Goal: Complete application form

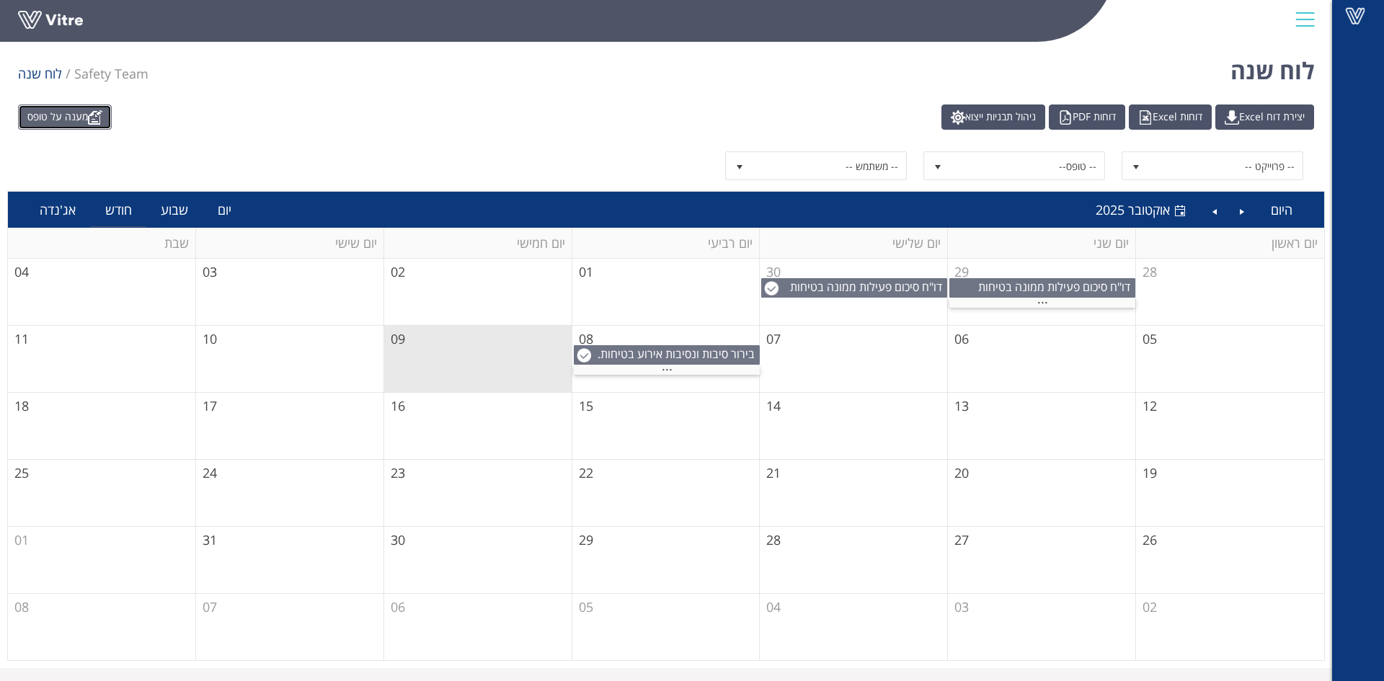
click at [97, 119] on img at bounding box center [95, 117] width 14 height 14
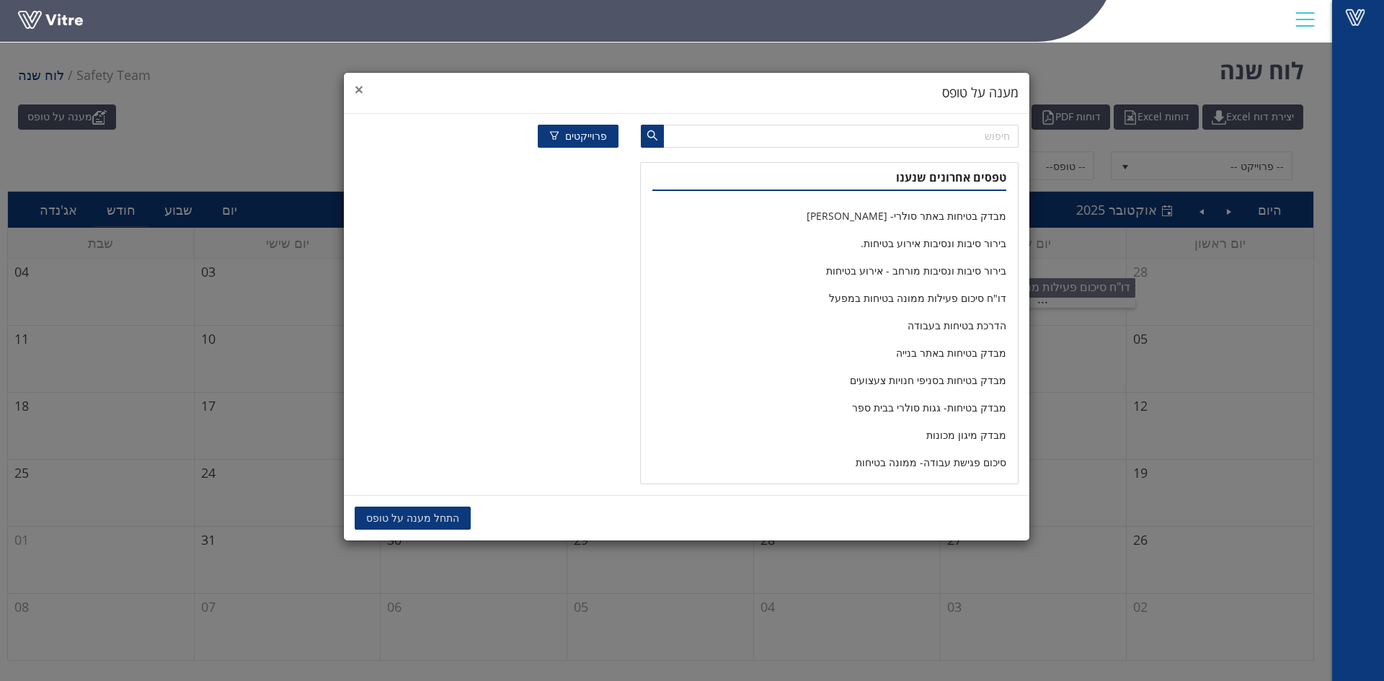
click at [357, 89] on span "×" at bounding box center [359, 89] width 9 height 20
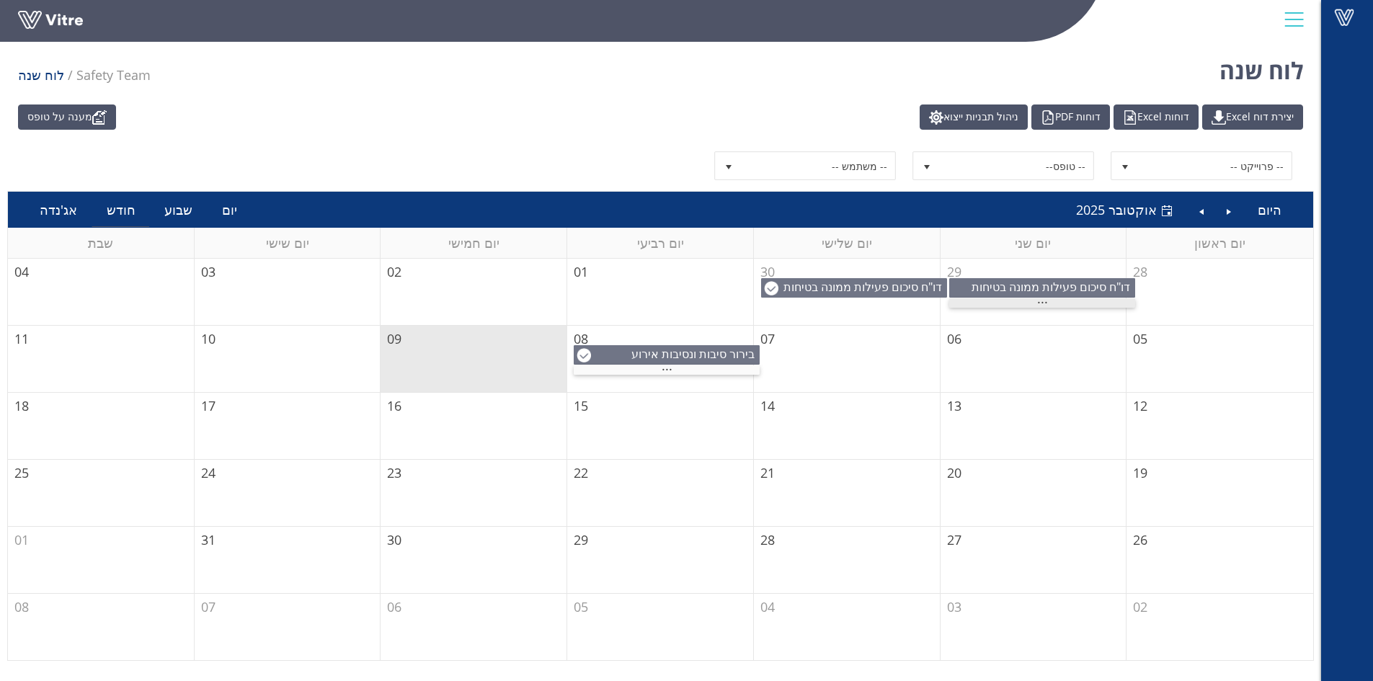
click at [1030, 301] on div "..." at bounding box center [1042, 302] width 186 height 9
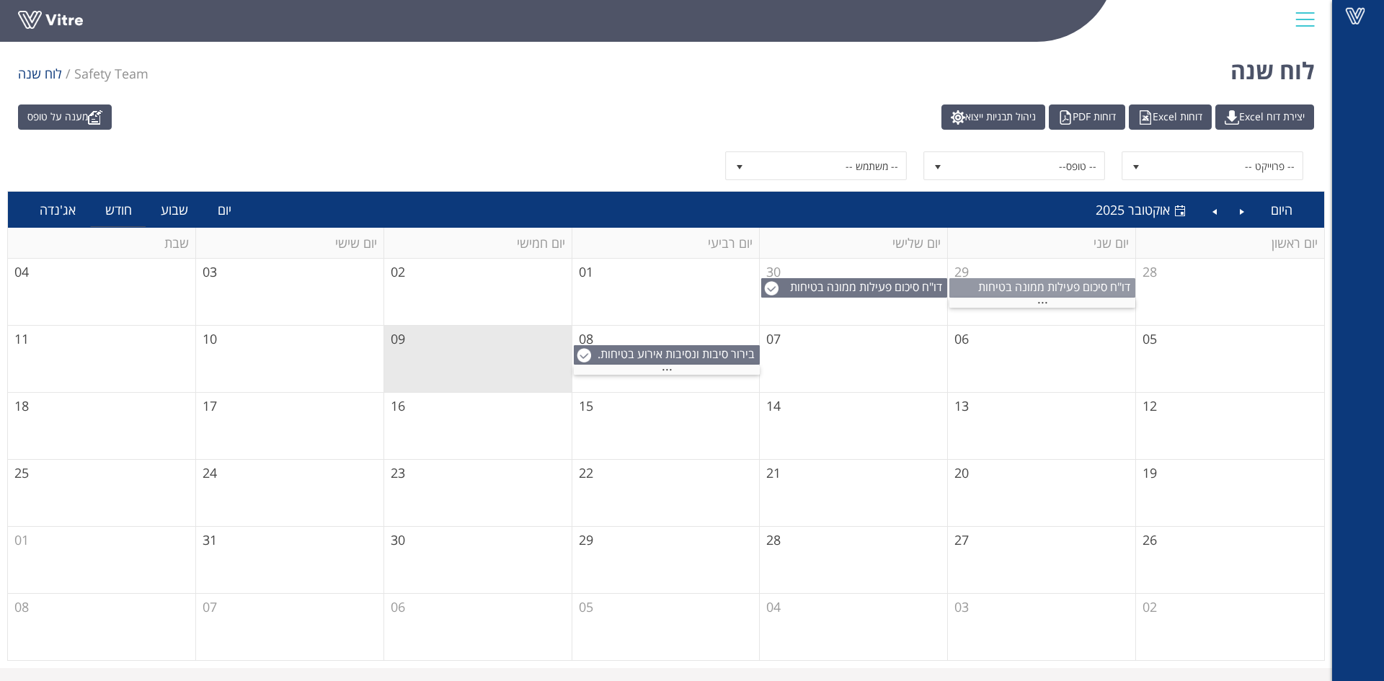
click at [1066, 282] on span "דו"ח סיכום פעילות ממונה בטיחות במפעל" at bounding box center [1056, 295] width 156 height 32
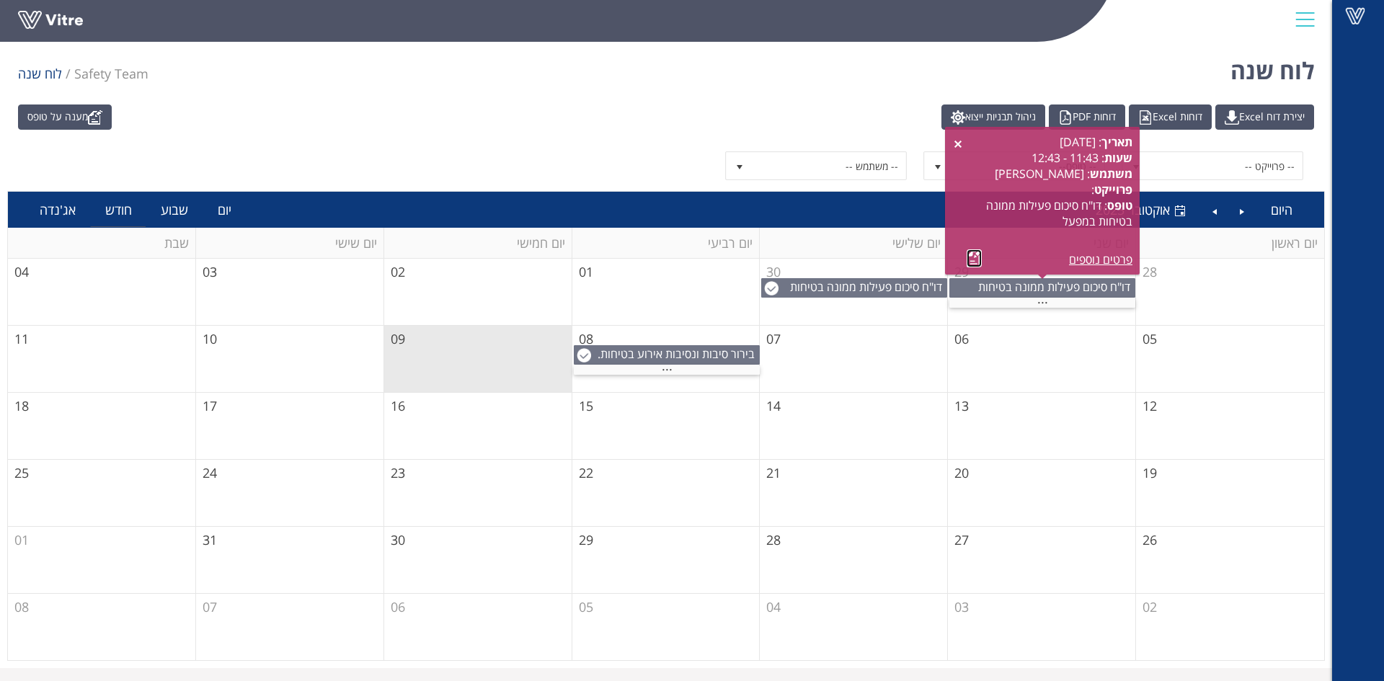
click at [971, 253] on link at bounding box center [973, 258] width 15 height 18
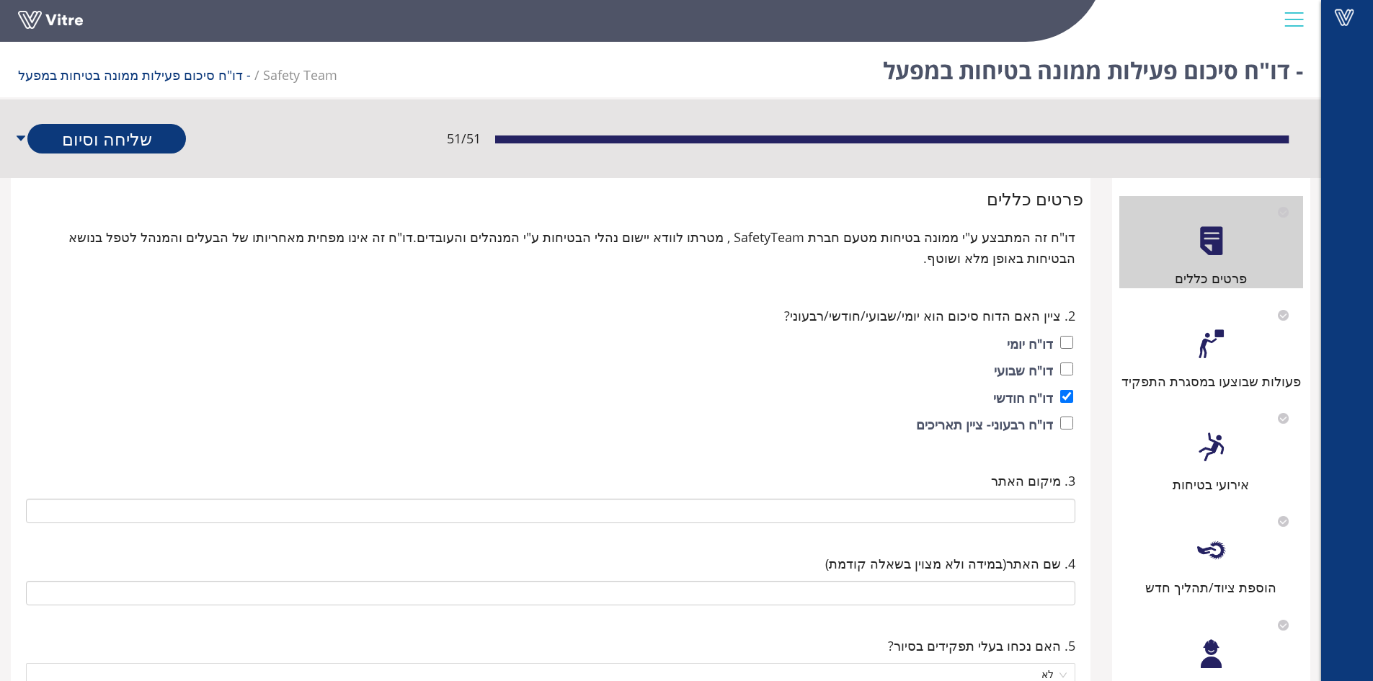
type input "60 Zuta Core"
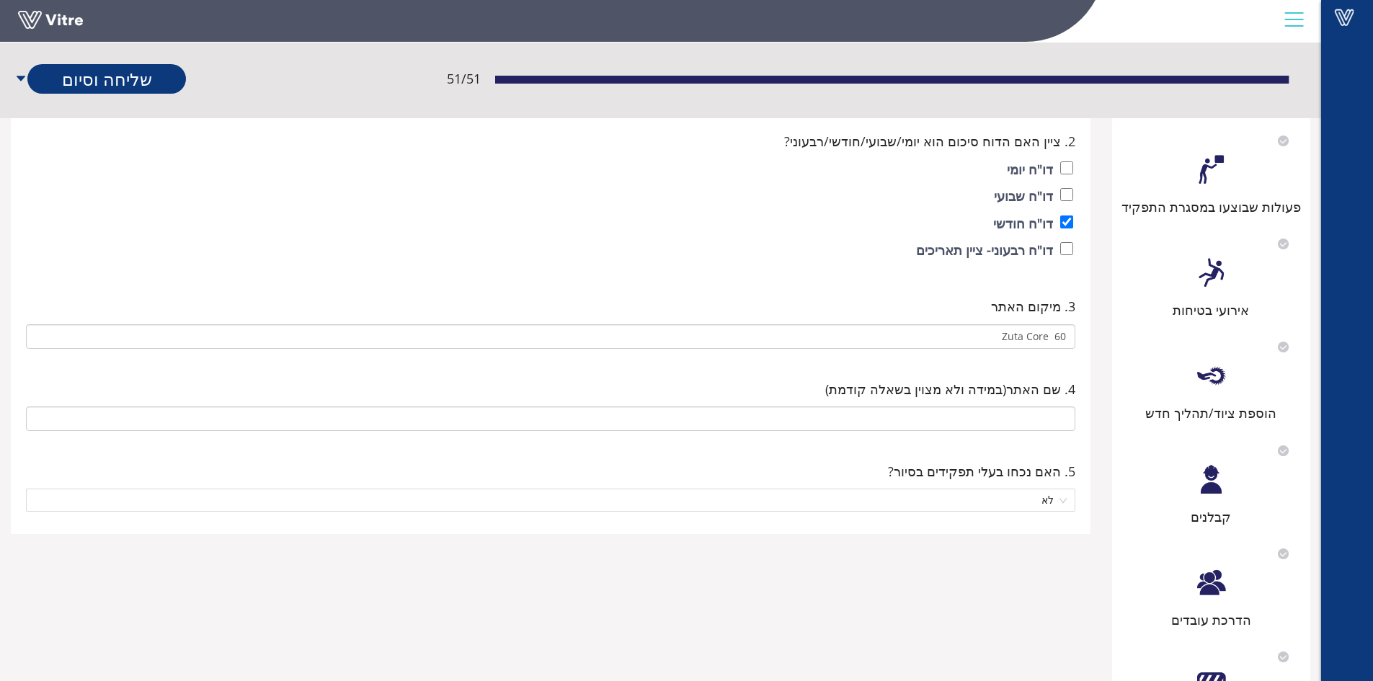
scroll to position [72, 0]
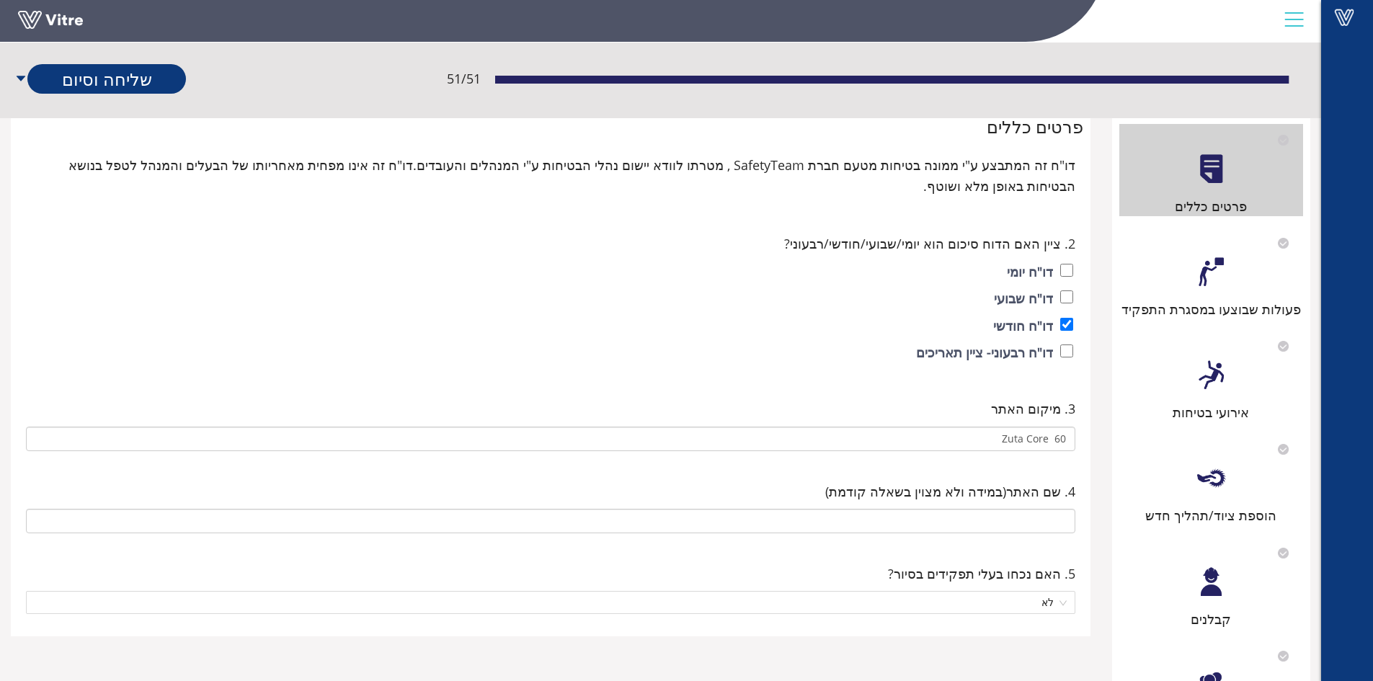
click at [1222, 270] on div at bounding box center [1211, 272] width 32 height 32
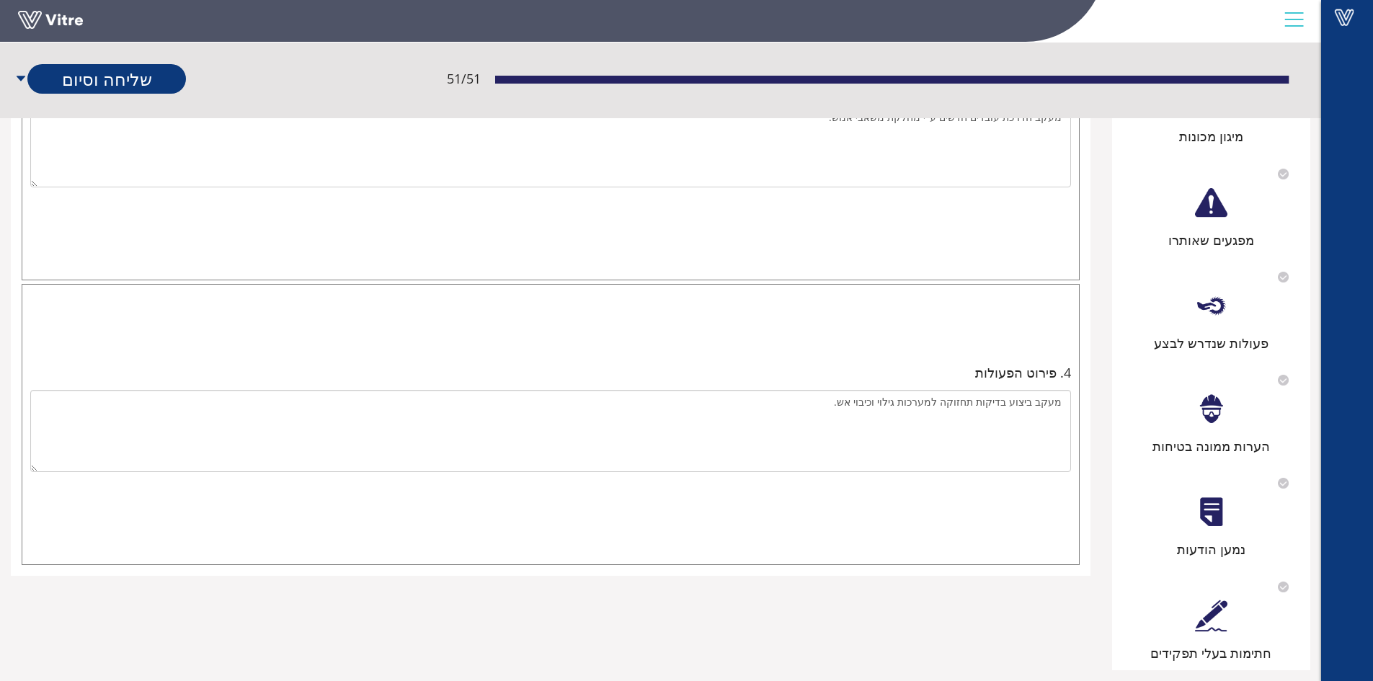
scroll to position [786, 0]
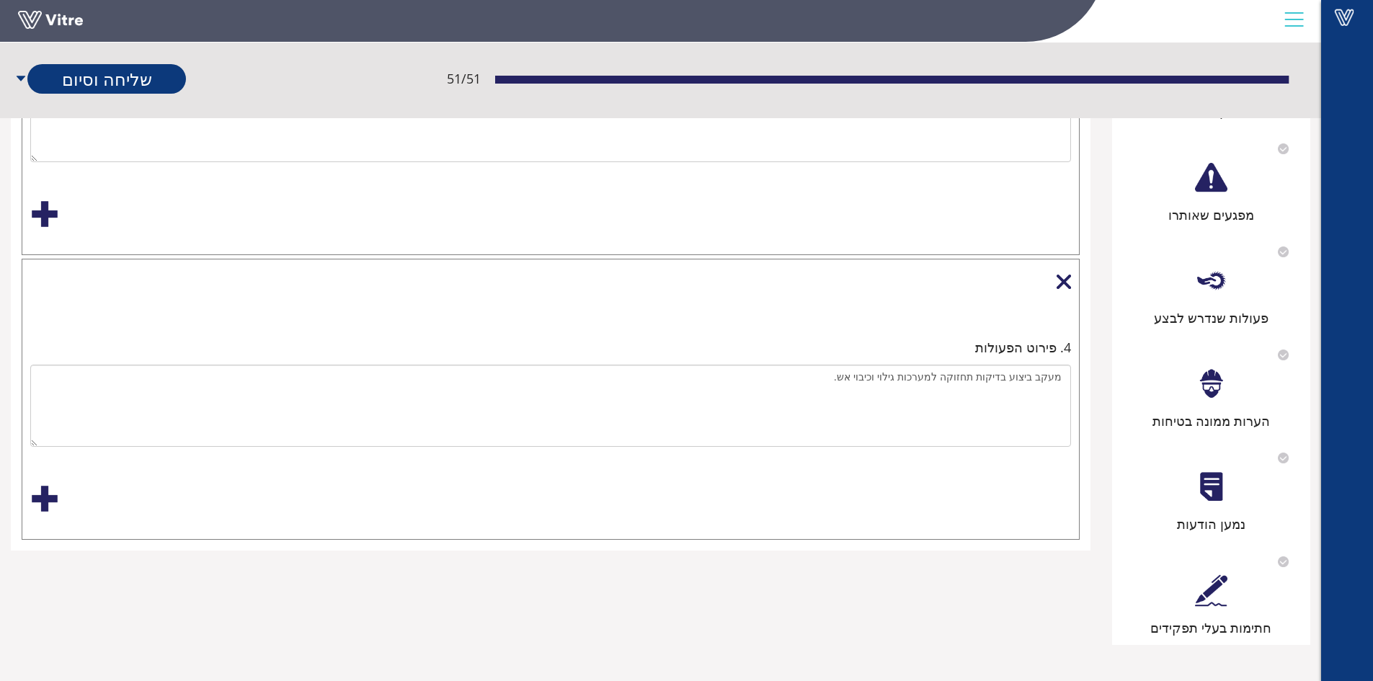
click at [40, 496] on div at bounding box center [44, 498] width 29 height 29
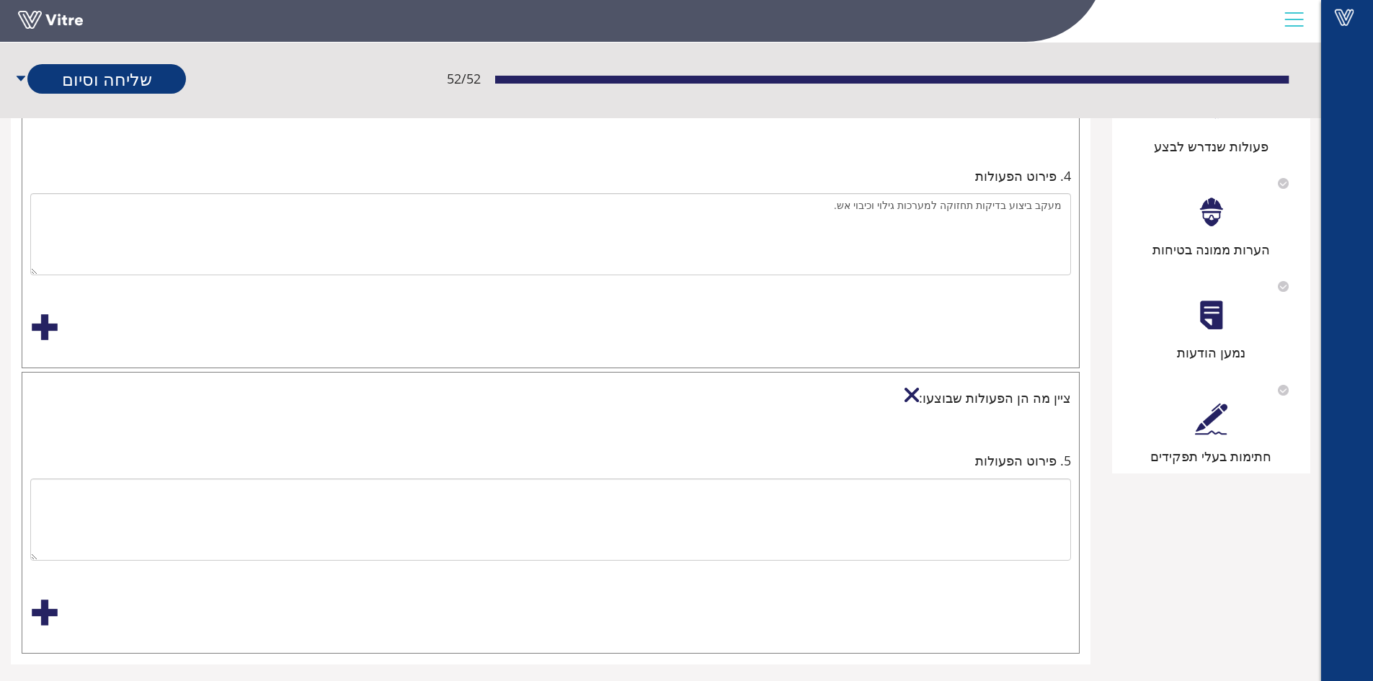
scroll to position [977, 0]
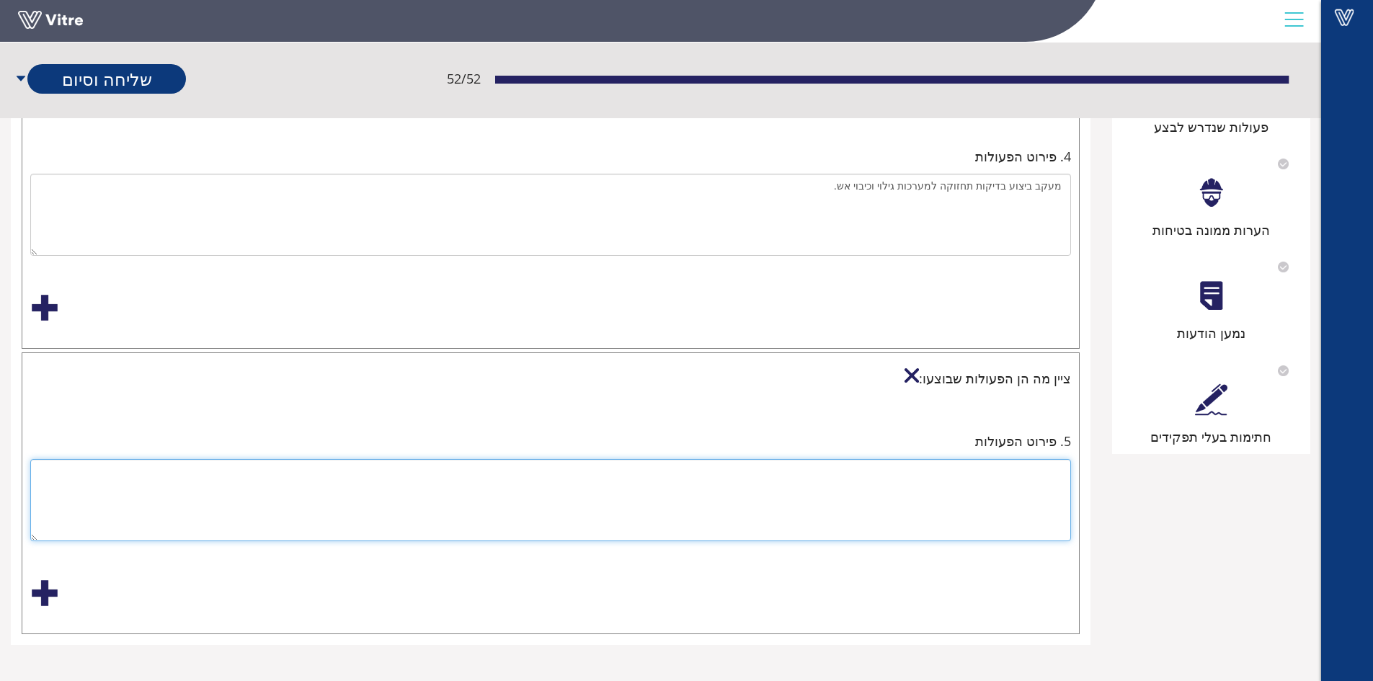
click at [1031, 480] on textarea at bounding box center [550, 500] width 1041 height 82
type textarea "התנעת תהליך תכנון ובניה של ג'יגים: הזמנת חשמלאי מוסמך לצורך איפיון תהליך עבודה …"
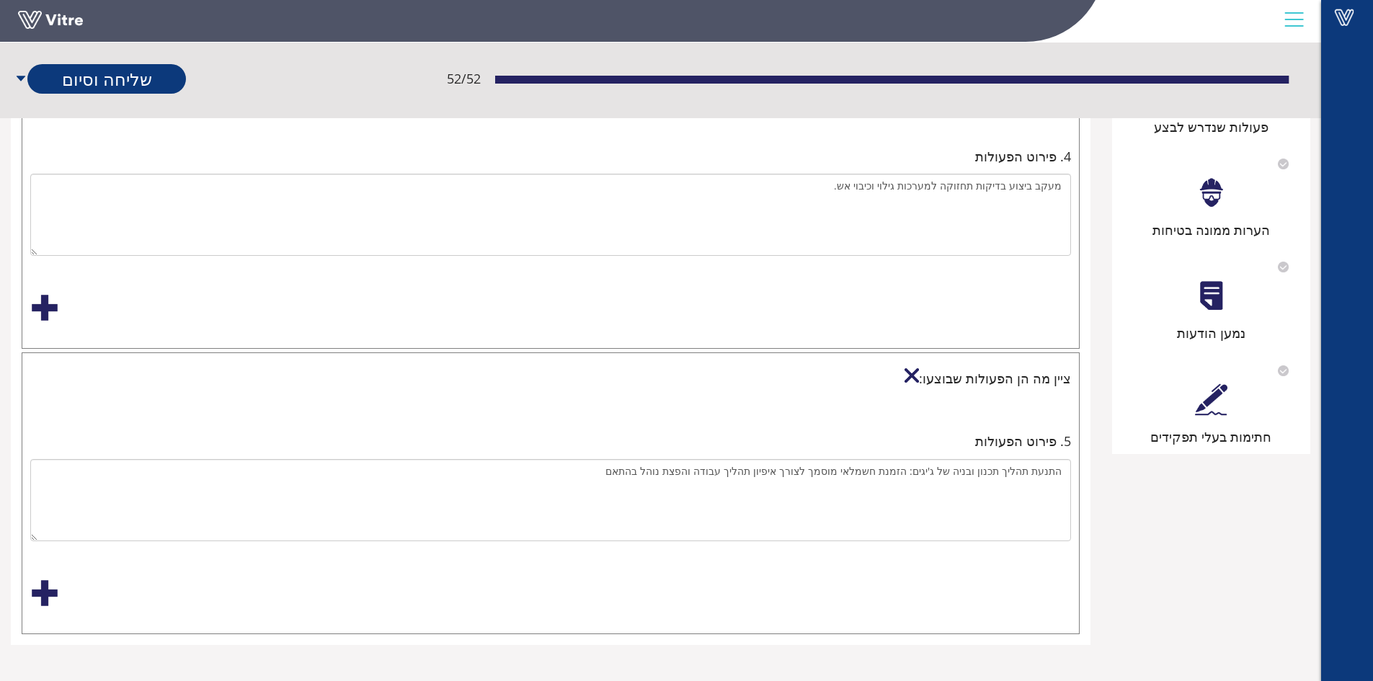
drag, startPoint x: 53, startPoint y: 592, endPoint x: 62, endPoint y: 591, distance: 9.4
click at [53, 592] on div at bounding box center [44, 593] width 29 height 29
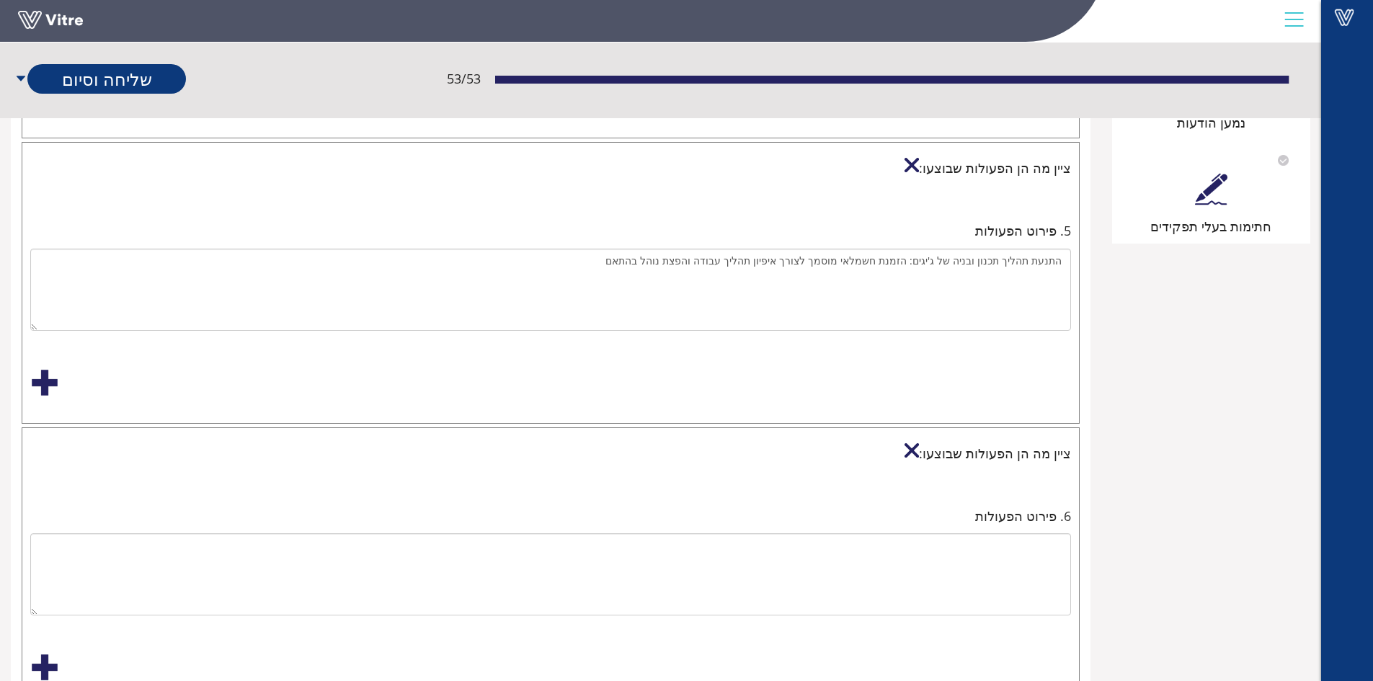
scroll to position [1193, 0]
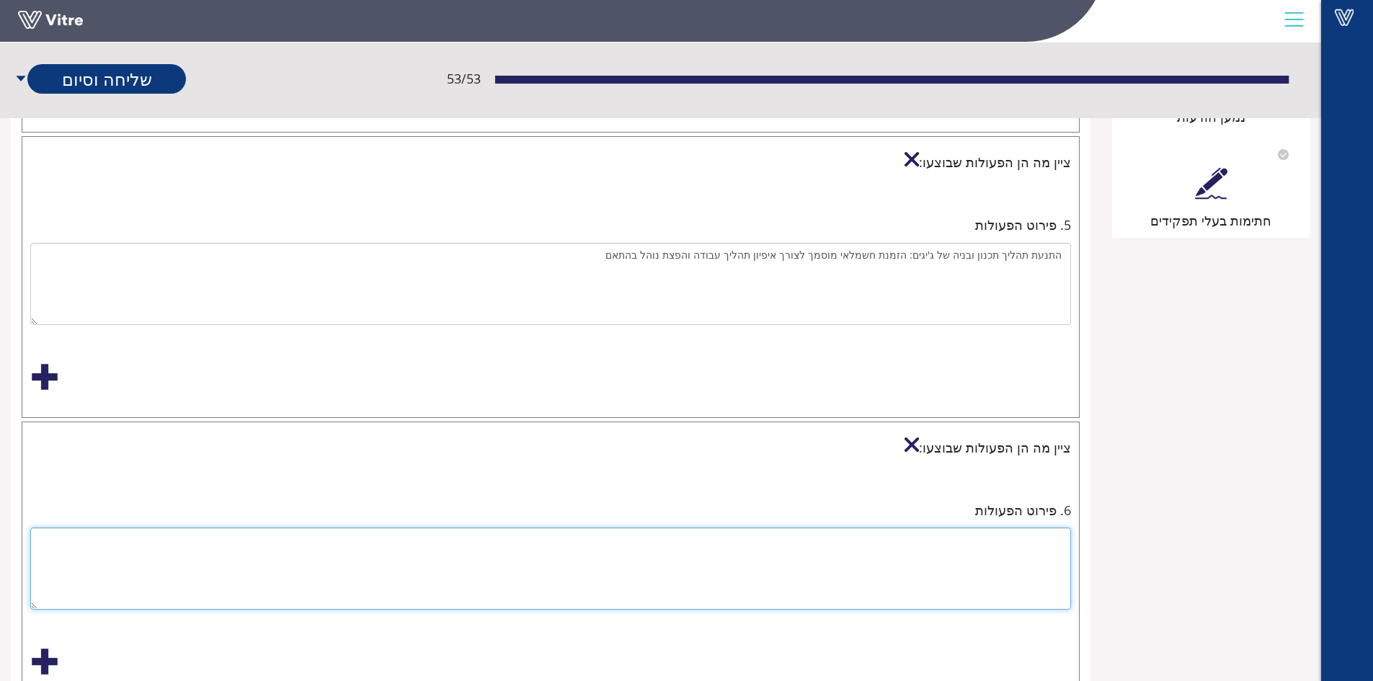
drag, startPoint x: 1023, startPoint y: 544, endPoint x: 968, endPoint y: 546, distance: 54.8
click at [1023, 545] on textarea at bounding box center [550, 569] width 1041 height 82
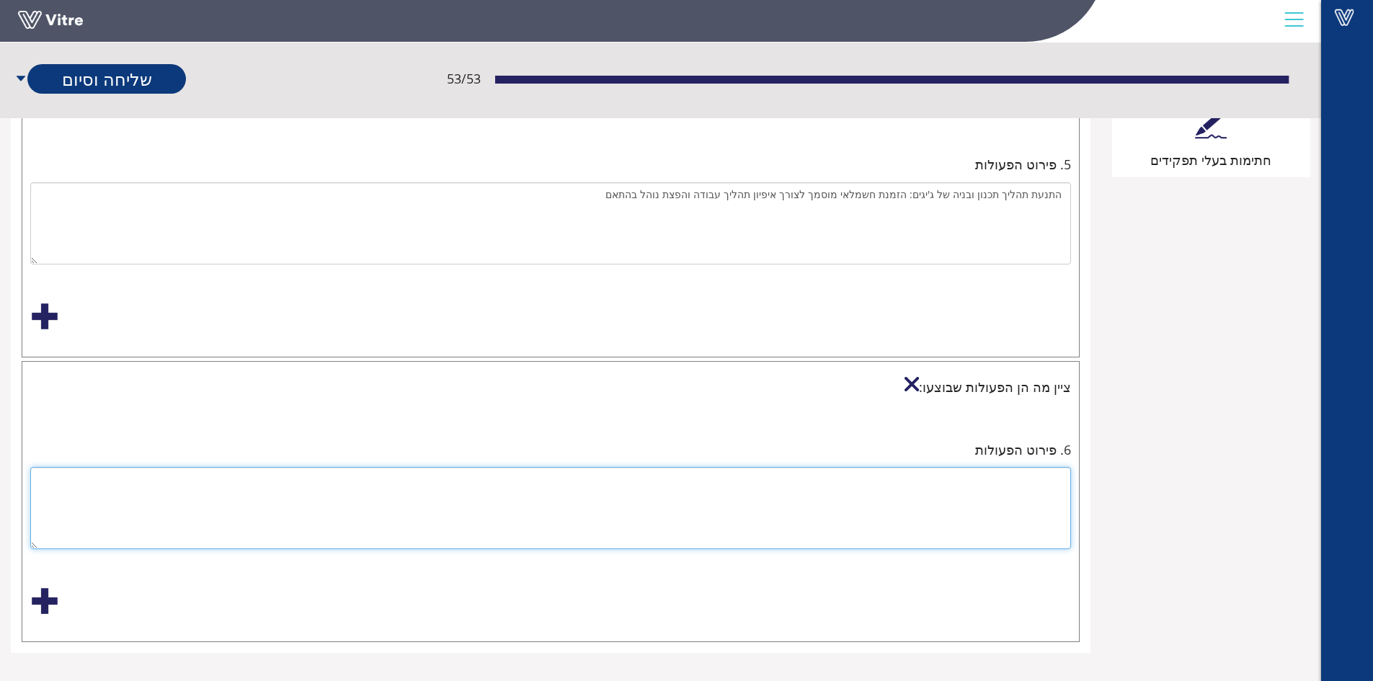
scroll to position [1262, 0]
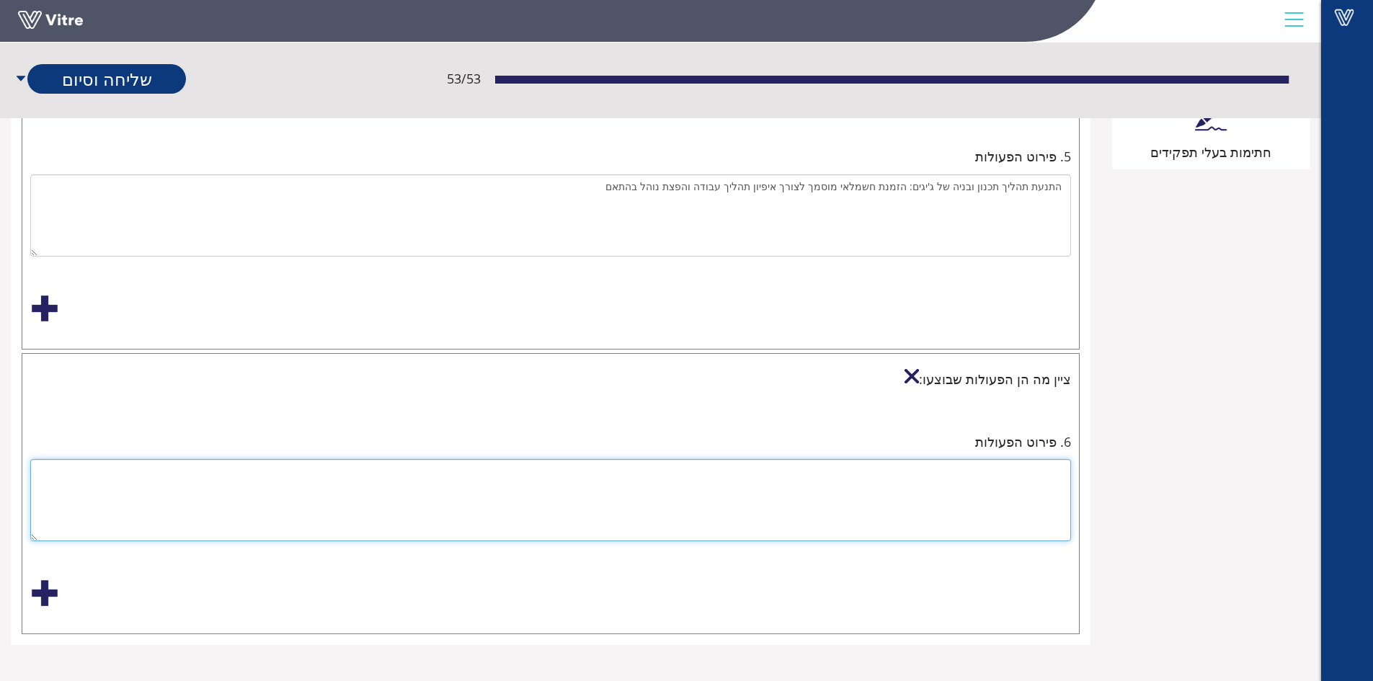
click at [1045, 483] on textarea at bounding box center [550, 500] width 1041 height 82
type textarea "סיום תהליך תיקוף נוהלי בטיחות , כולל אישורם."
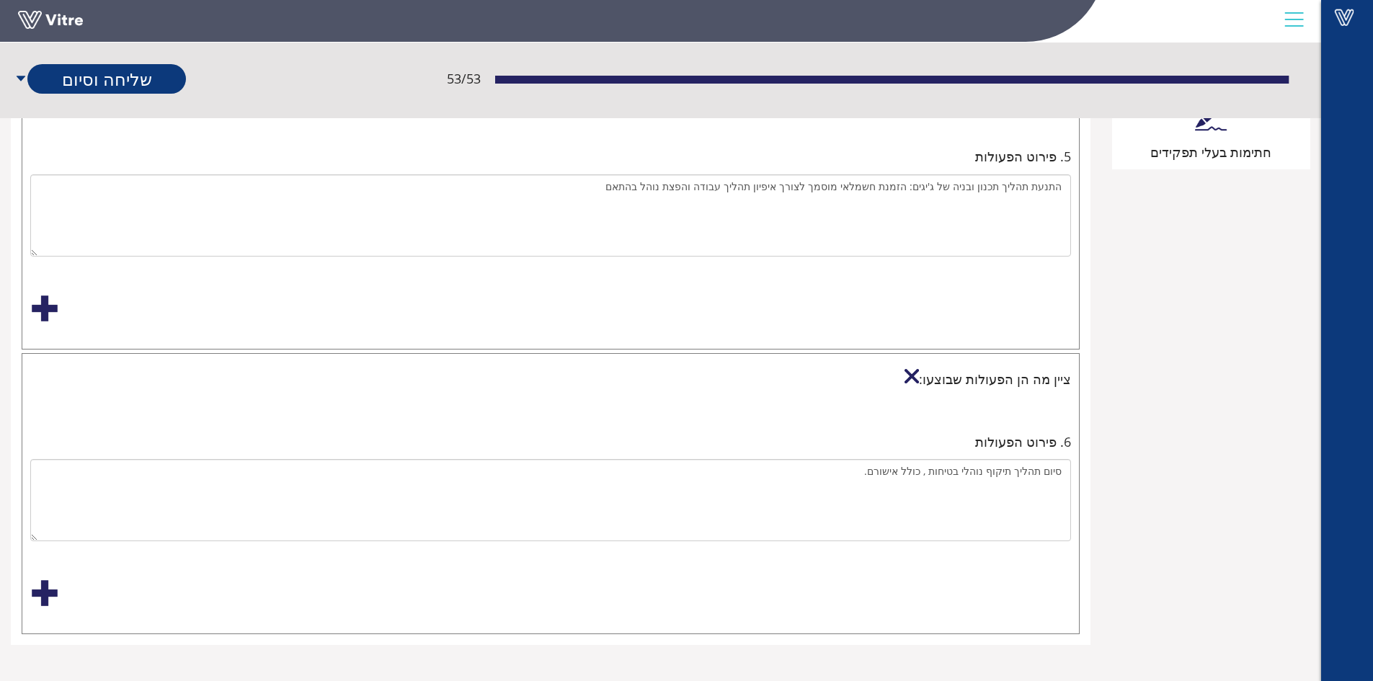
click at [49, 592] on div at bounding box center [44, 593] width 29 height 29
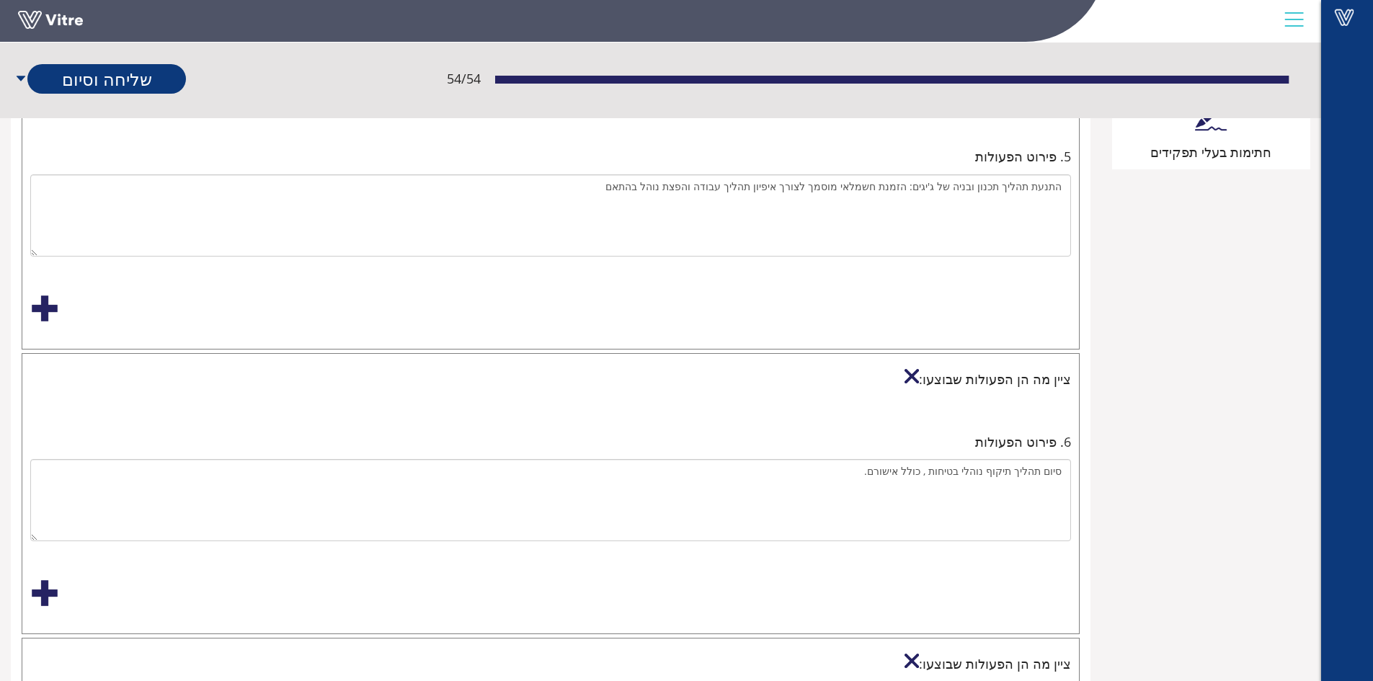
scroll to position [1547, 0]
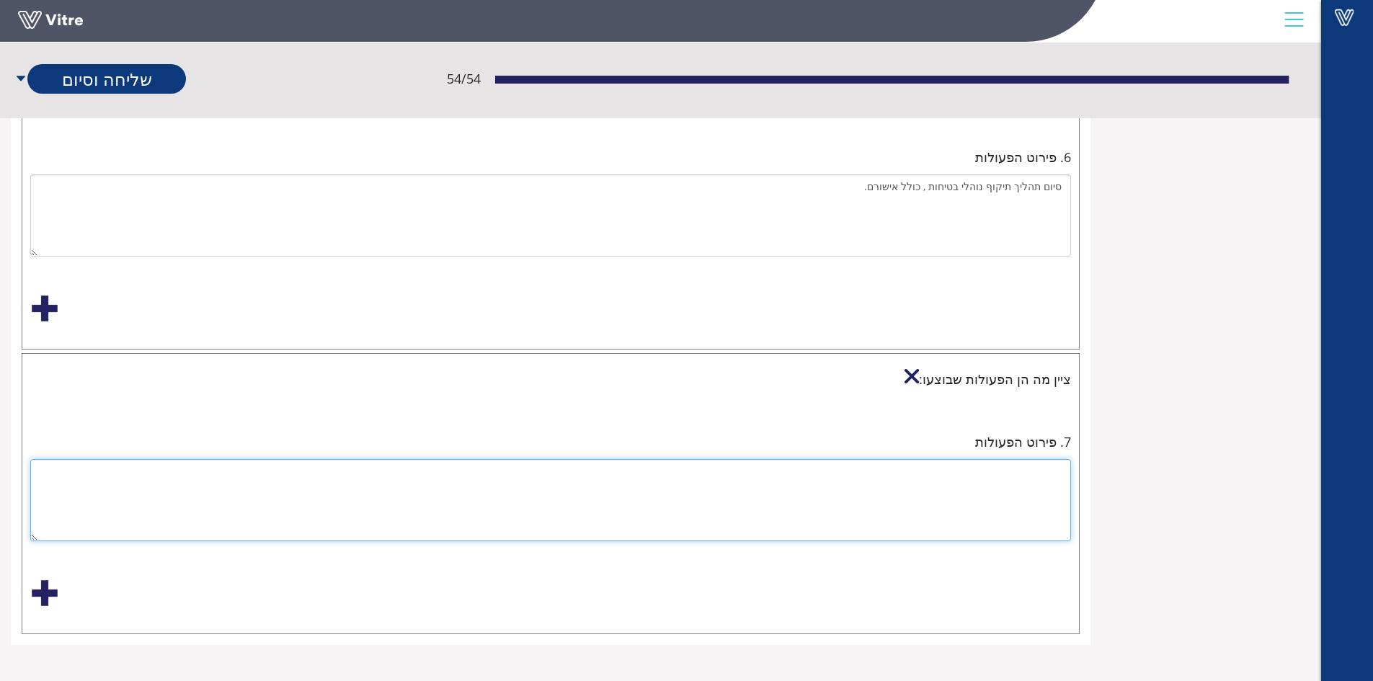
click at [1018, 479] on textarea at bounding box center [550, 500] width 1041 height 82
type textarea "מעקב שימוש בציוד מגן אישי במחלקות הרכבה ואינטגרציה"
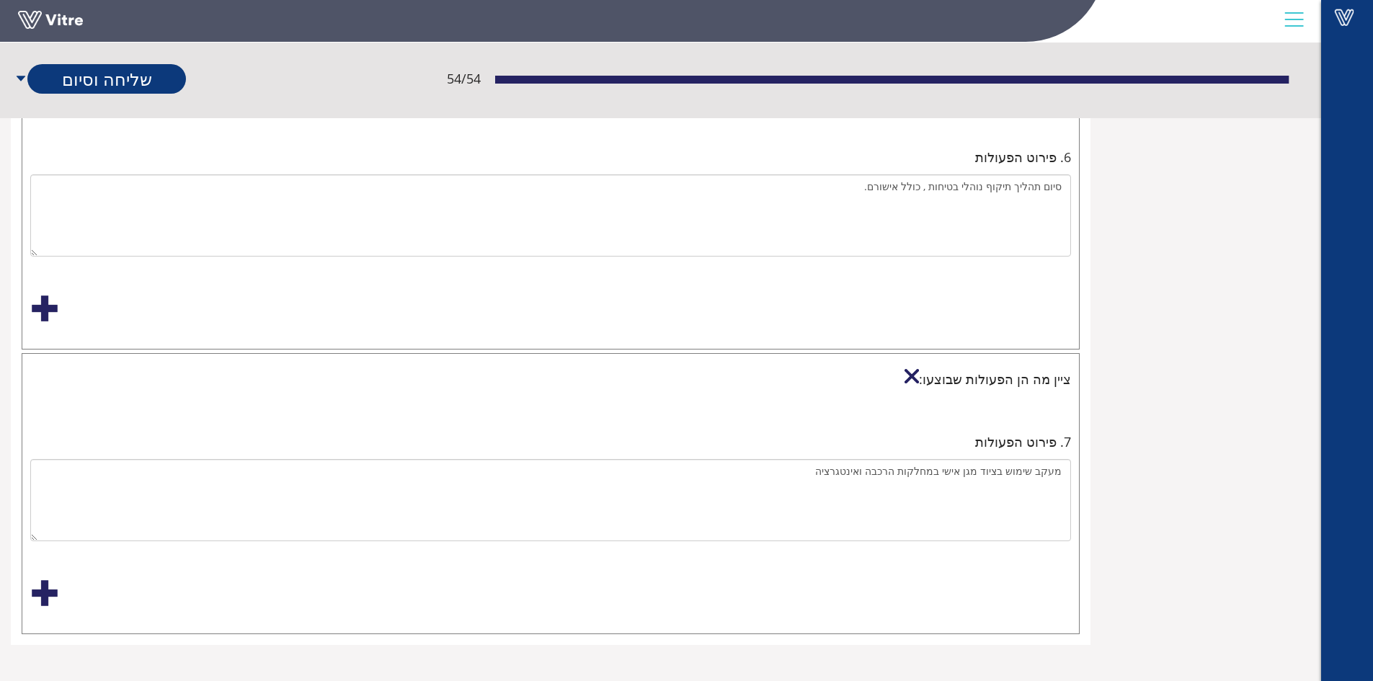
click at [45, 588] on div at bounding box center [44, 593] width 29 height 29
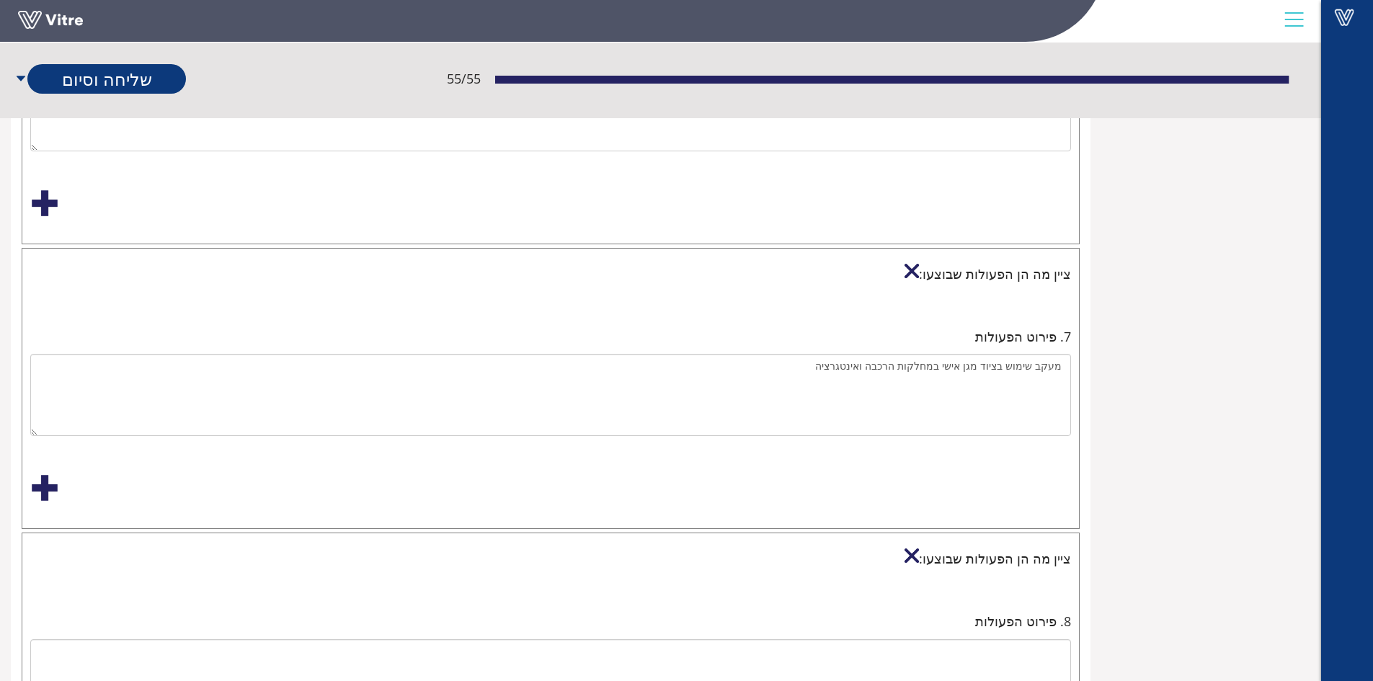
scroll to position [1832, 0]
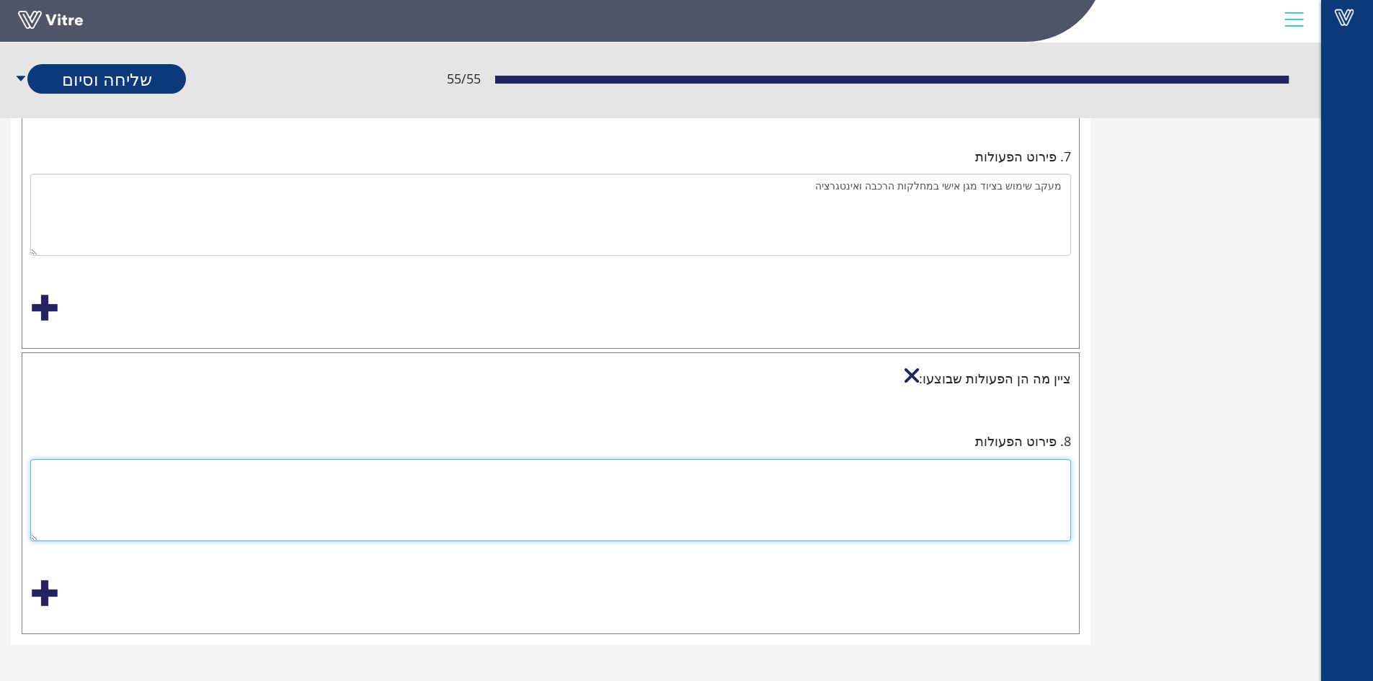
click at [989, 475] on textarea at bounding box center [550, 500] width 1041 height 82
type textarea "ה"
type textarea "א"
type textarea "השלמת שילוט אזהרה, והוראות בטיחות בהלחמה."
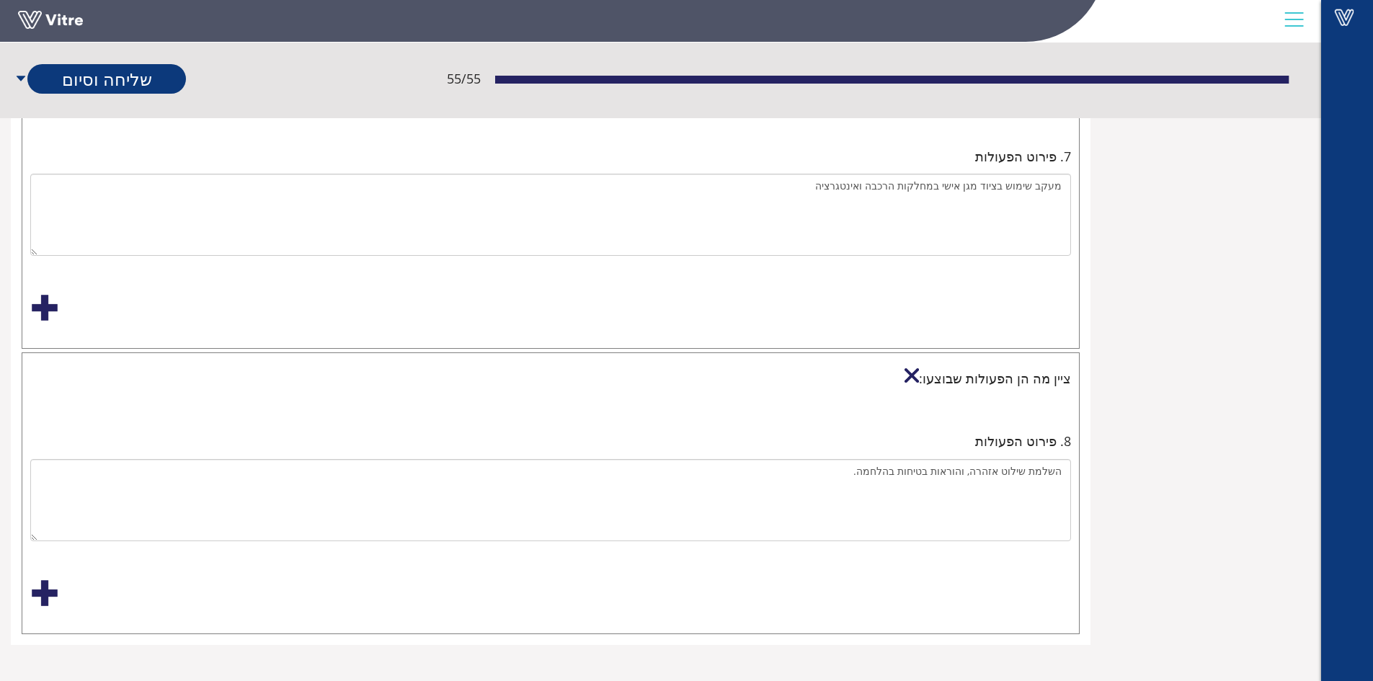
click at [44, 597] on div at bounding box center [44, 593] width 29 height 29
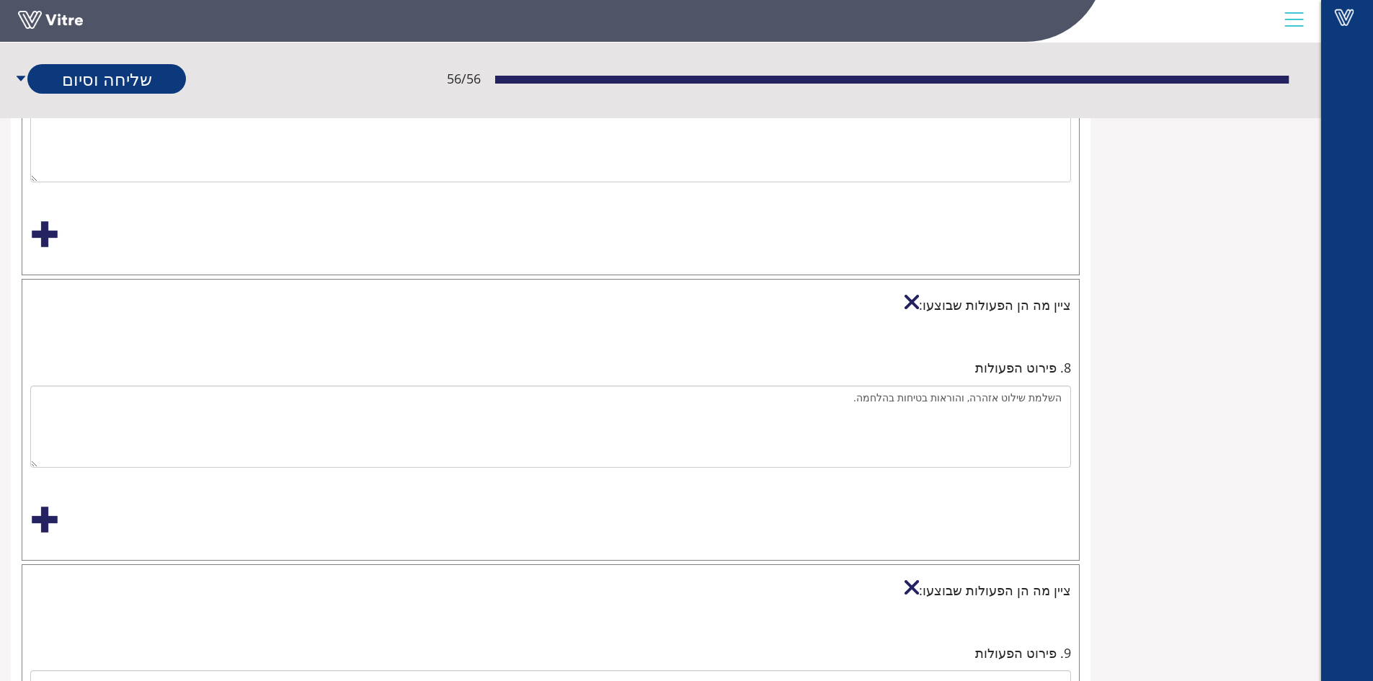
scroll to position [2117, 0]
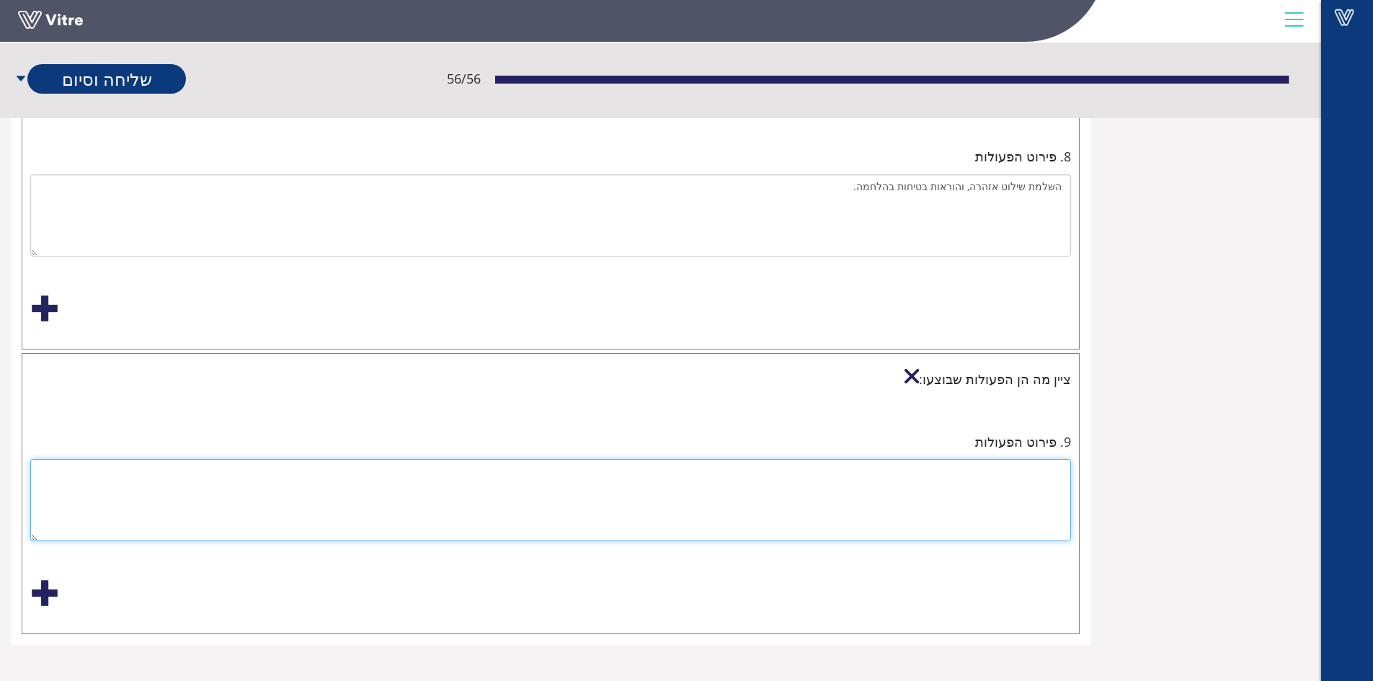
click at [1049, 477] on textarea at bounding box center [550, 500] width 1041 height 82
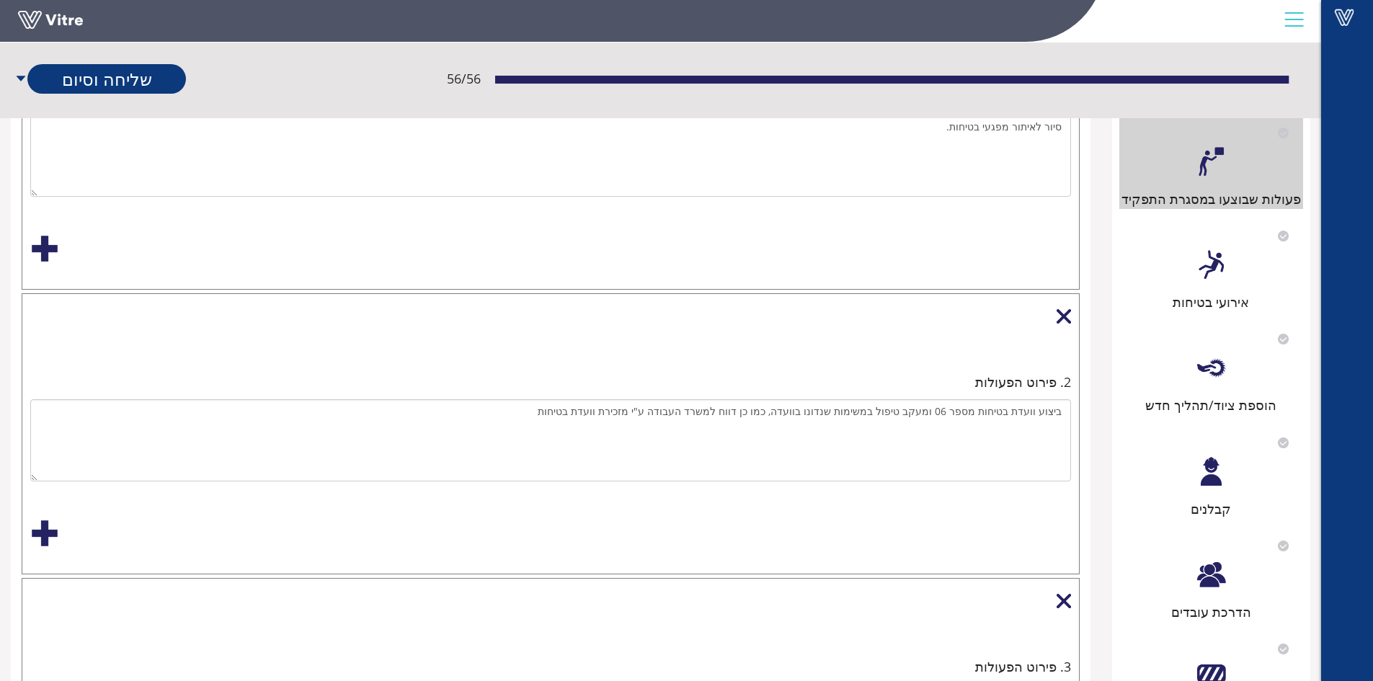
scroll to position [171, 0]
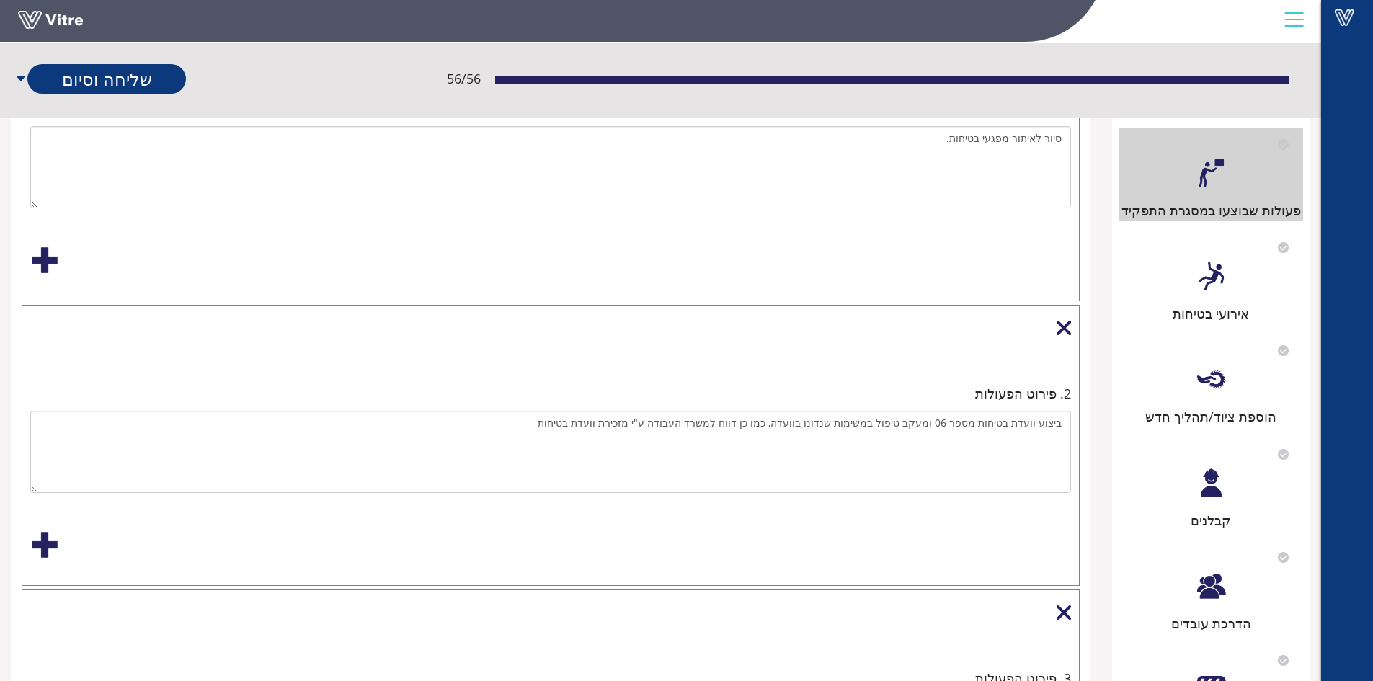
click at [1218, 282] on div at bounding box center [1211, 276] width 32 height 32
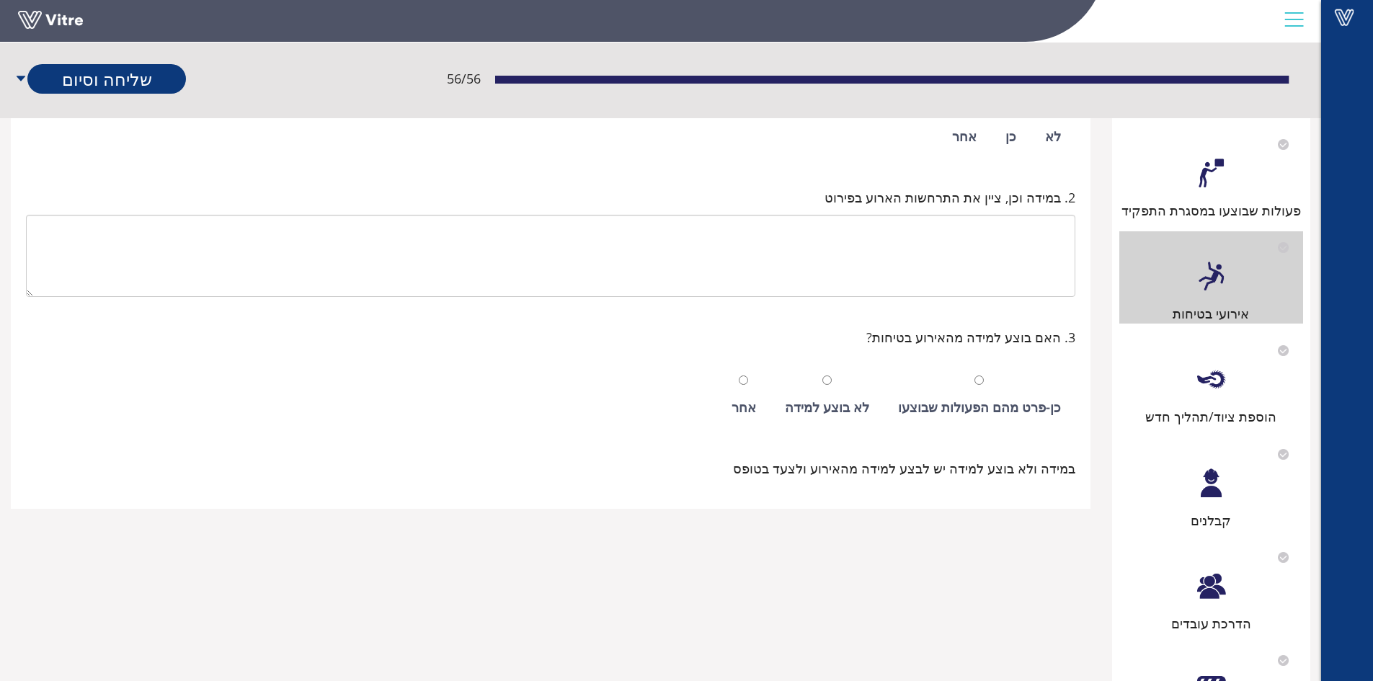
scroll to position [0, 0]
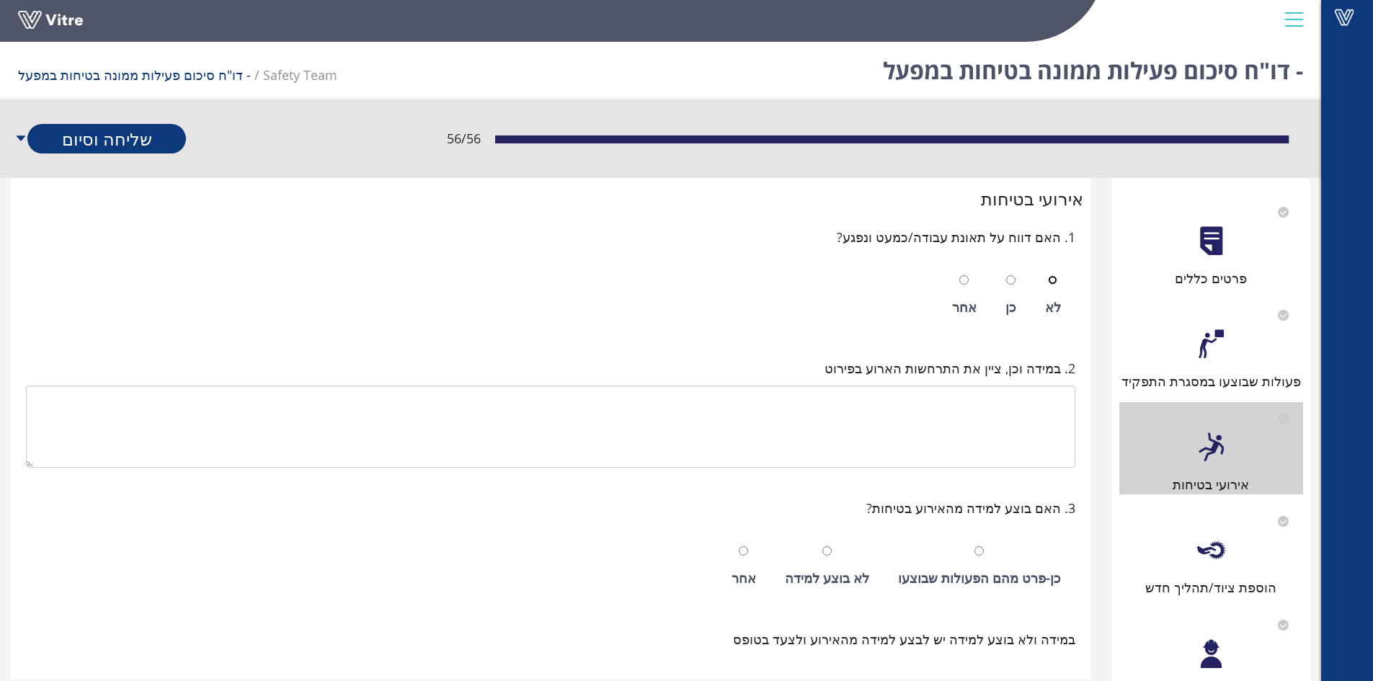
click at [1054, 281] on input "radio" at bounding box center [1052, 279] width 9 height 9
radio input "true"
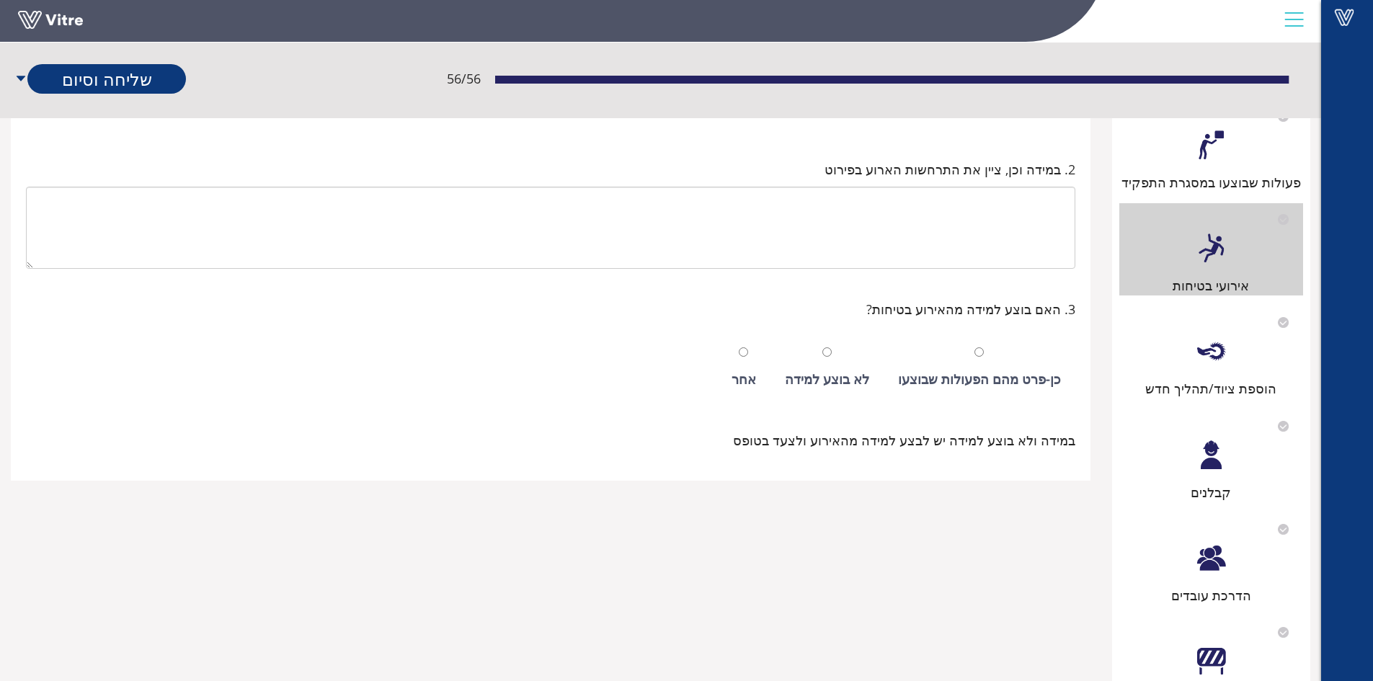
scroll to position [216, 0]
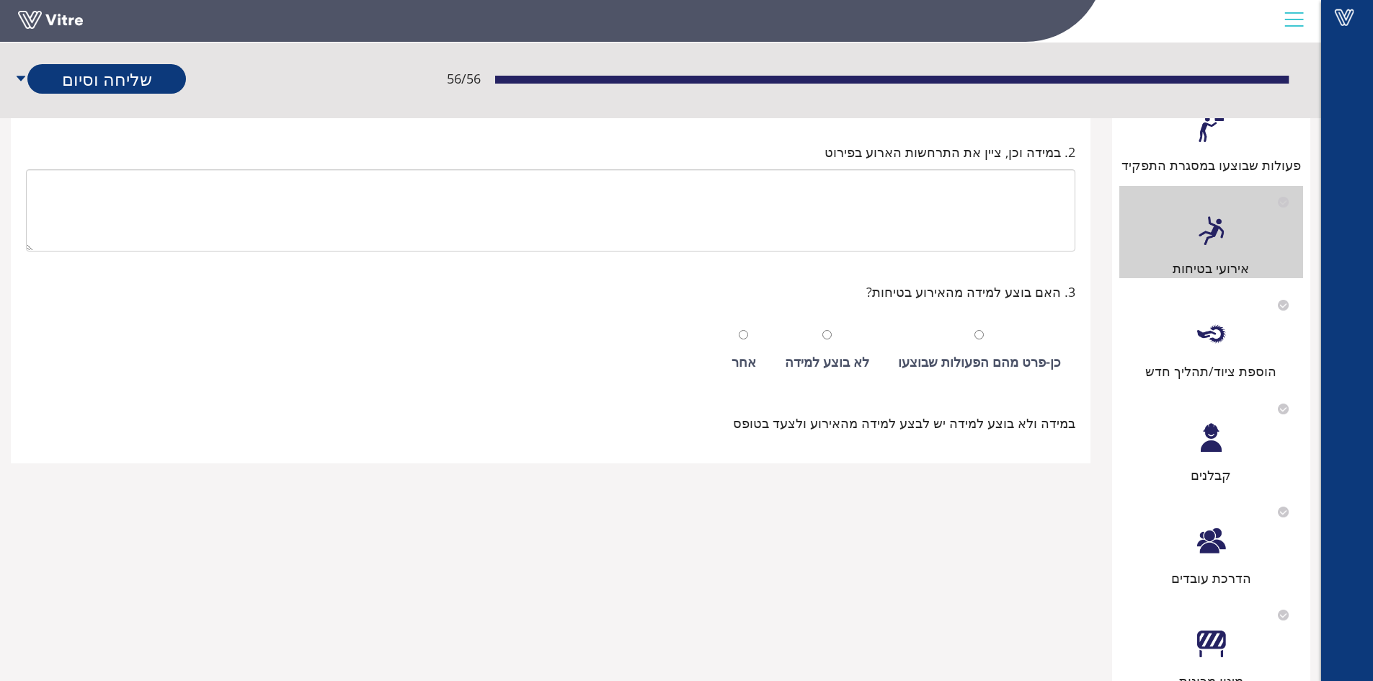
click at [1214, 343] on div at bounding box center [1211, 334] width 32 height 32
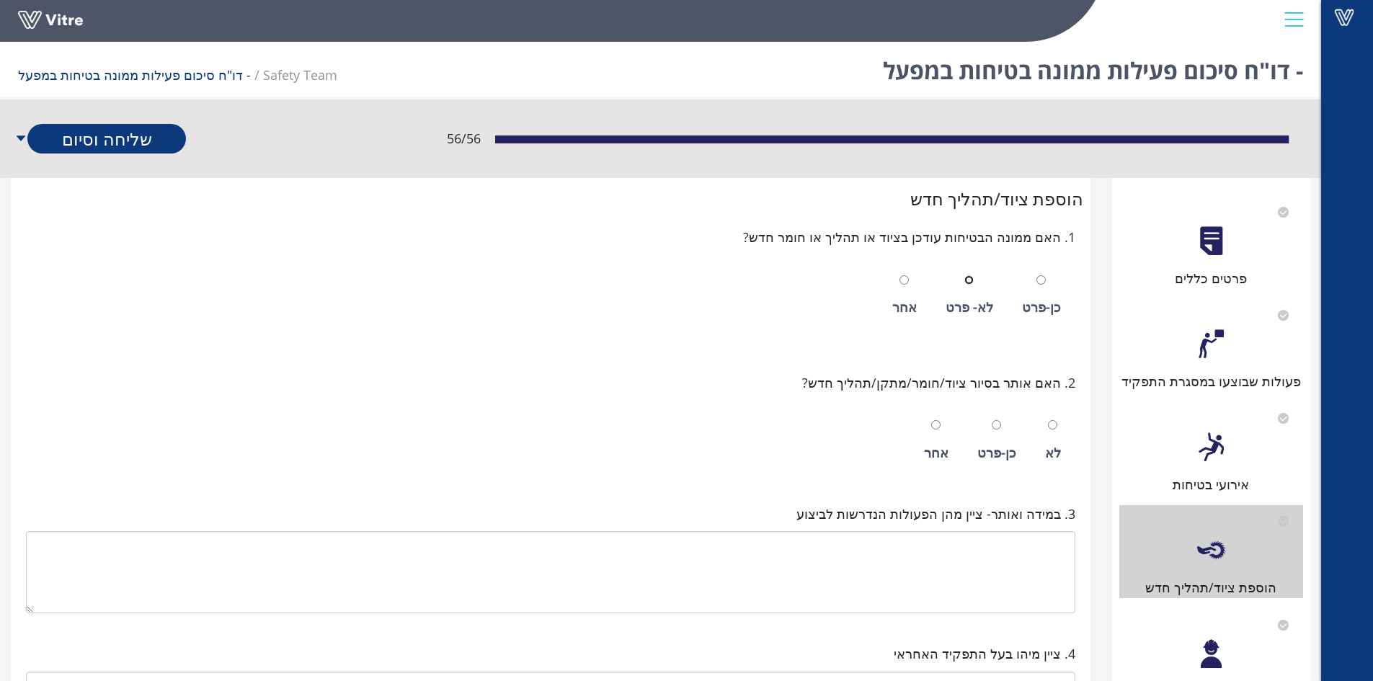
click at [974, 280] on input "radio" at bounding box center [968, 279] width 9 height 9
radio input "true"
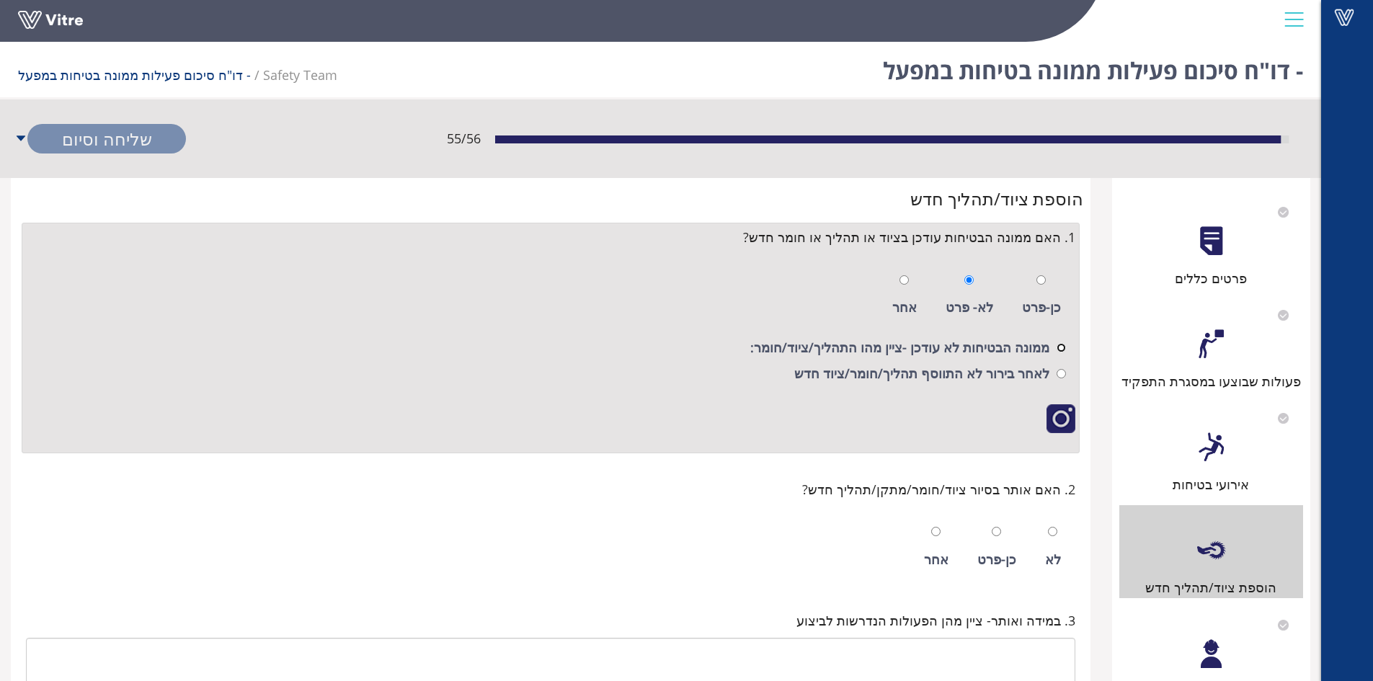
click at [1062, 349] on input "radio" at bounding box center [1060, 347] width 9 height 9
radio input "true"
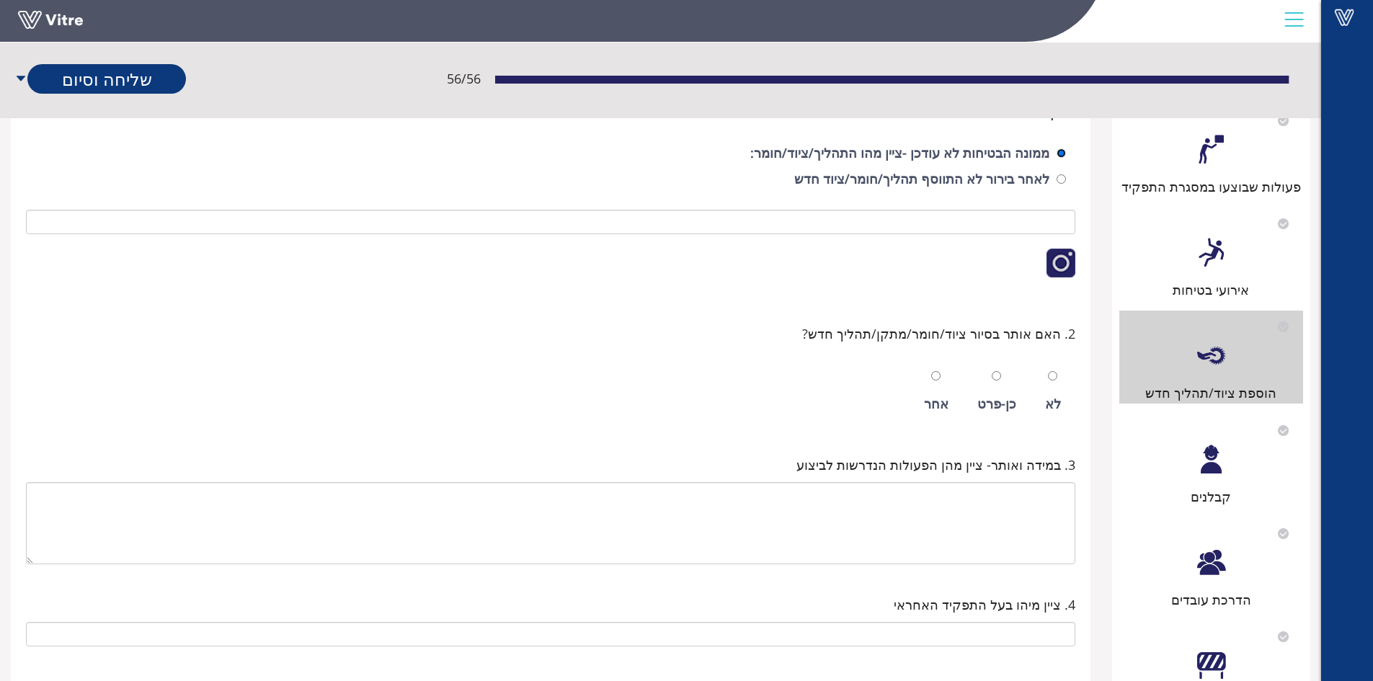
scroll to position [216, 0]
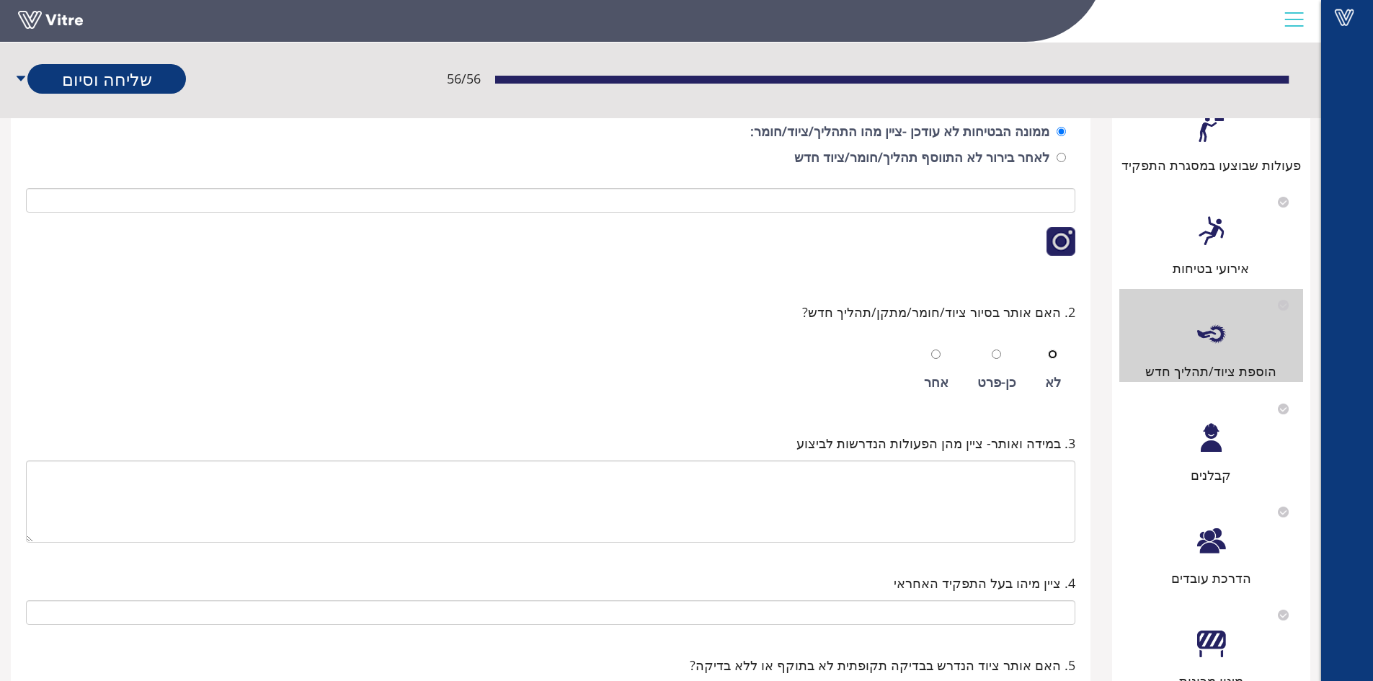
click at [1052, 352] on input "radio" at bounding box center [1052, 354] width 9 height 9
radio input "true"
click at [1216, 429] on div at bounding box center [1211, 438] width 32 height 32
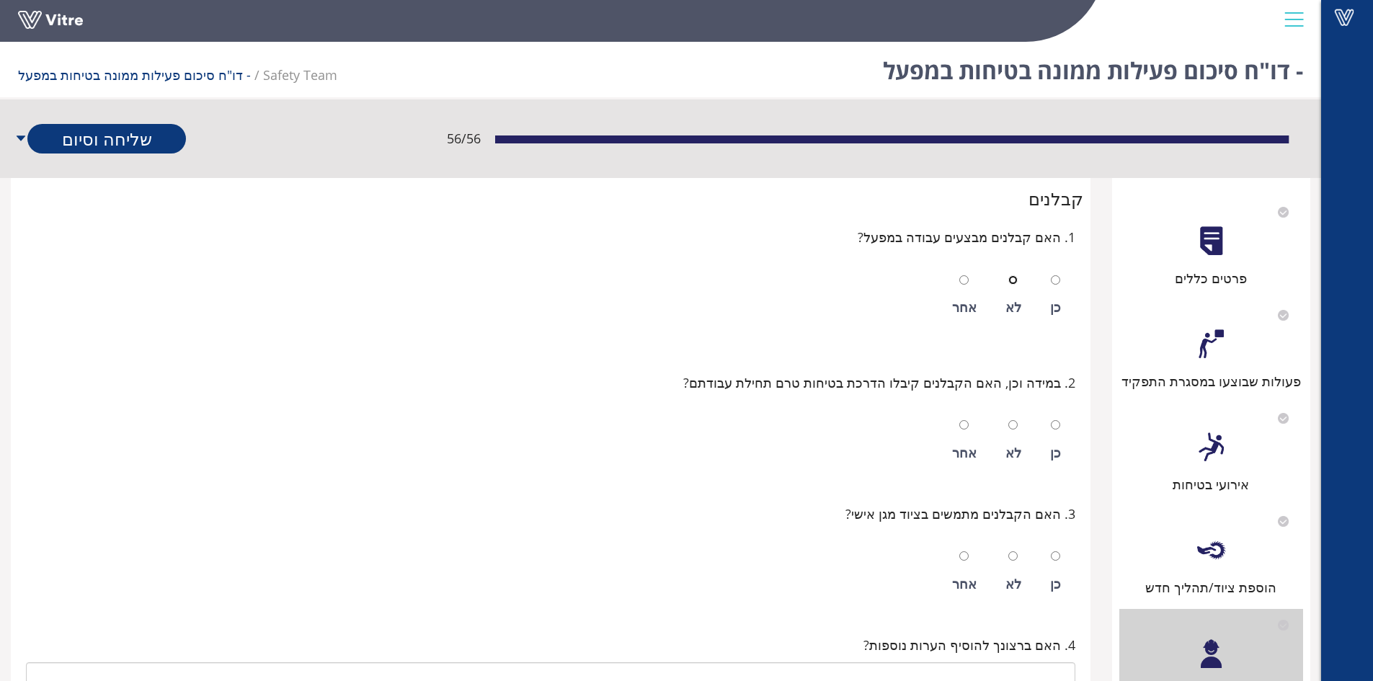
click at [1018, 280] on input "radio" at bounding box center [1012, 279] width 9 height 9
radio input "true"
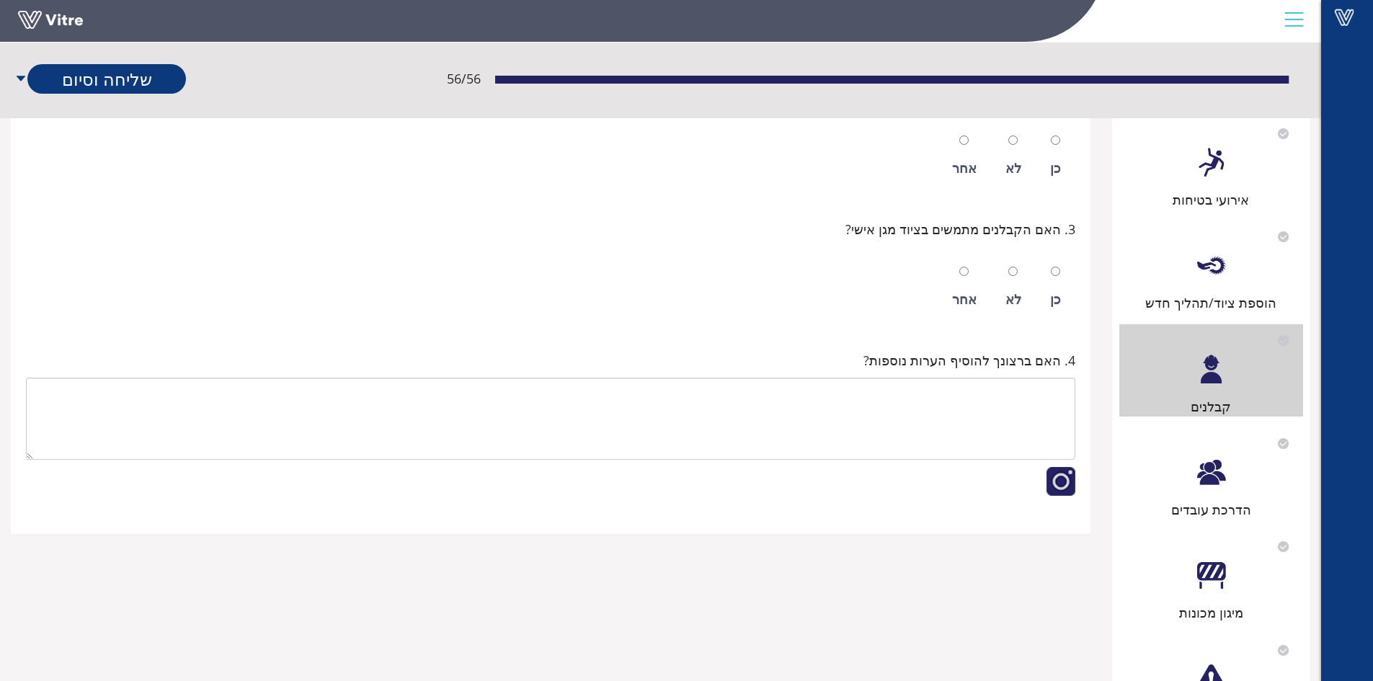
scroll to position [288, 0]
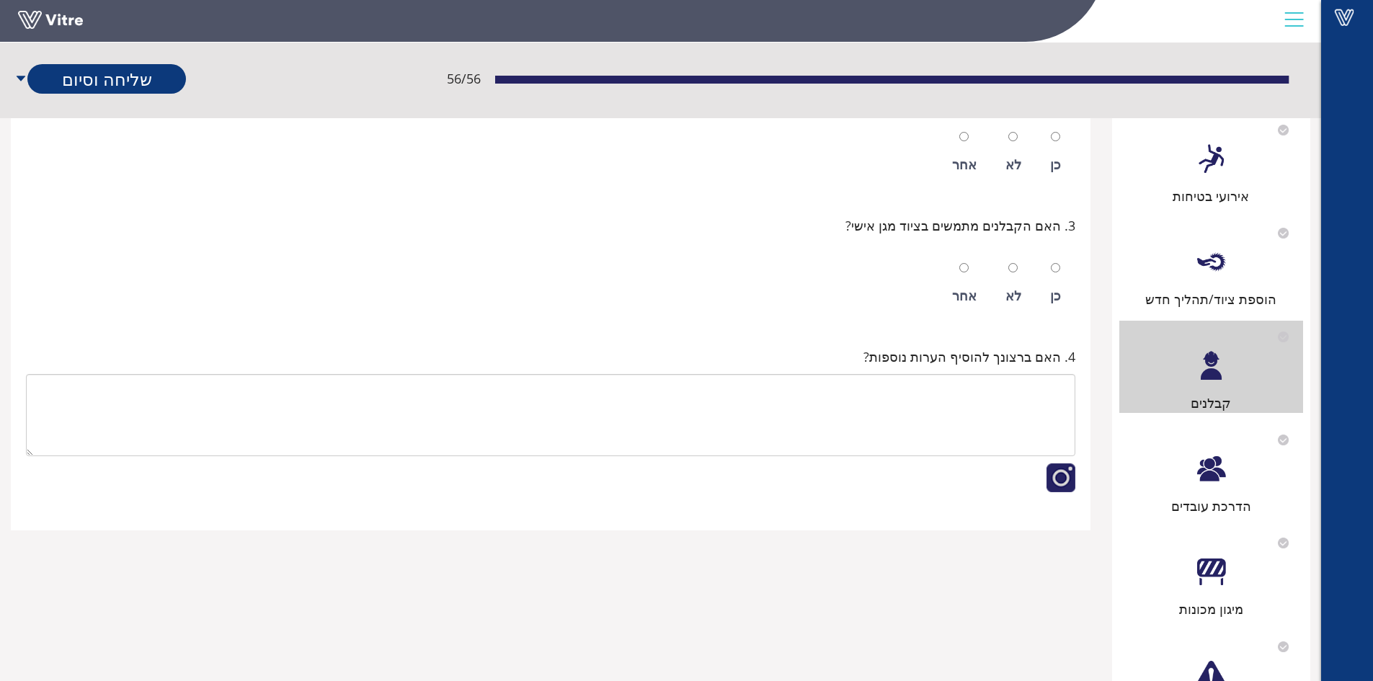
click at [1207, 468] on div at bounding box center [1211, 469] width 32 height 32
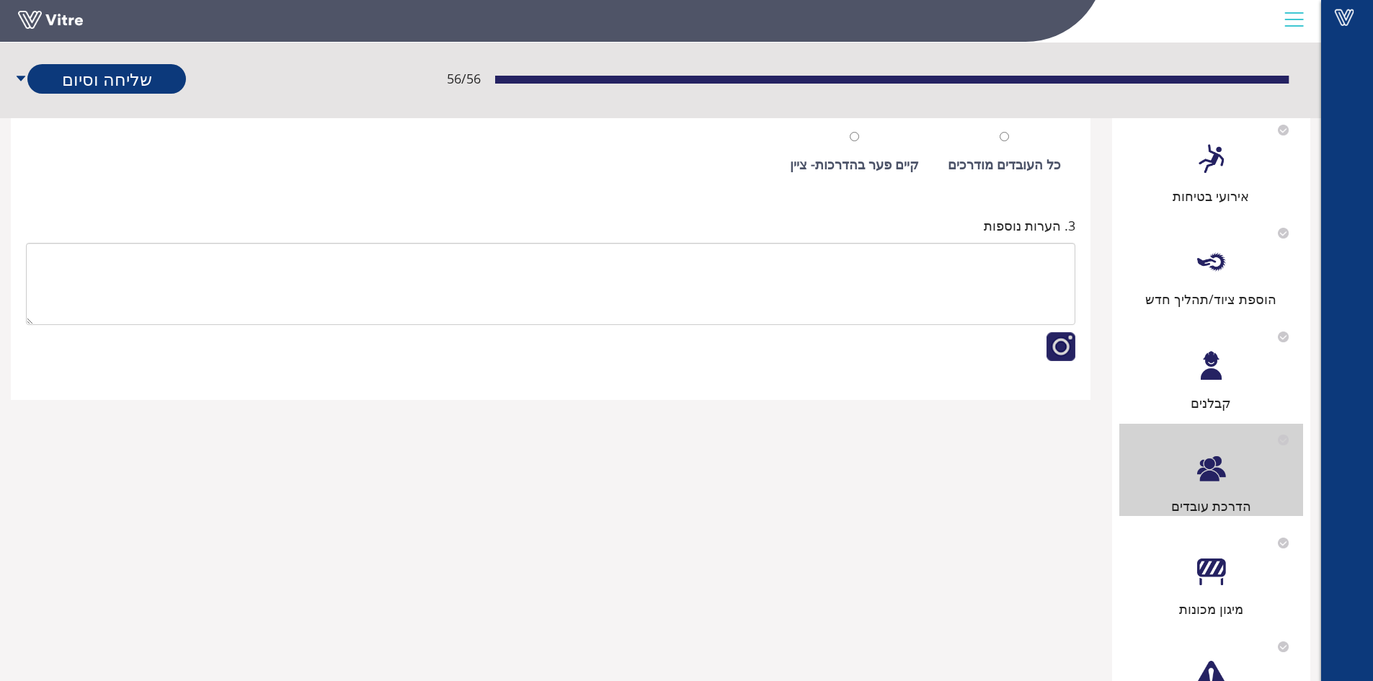
scroll to position [0, 0]
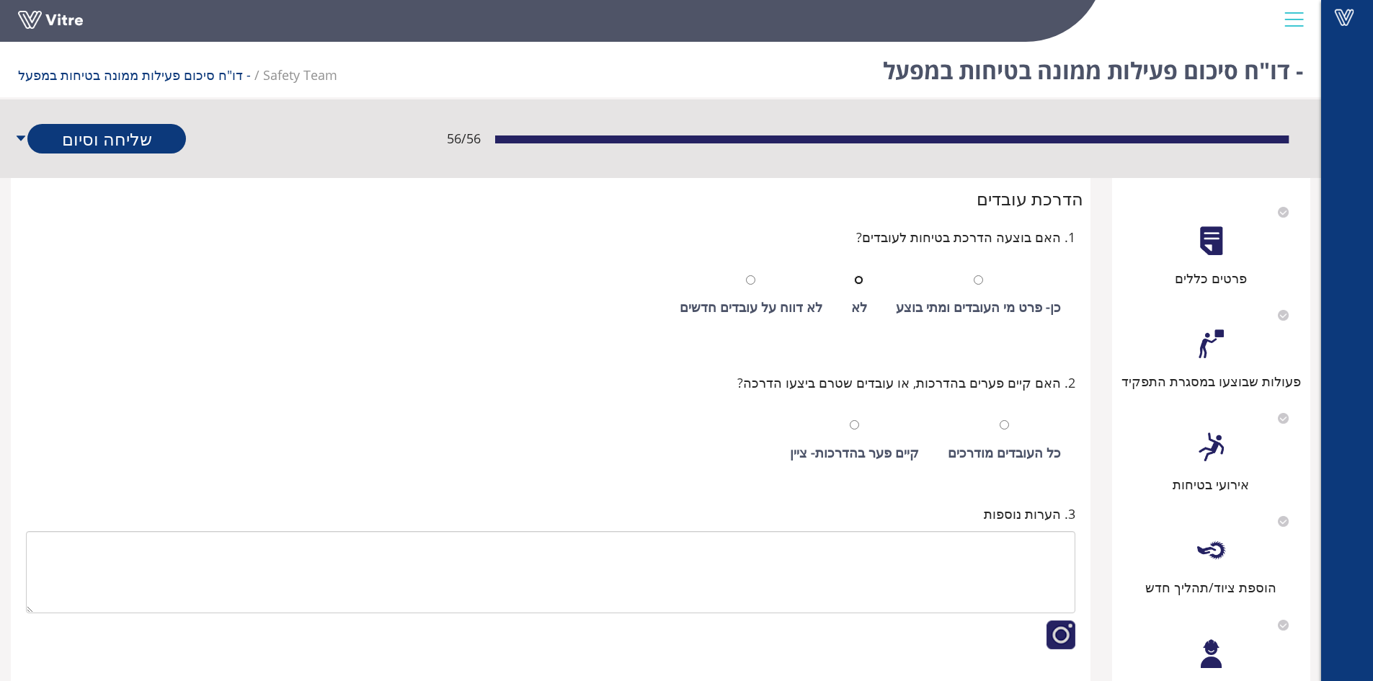
click at [863, 282] on input "radio" at bounding box center [858, 279] width 9 height 9
radio input "true"
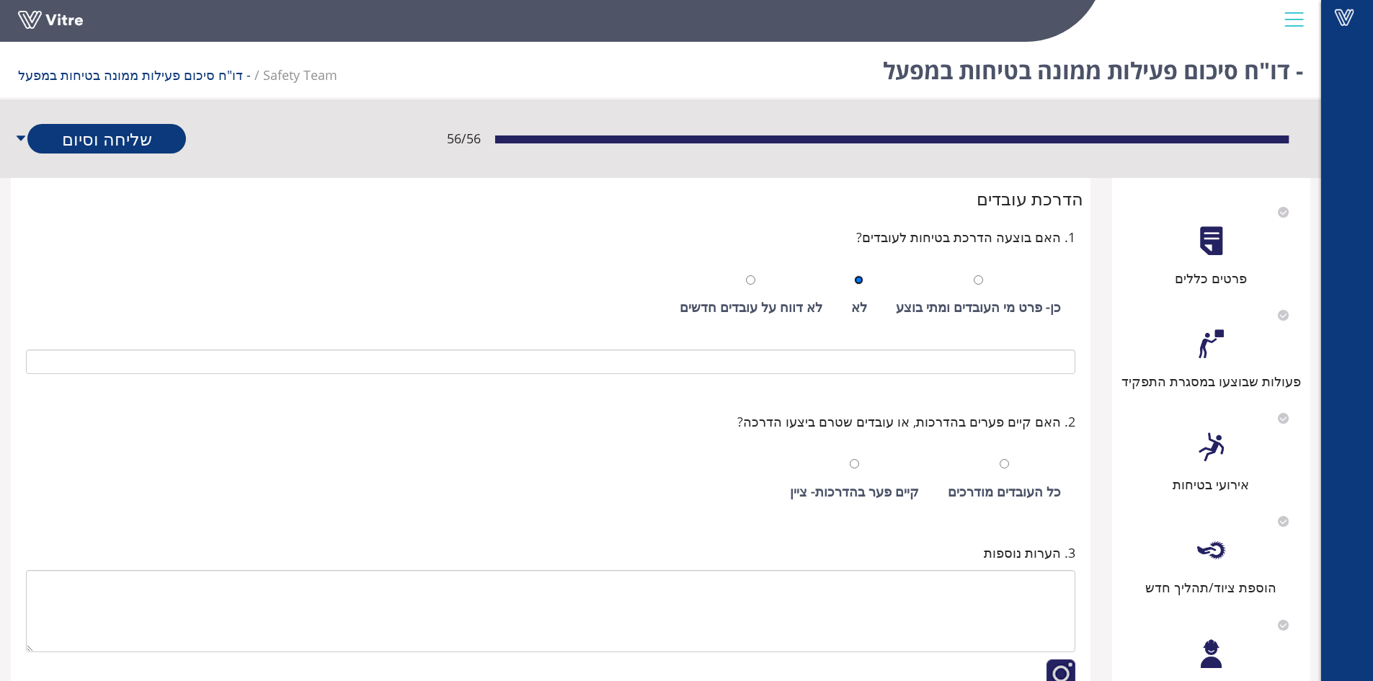
scroll to position [144, 0]
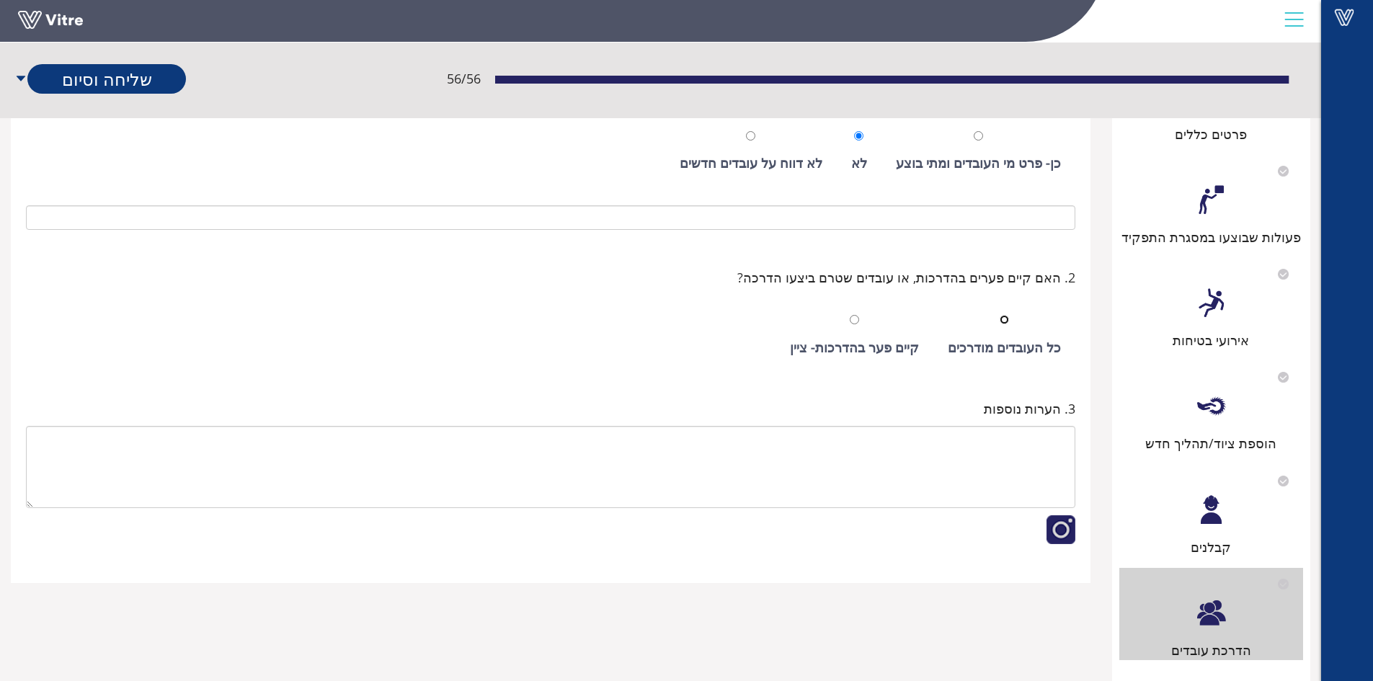
click at [1005, 320] on input "radio" at bounding box center [1004, 319] width 9 height 9
radio input "true"
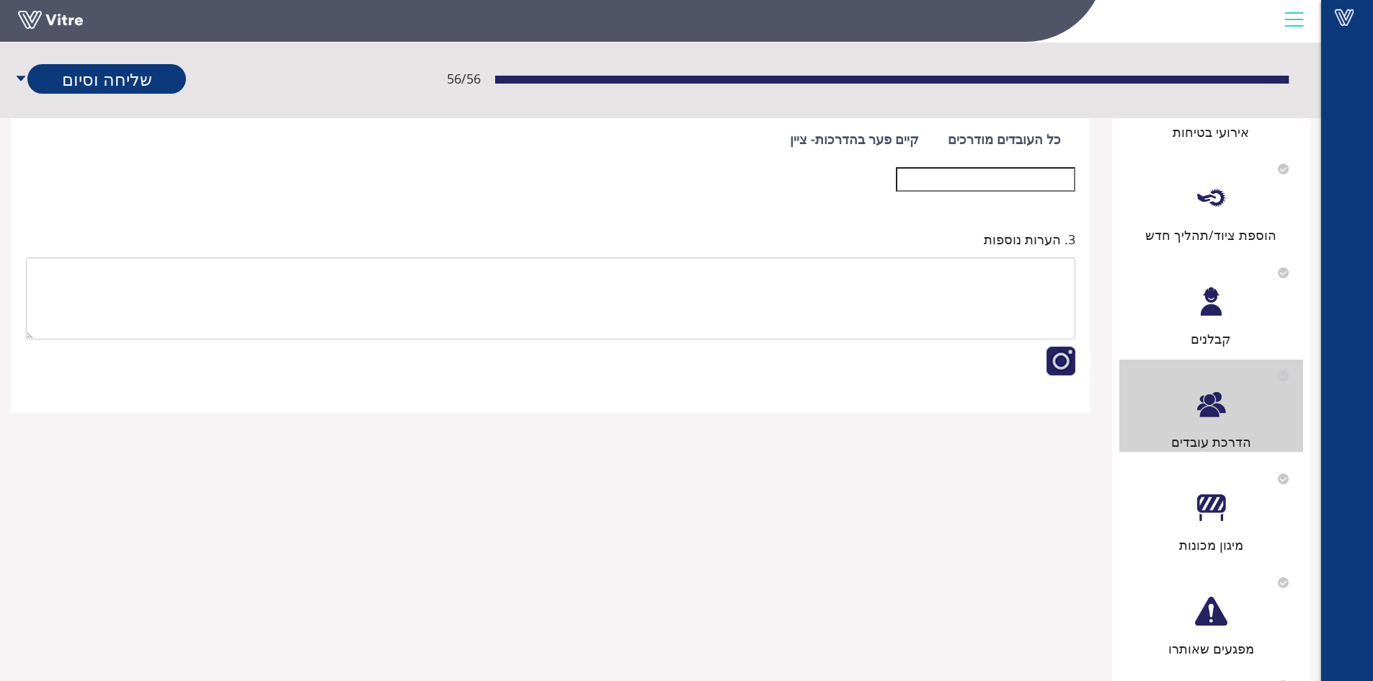
scroll to position [360, 0]
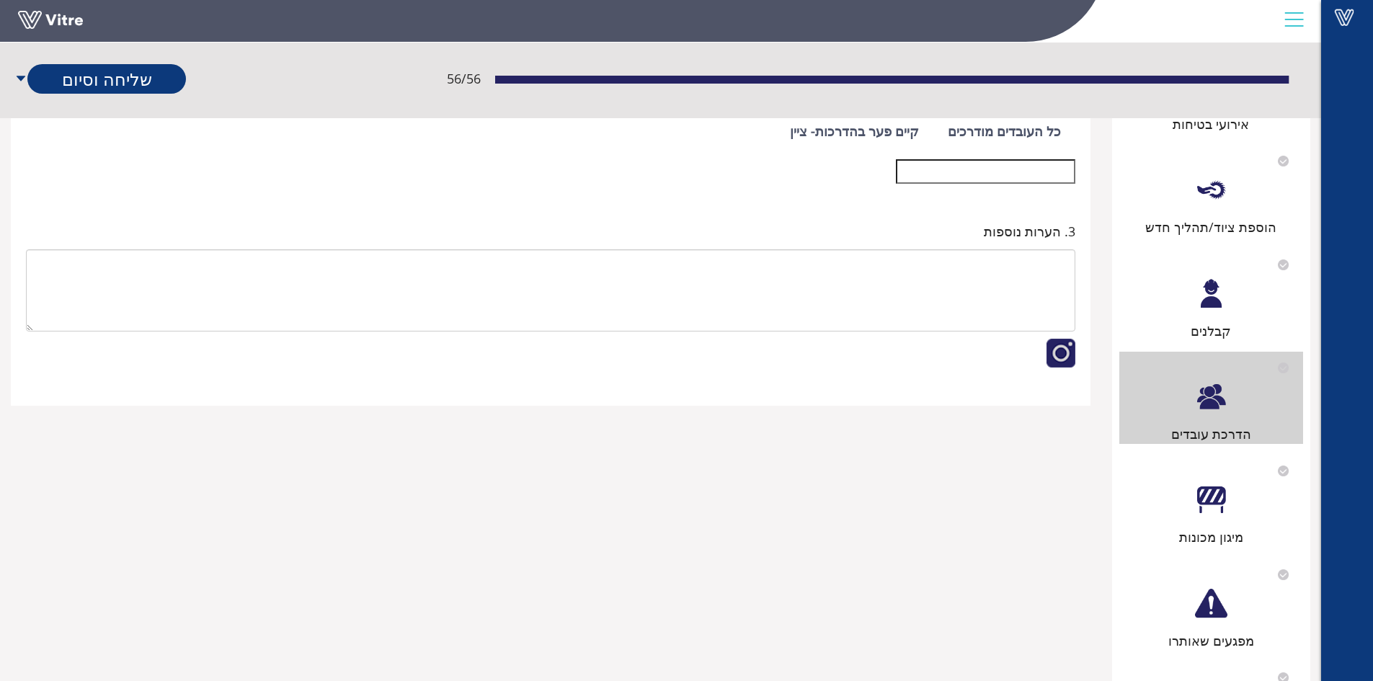
click at [1201, 502] on div at bounding box center [1211, 500] width 32 height 32
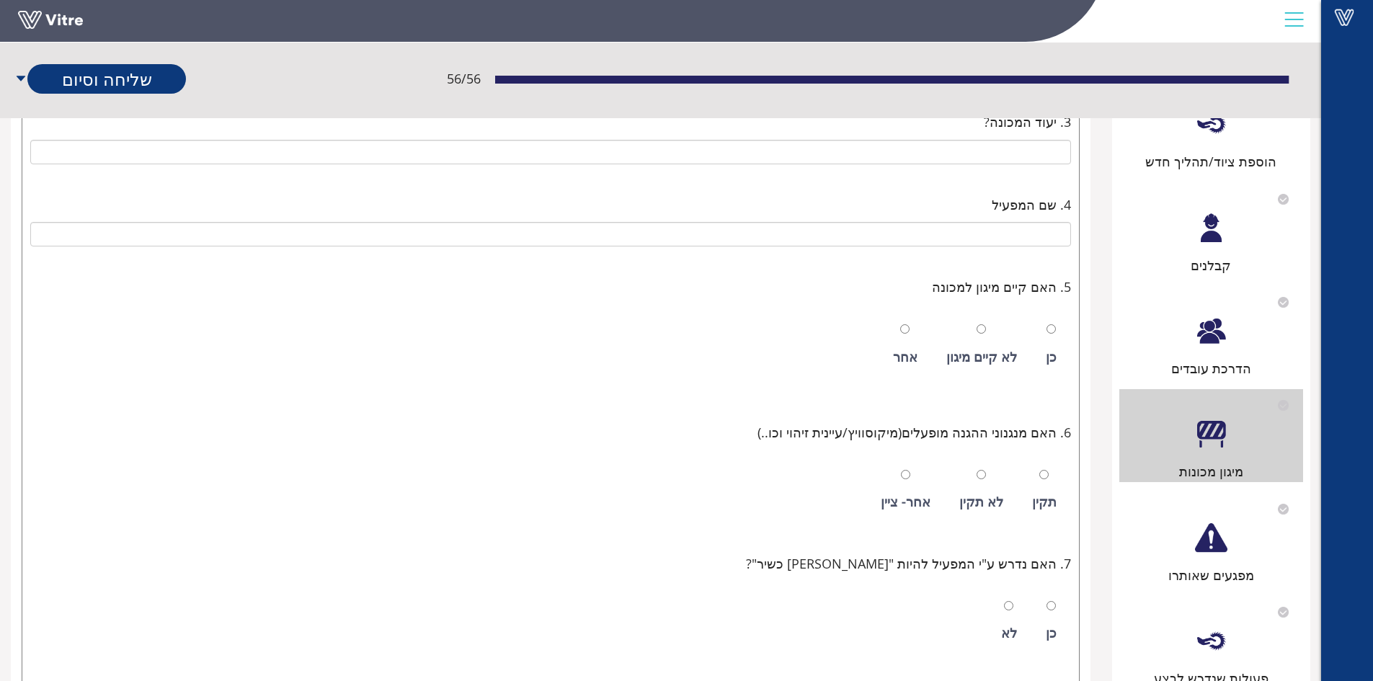
scroll to position [577, 0]
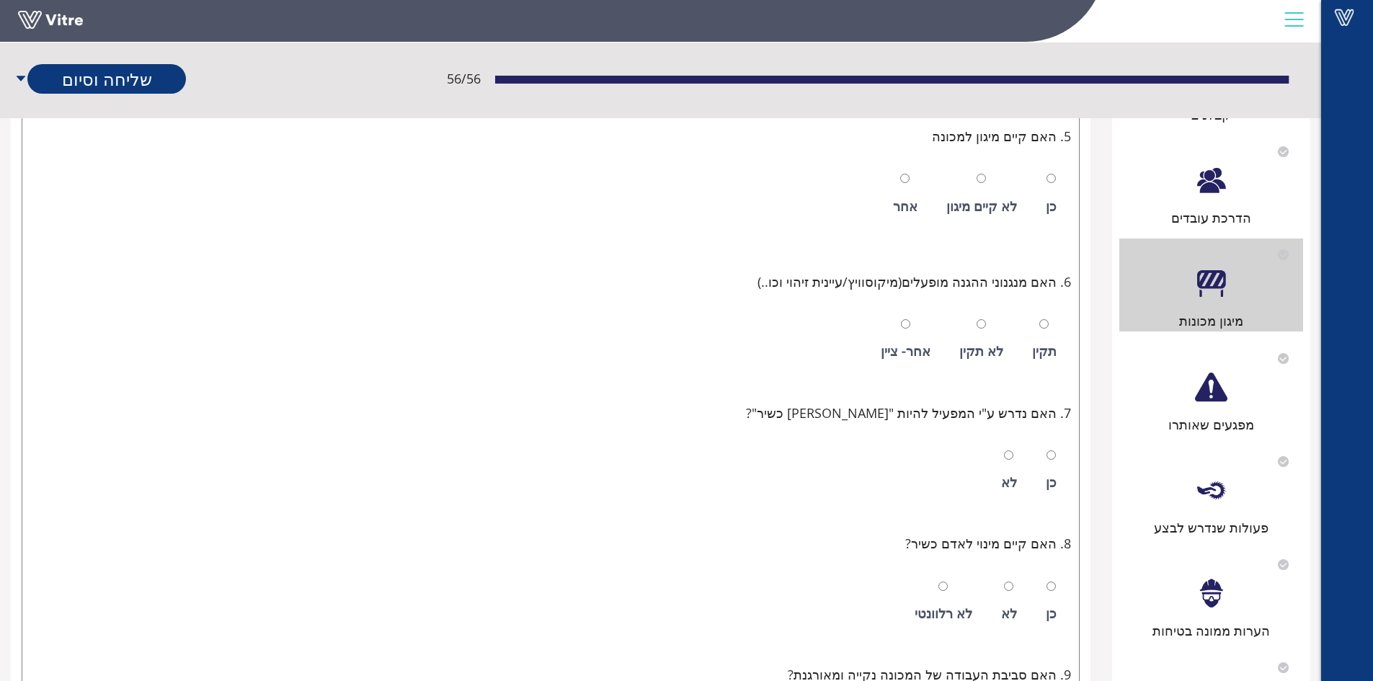
click at [1212, 393] on div at bounding box center [1211, 387] width 32 height 32
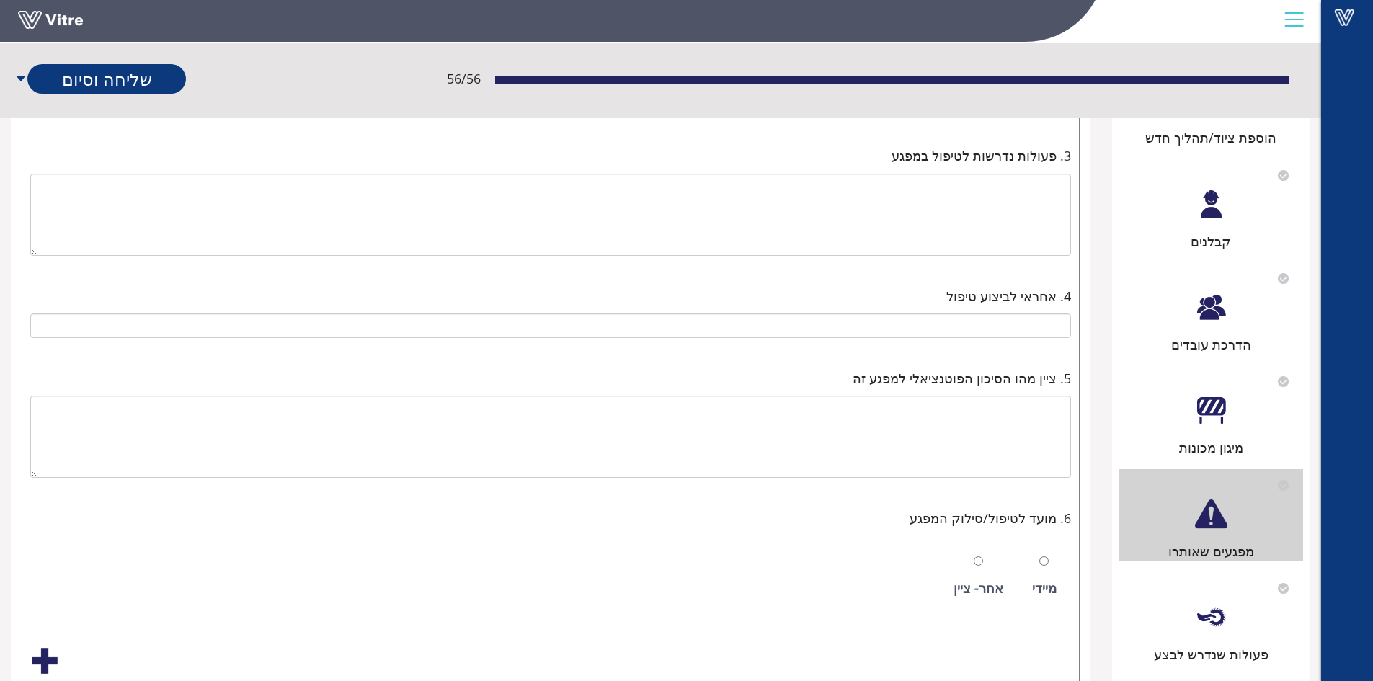
scroll to position [649, 0]
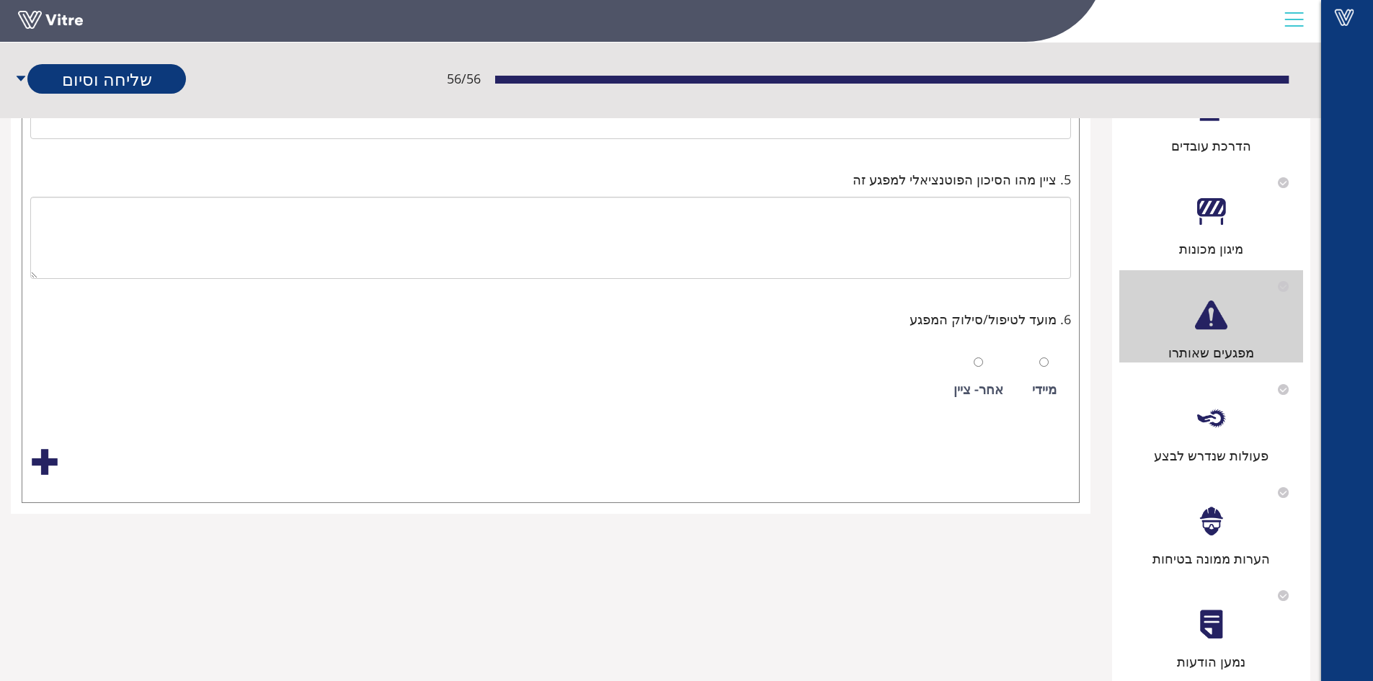
click at [1211, 414] on div at bounding box center [1211, 418] width 32 height 32
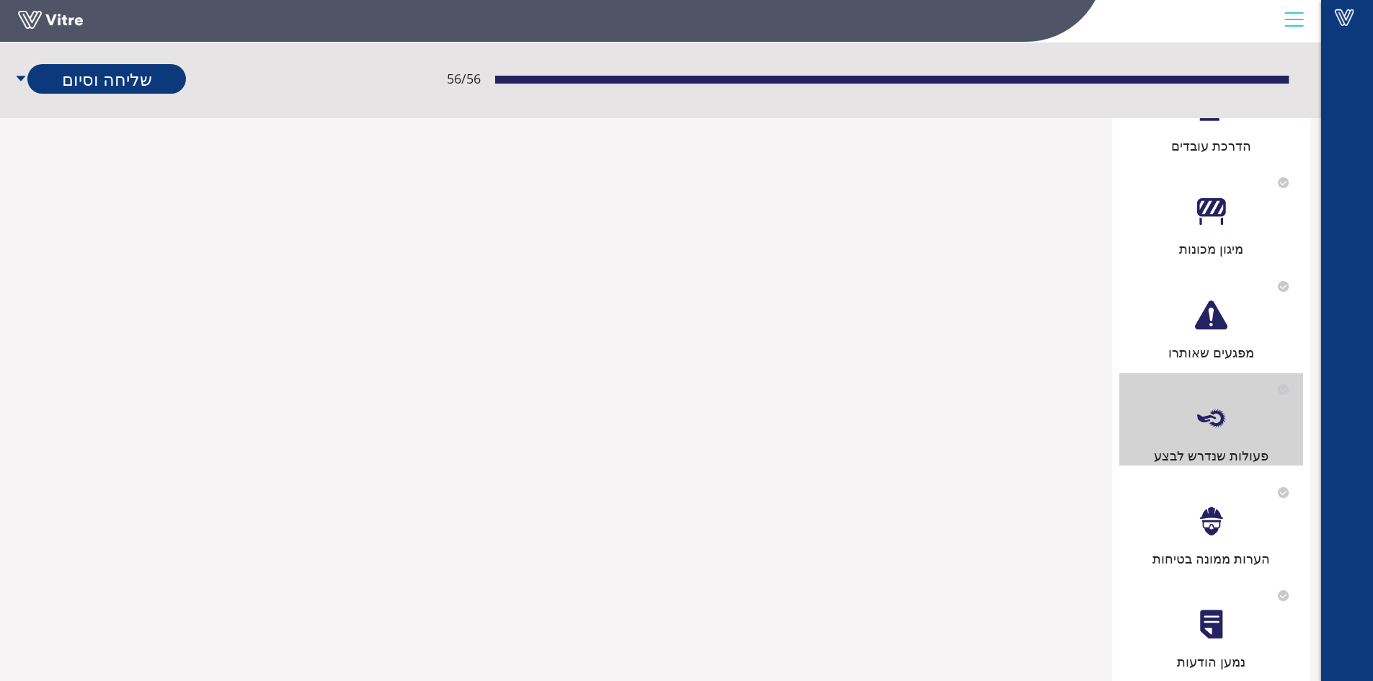
scroll to position [0, 0]
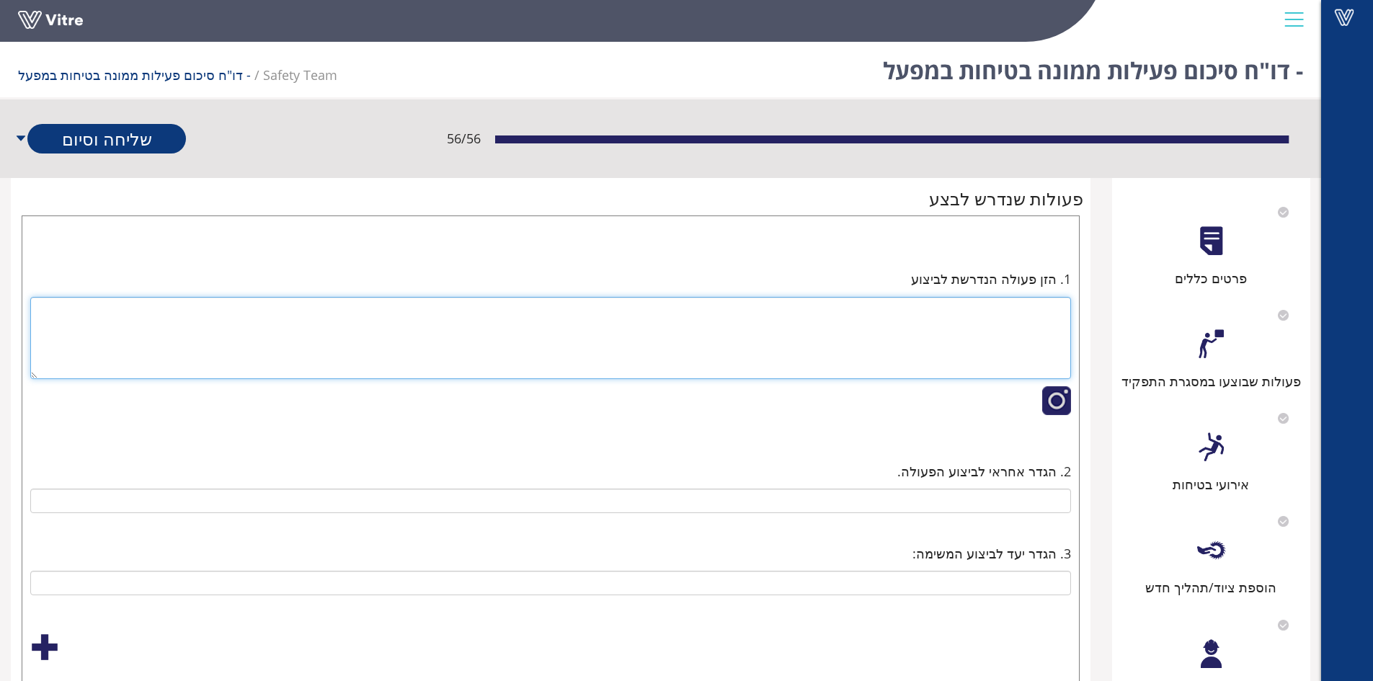
click at [1041, 313] on textarea at bounding box center [550, 338] width 1041 height 82
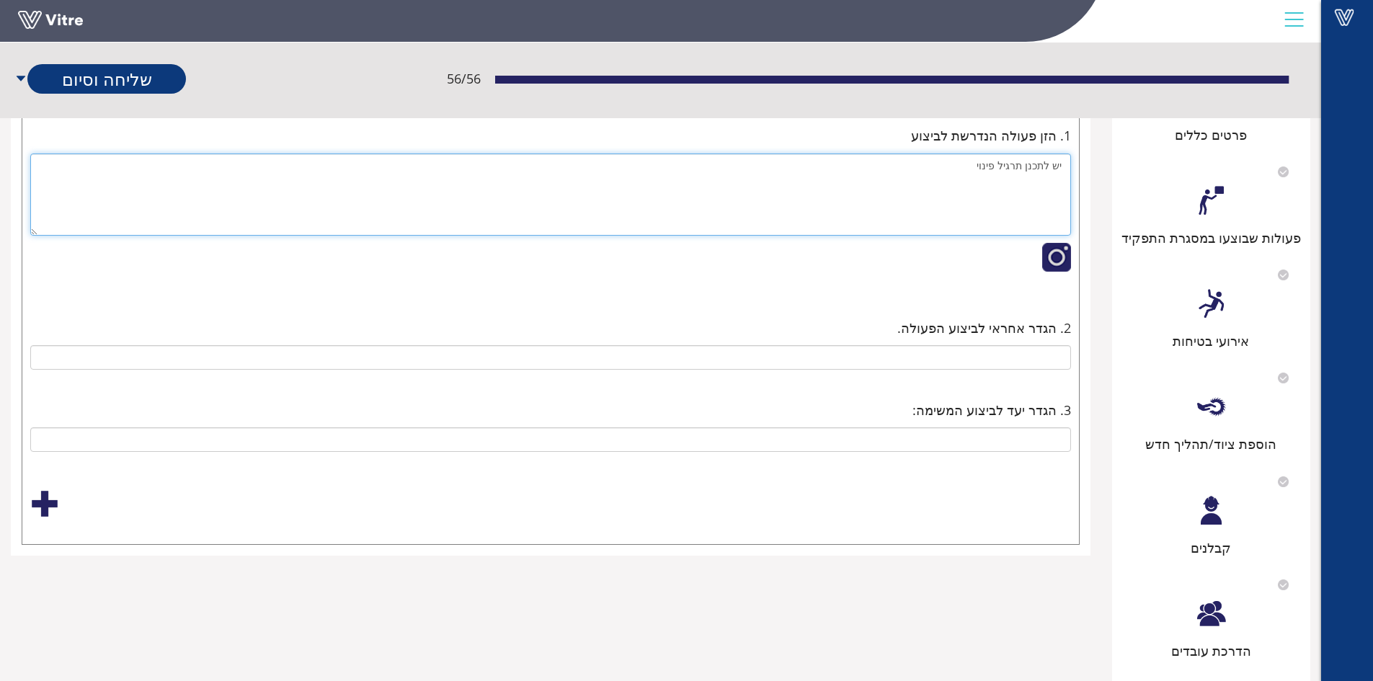
scroll to position [144, 0]
type textarea "יש לתכנן תרגיל פינוי"
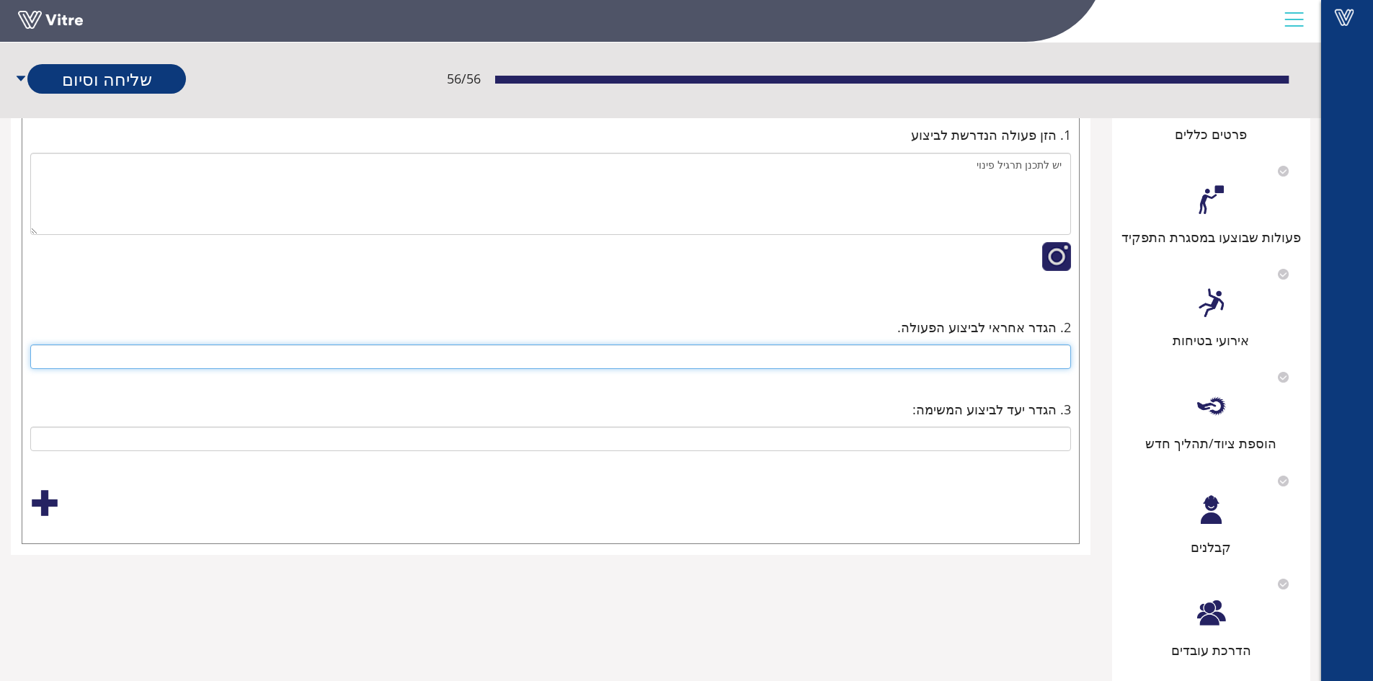
click at [1037, 359] on input "text" at bounding box center [550, 356] width 1041 height 25
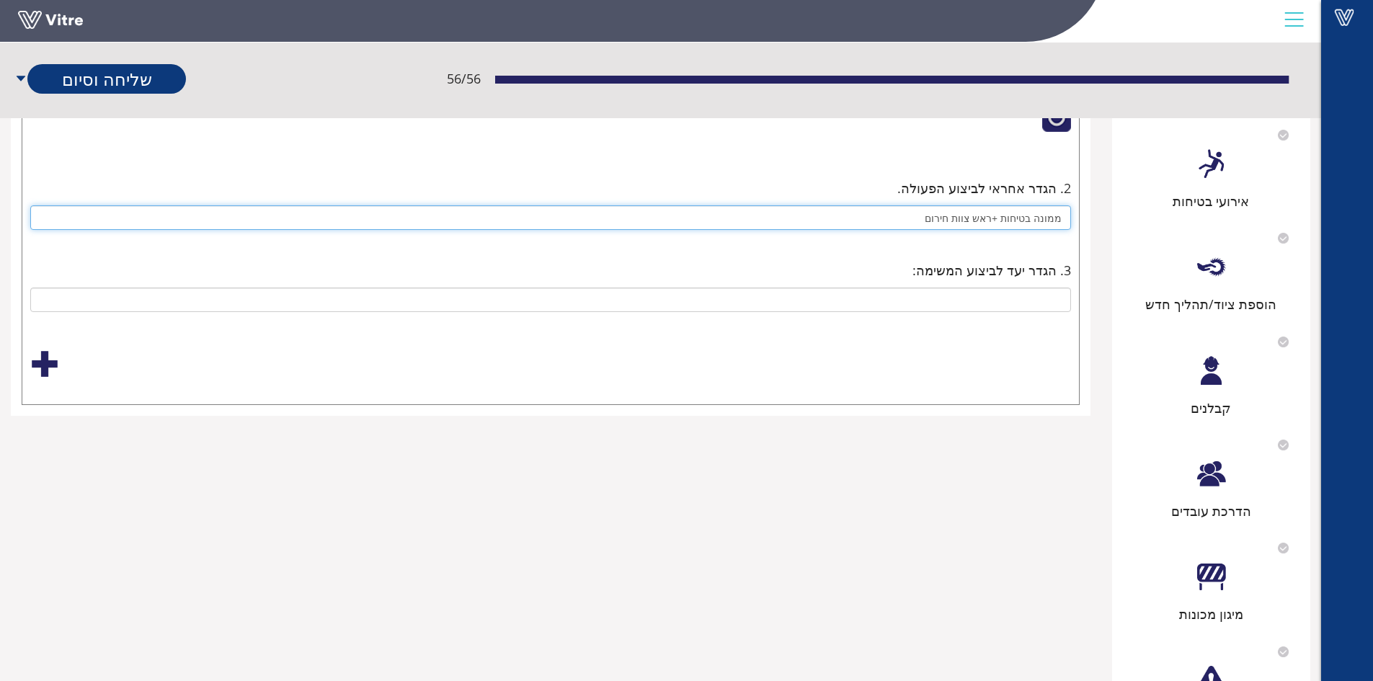
scroll to position [288, 0]
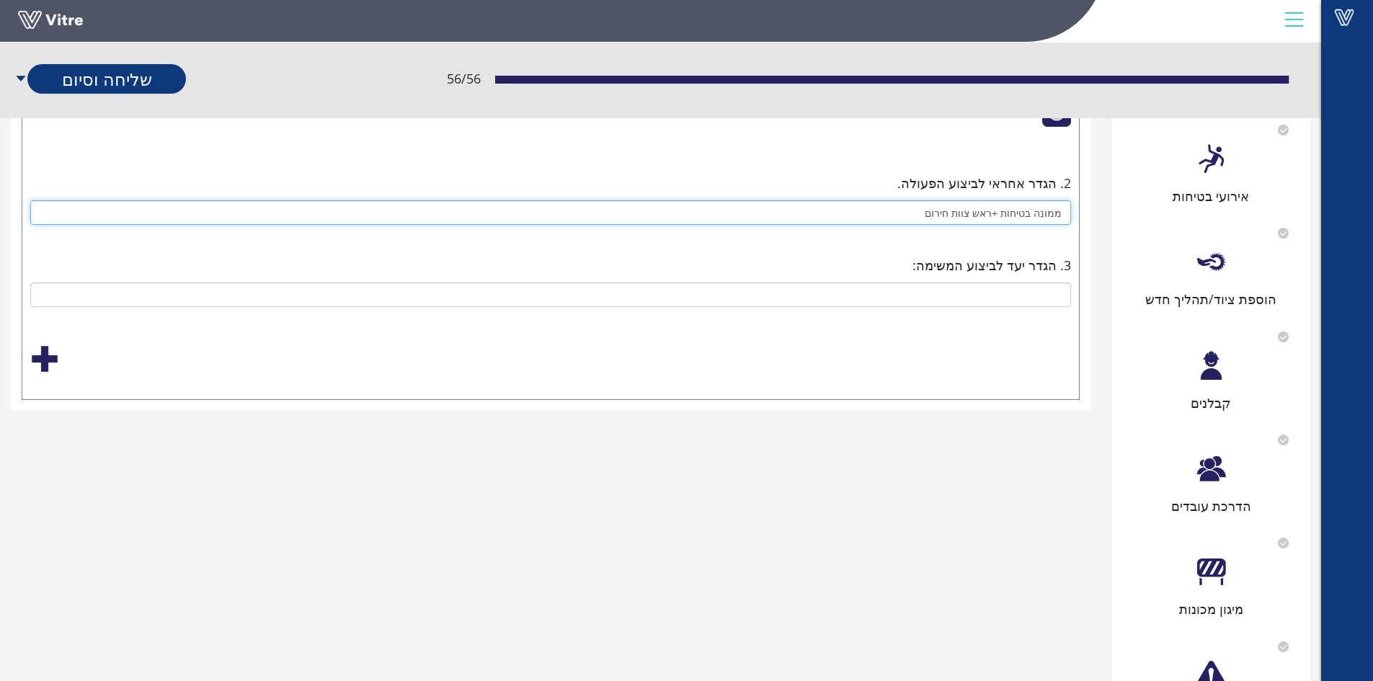
type input "ממונה בטיחות +ראש צוות חירום"
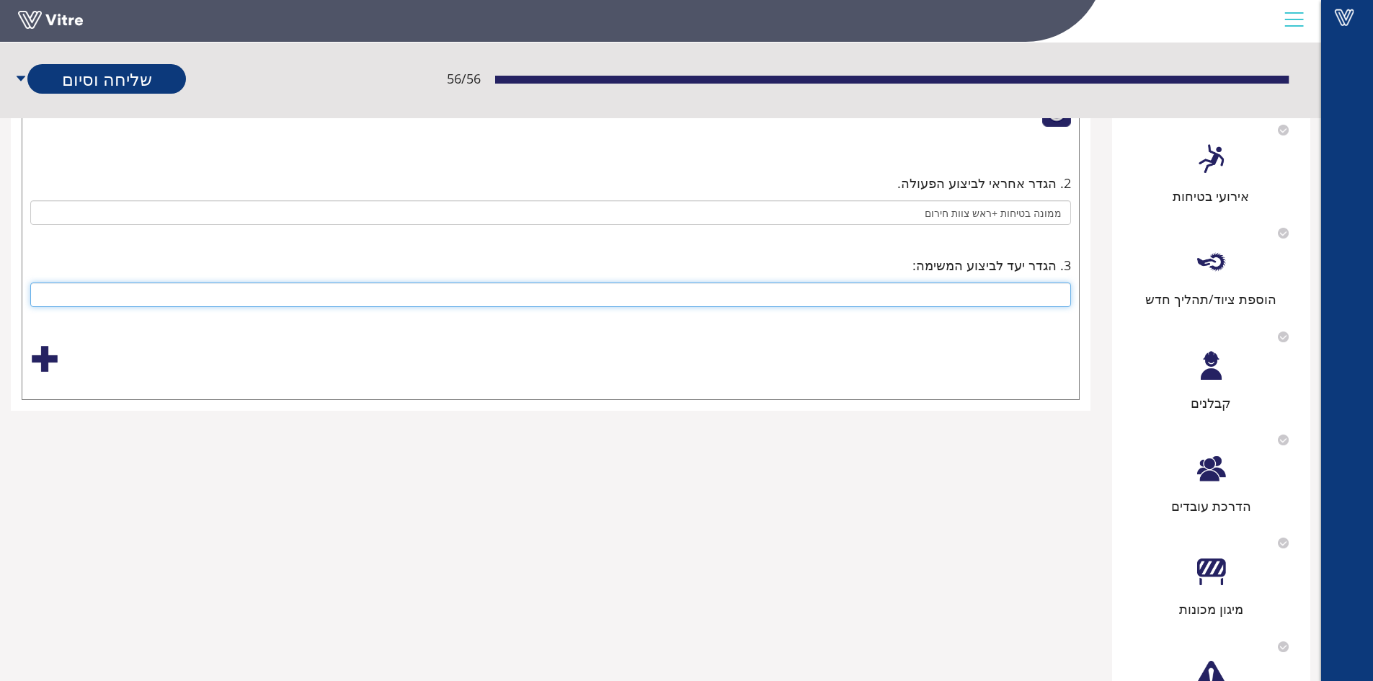
click at [1028, 293] on input "text" at bounding box center [550, 294] width 1041 height 25
type input "30.10"
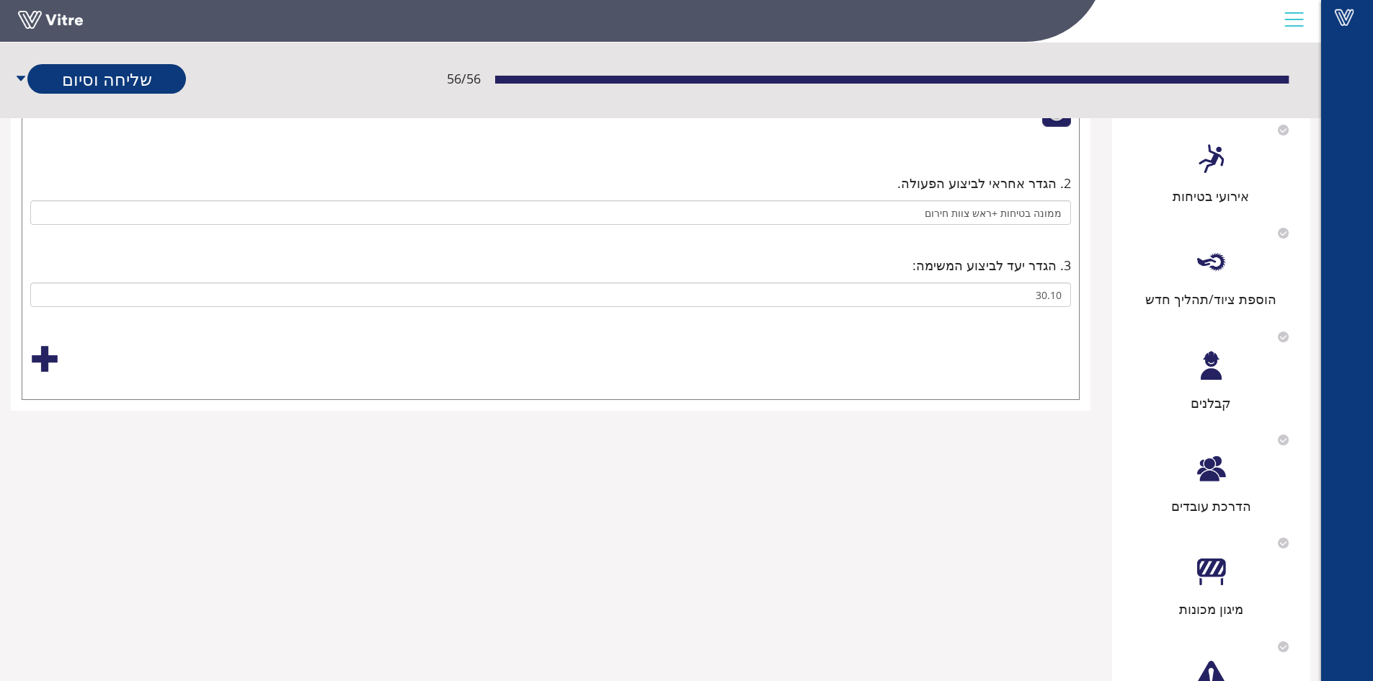
click at [45, 359] on div at bounding box center [44, 358] width 29 height 29
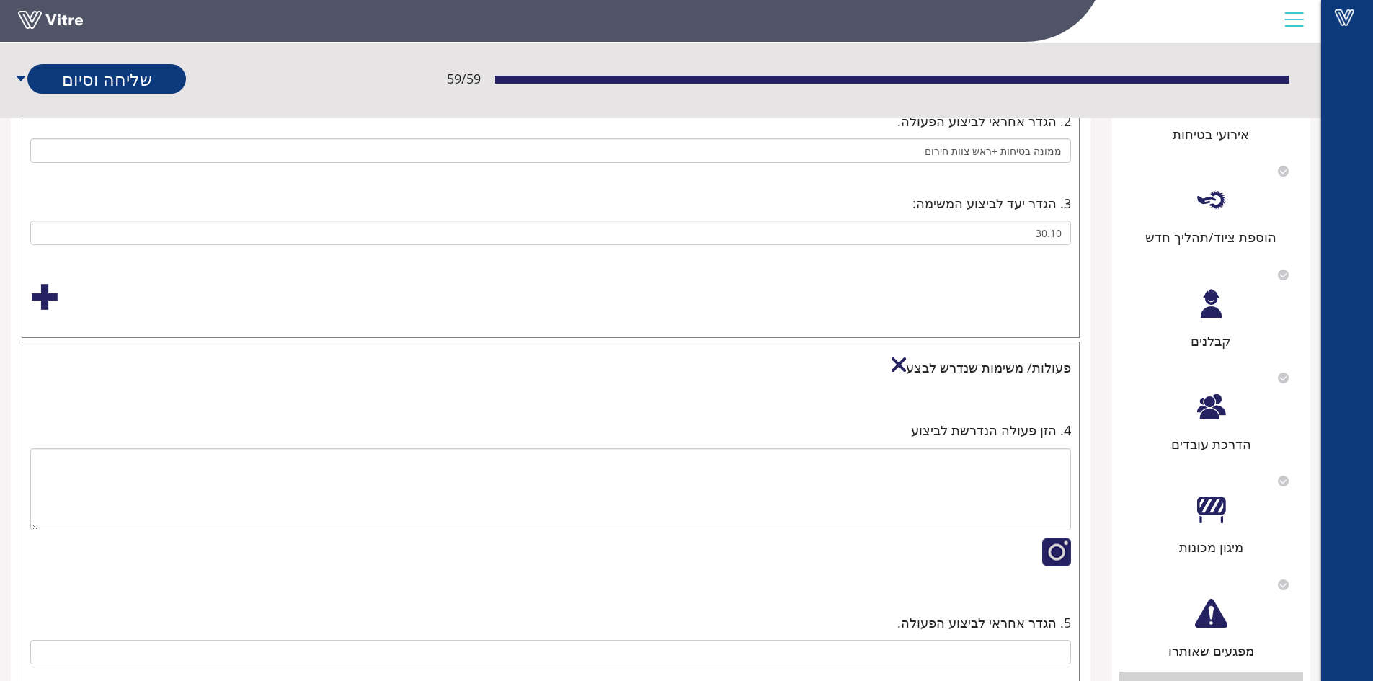
scroll to position [432, 0]
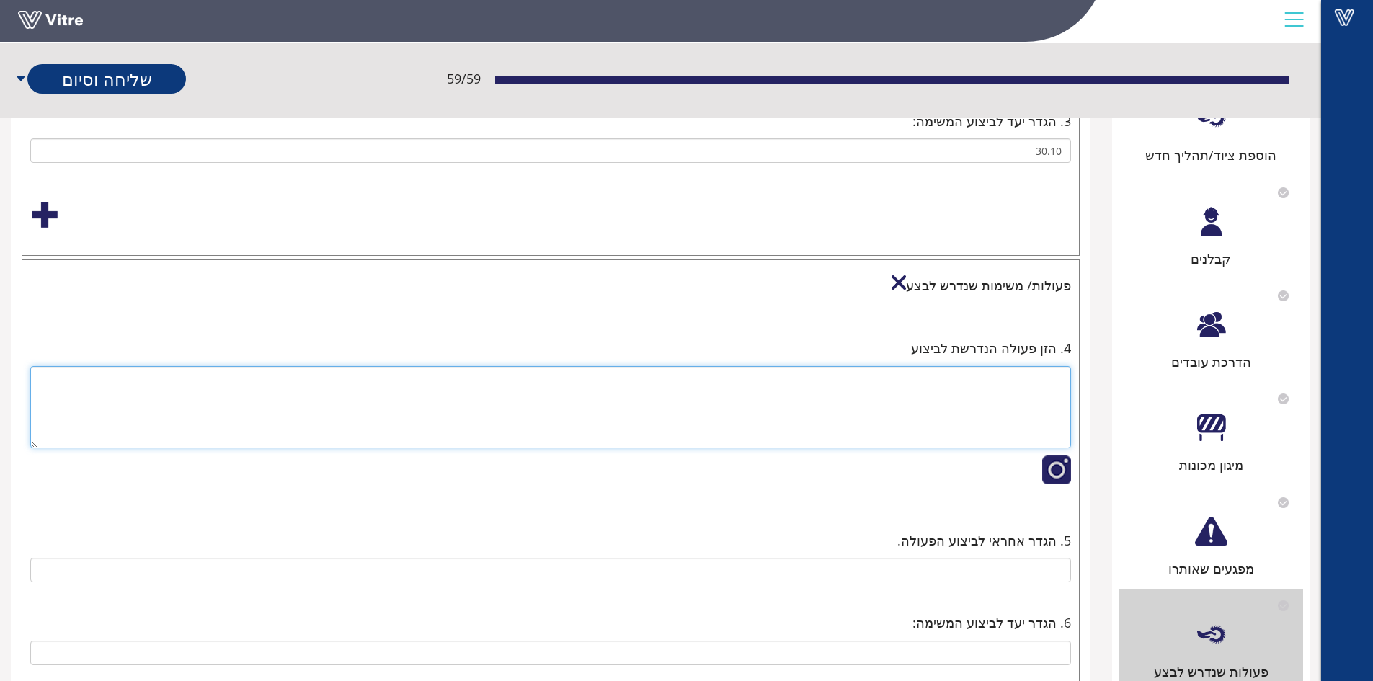
click at [1005, 384] on textarea at bounding box center [550, 407] width 1041 height 82
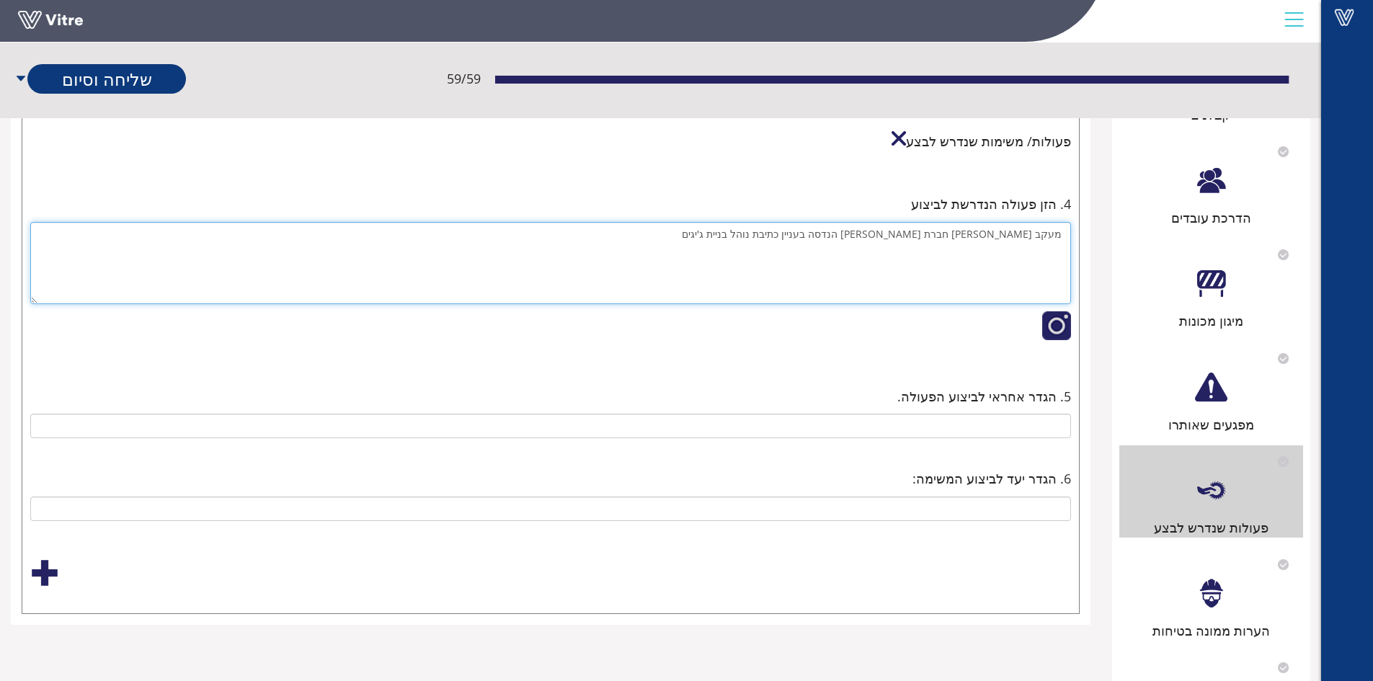
type textarea "מעקב [PERSON_NAME] חברת [PERSON_NAME] הנדסה בעניין כתיבת נוהל בניית ג'יגים"
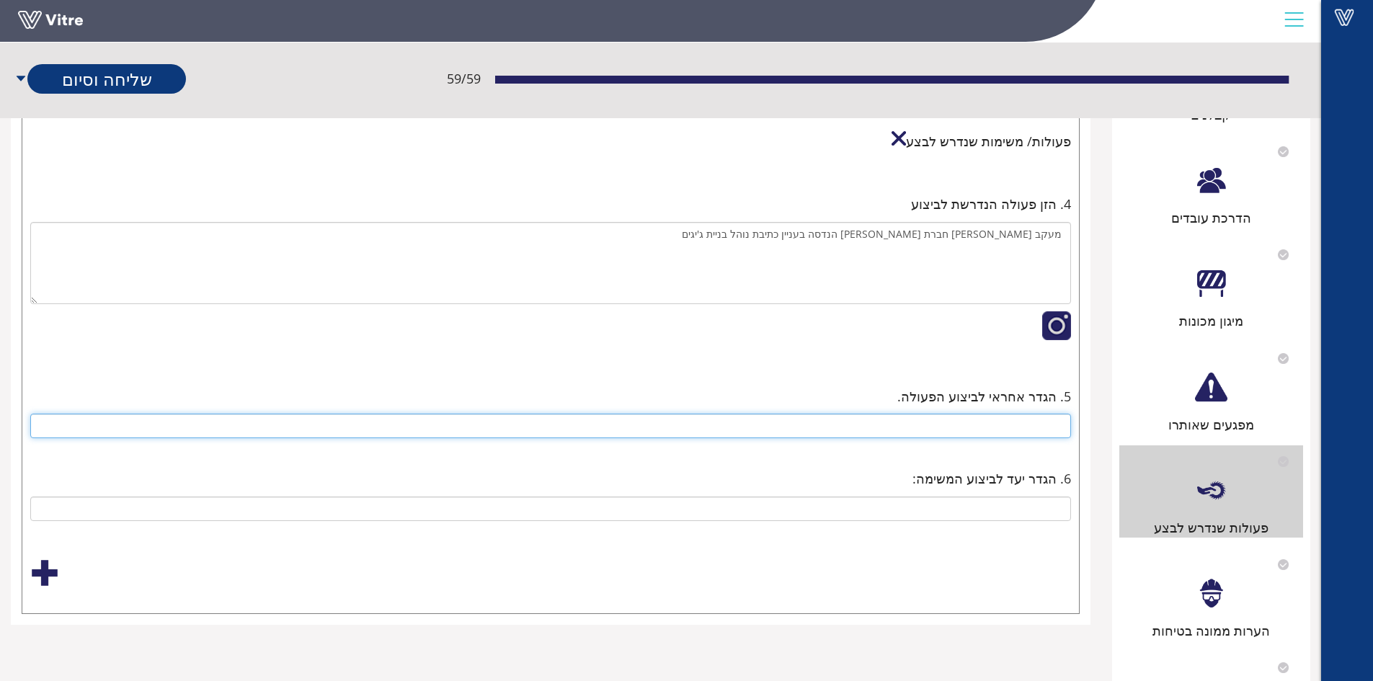
click at [1059, 430] on input "text" at bounding box center [550, 426] width 1041 height 25
type input "ממונה בטיחות [PERSON_NAME] חברת [PERSON_NAME] הנדסה"
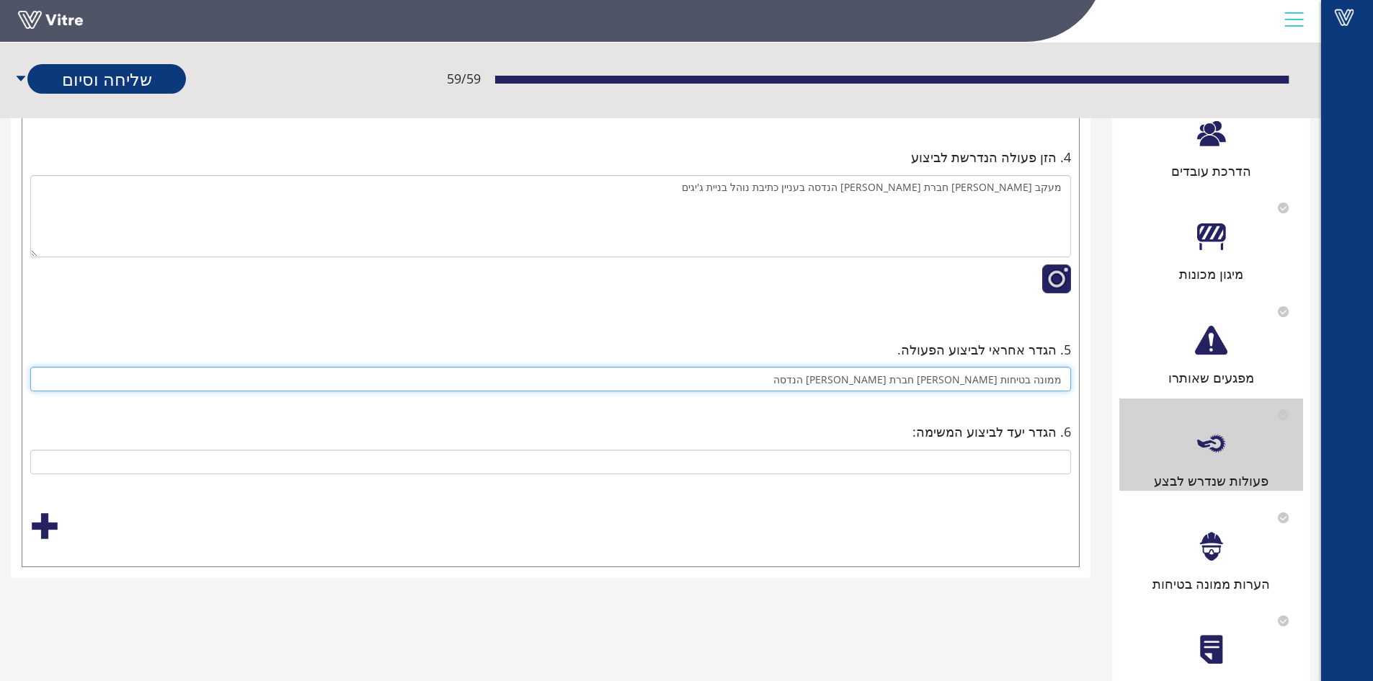
scroll to position [649, 0]
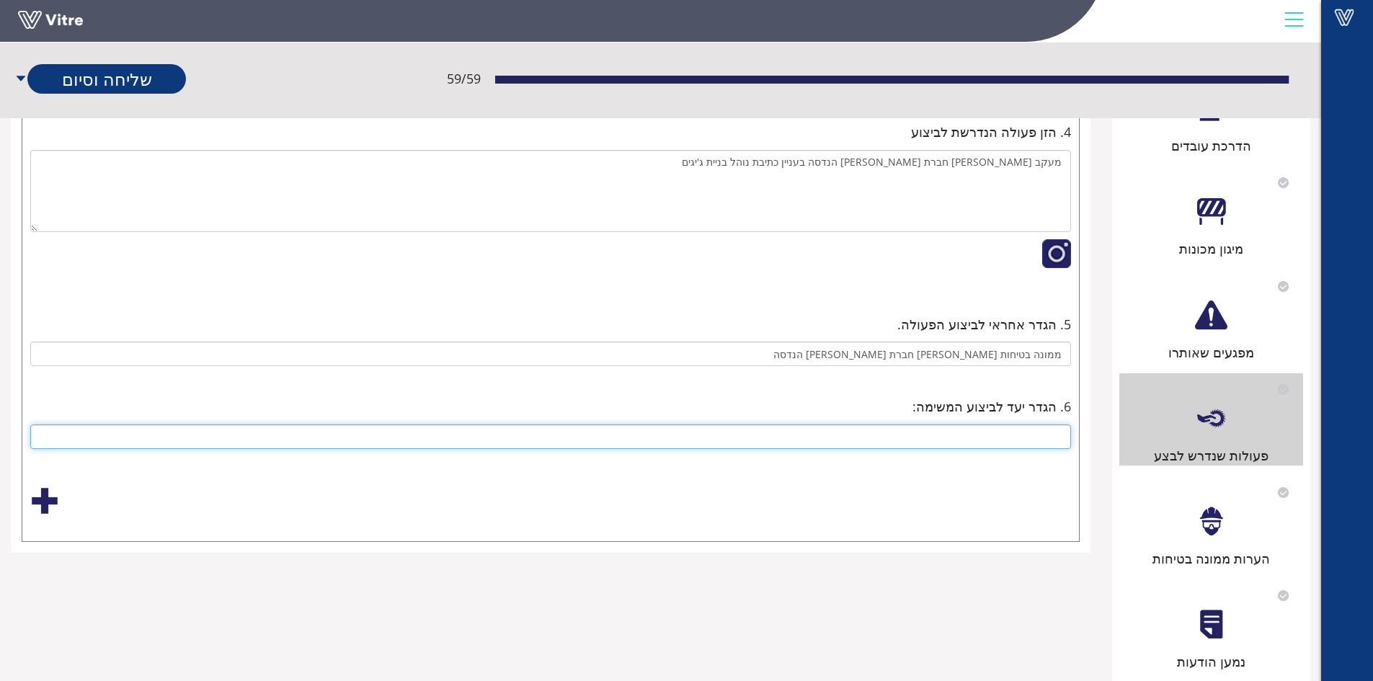
click at [1026, 435] on input "text" at bounding box center [550, 436] width 1041 height 25
type input "30.10"
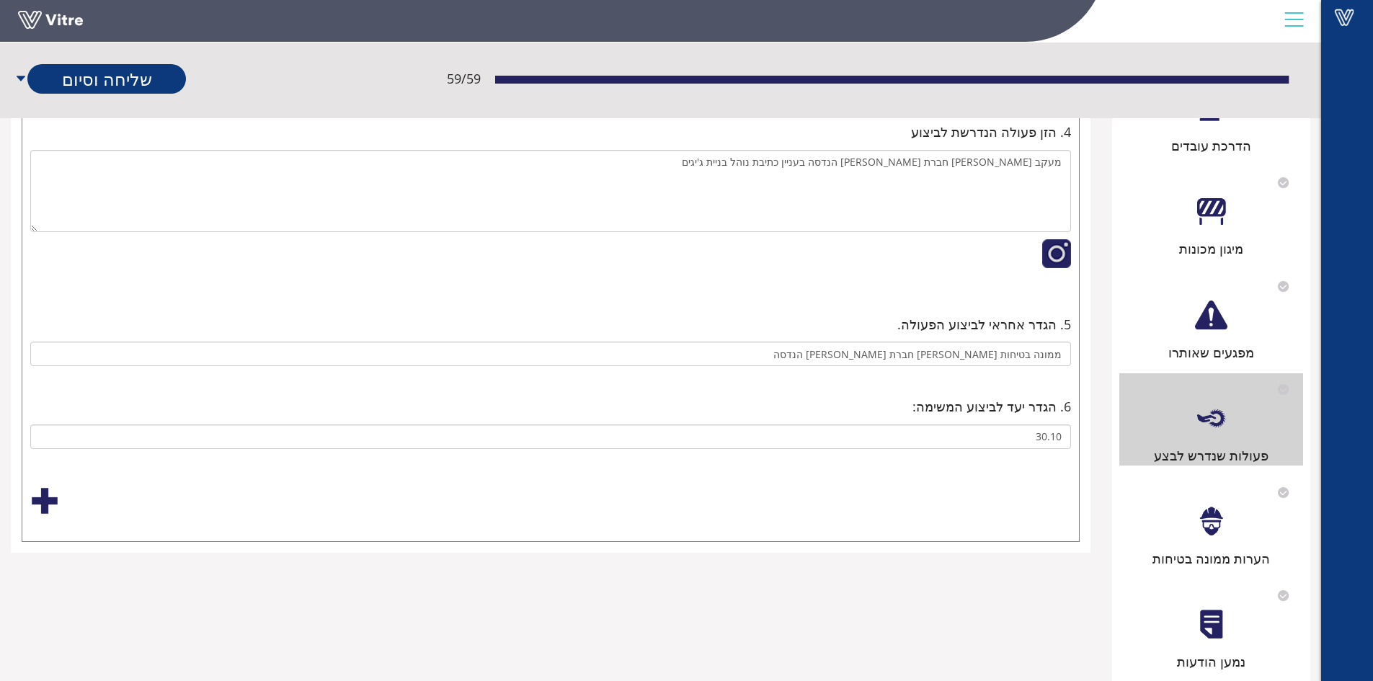
click at [41, 506] on div at bounding box center [44, 500] width 29 height 29
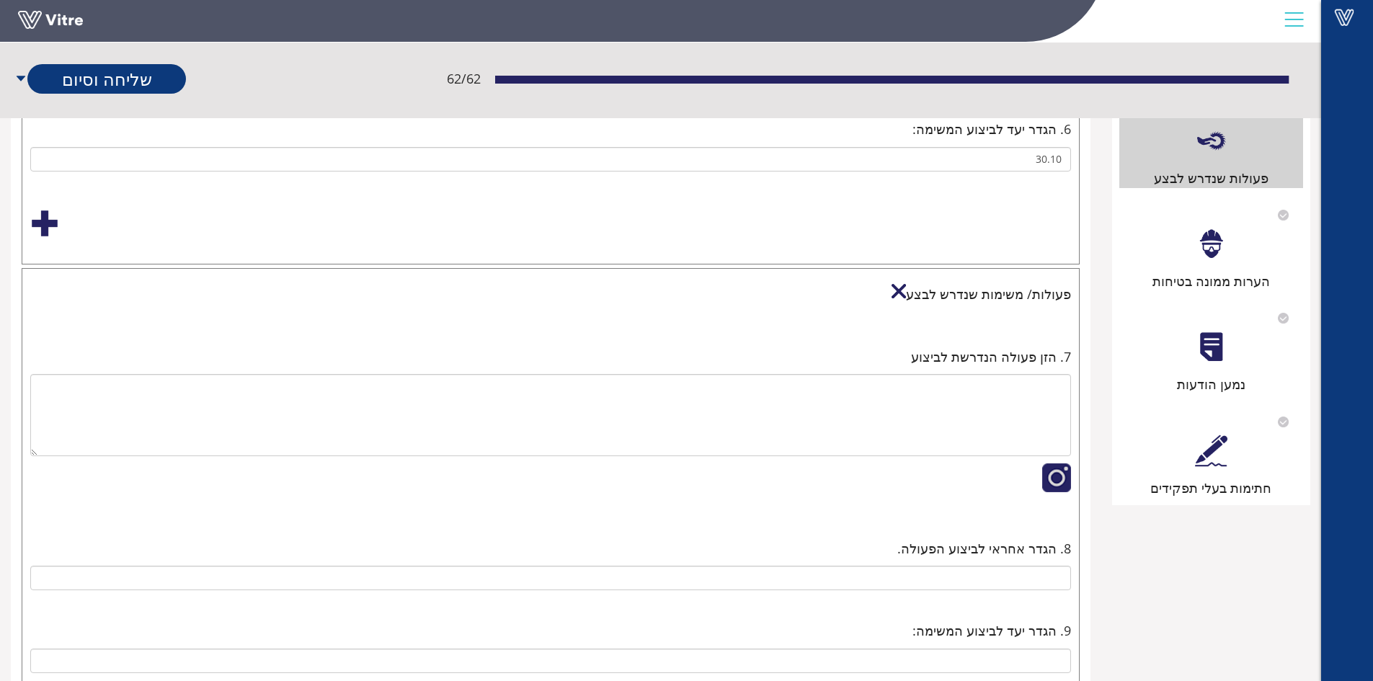
scroll to position [937, 0]
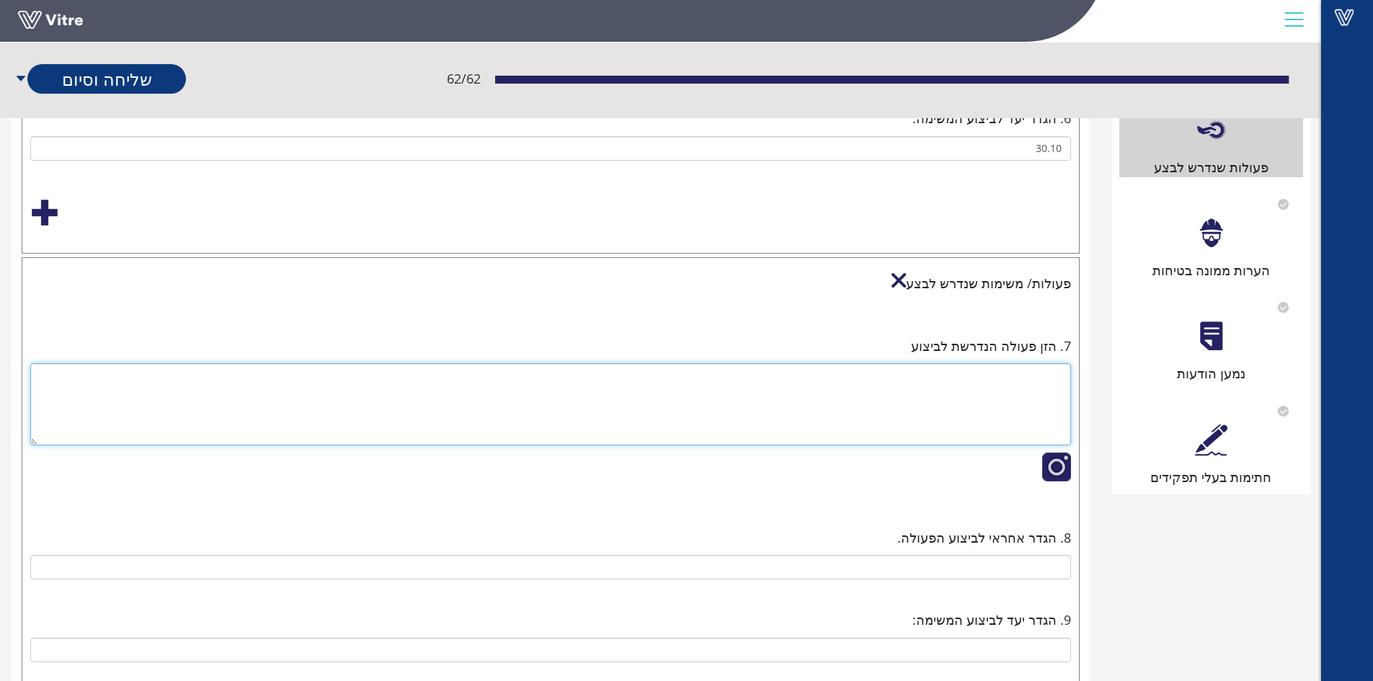
click at [1041, 381] on textarea at bounding box center [550, 404] width 1041 height 82
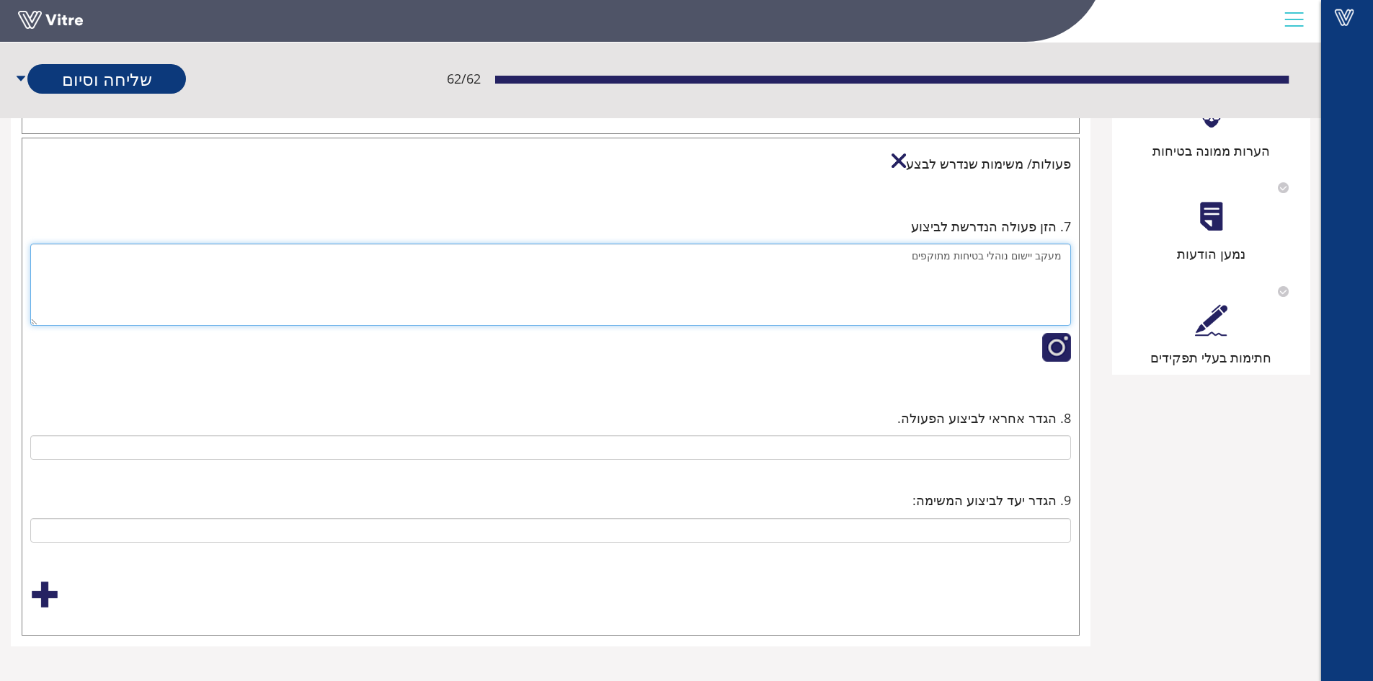
scroll to position [1058, 0]
type textarea "מעקב יישום נוהלי בטיחות מתוקפים"
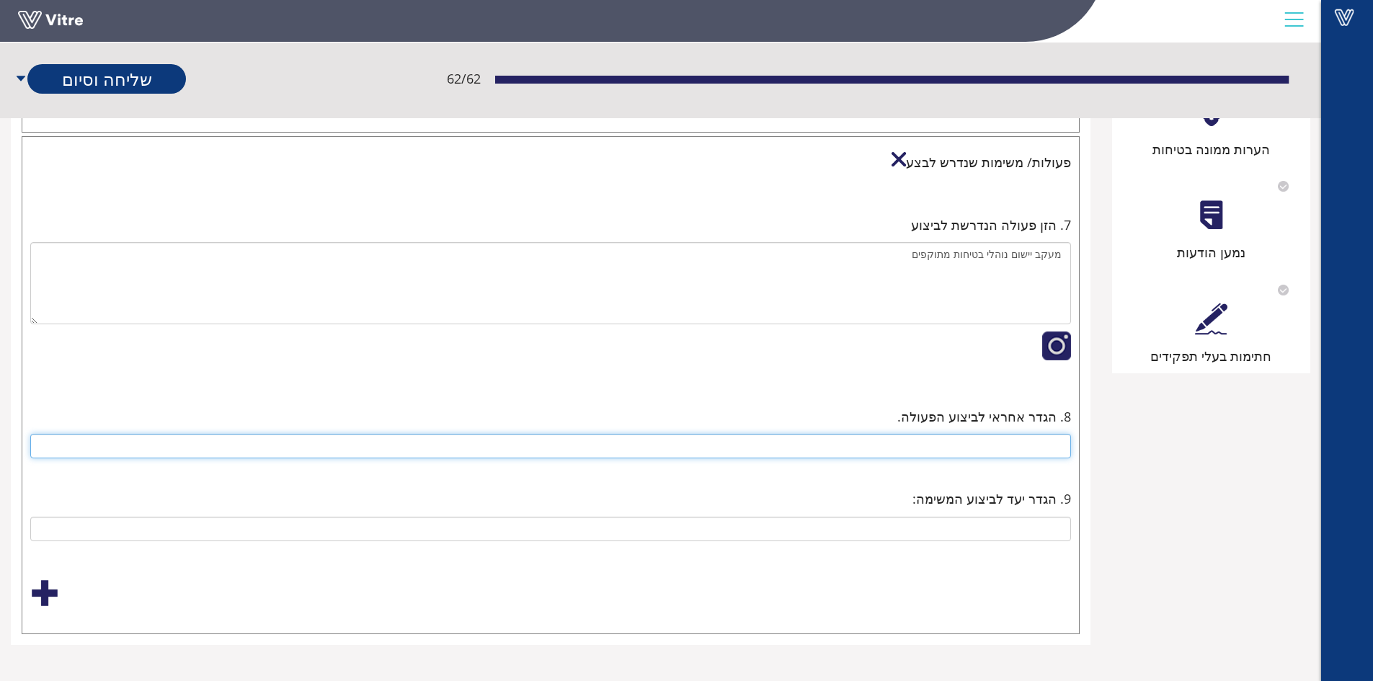
click at [1018, 442] on input "text" at bounding box center [550, 446] width 1041 height 25
type input "ממונה בטיחות [PERSON_NAME] ממחלקת אבטחת איכות"
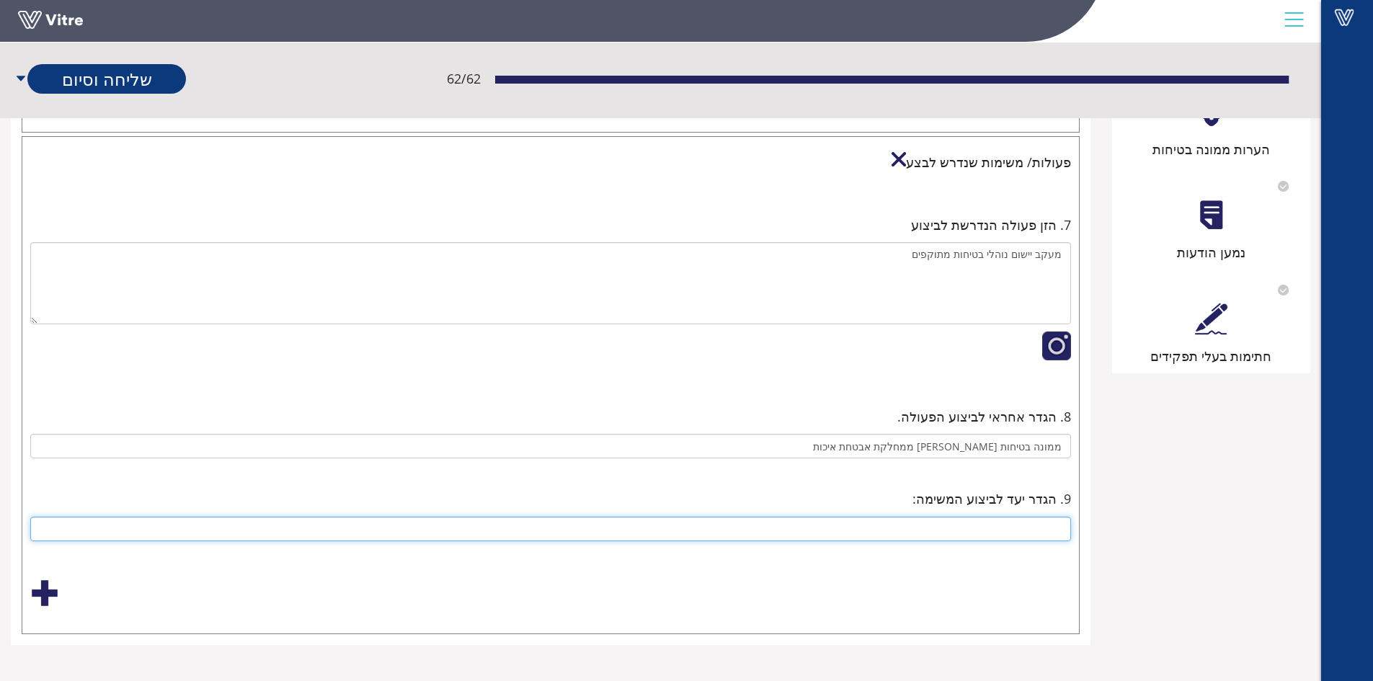
click at [1015, 524] on input "text" at bounding box center [550, 529] width 1041 height 25
type input "שוטף"
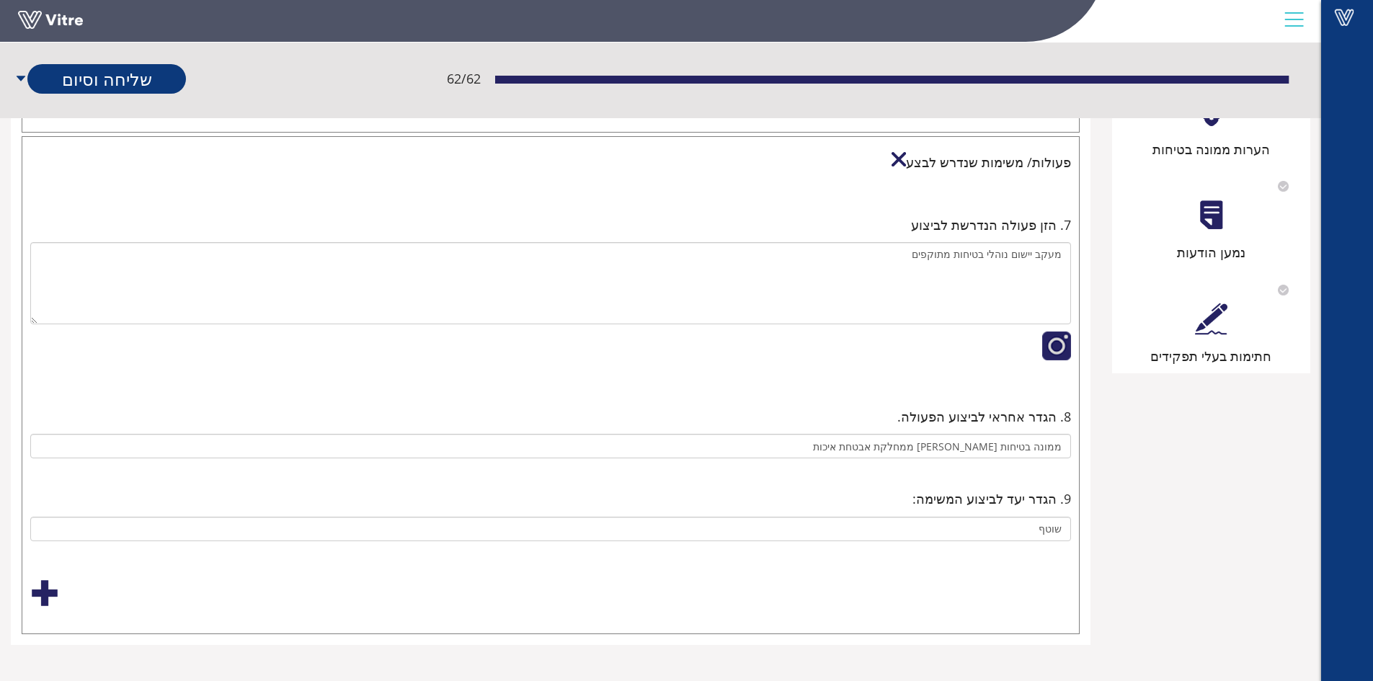
click at [53, 595] on div at bounding box center [44, 593] width 29 height 29
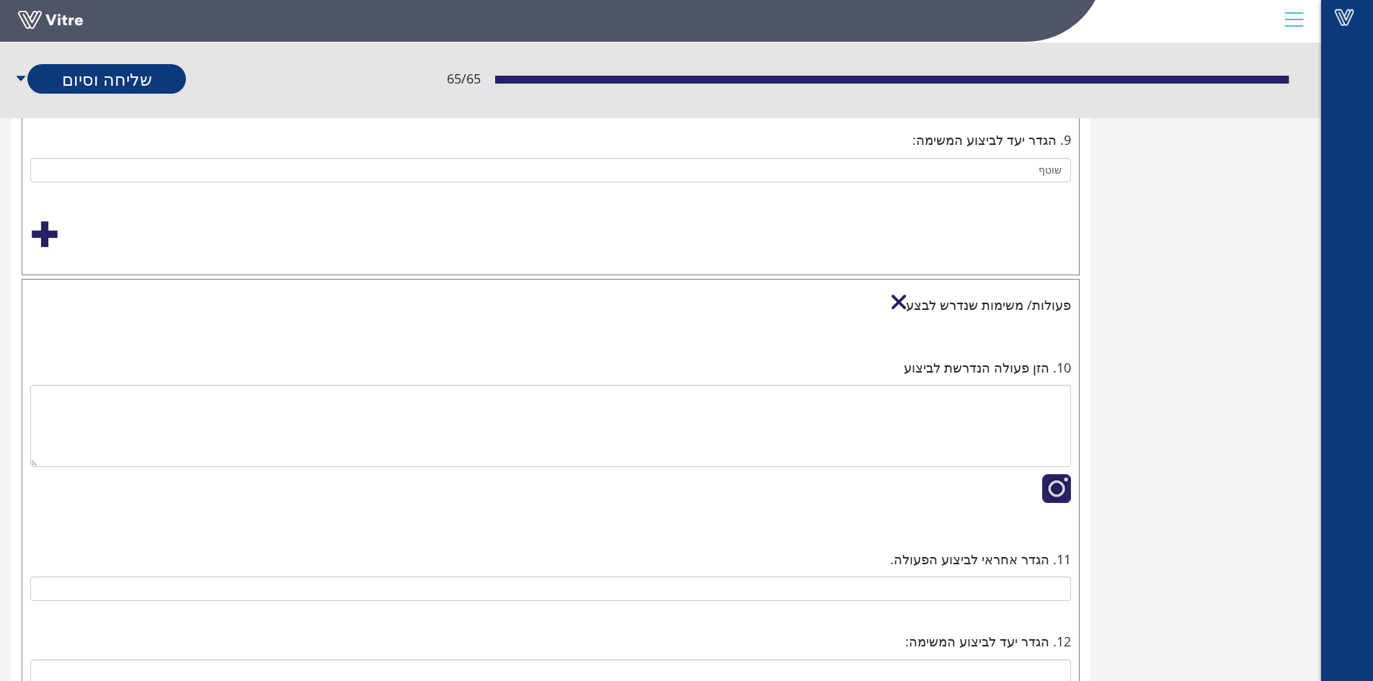
scroll to position [1418, 0]
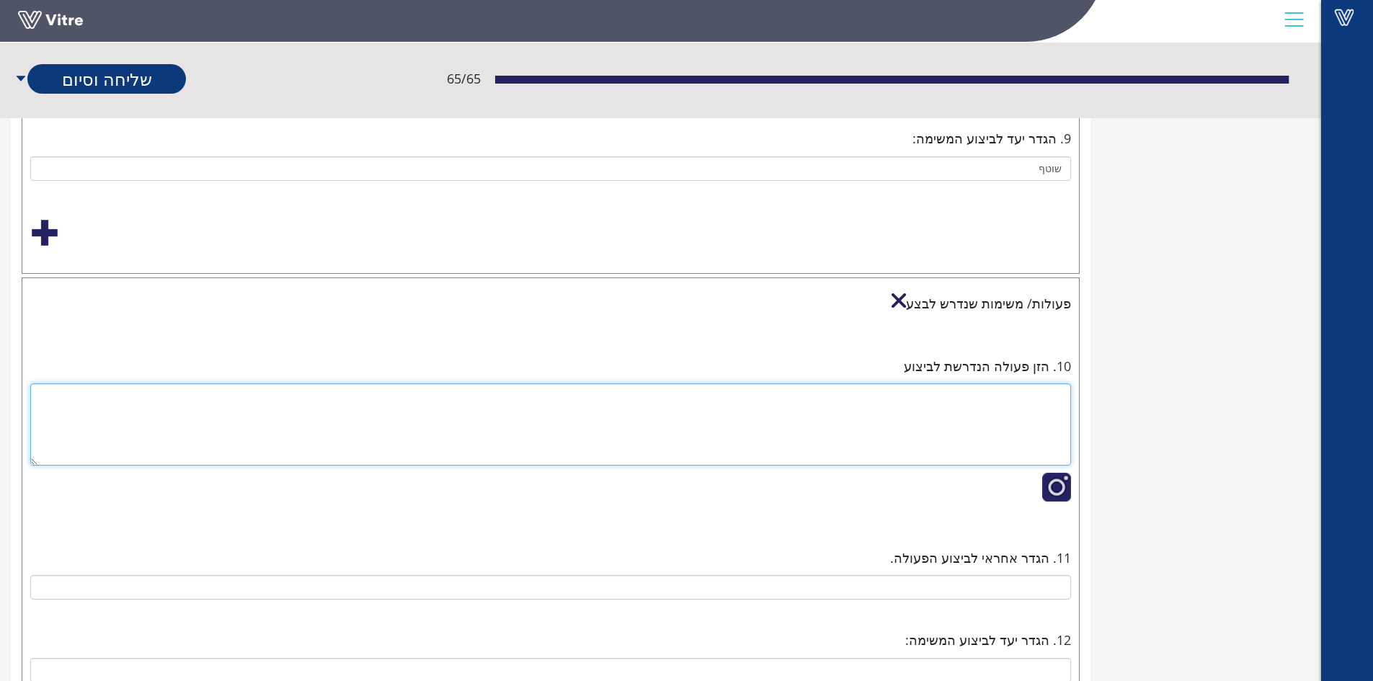
drag, startPoint x: 1013, startPoint y: 392, endPoint x: 967, endPoint y: 392, distance: 45.4
click at [1013, 392] on textarea at bounding box center [550, 424] width 1041 height 82
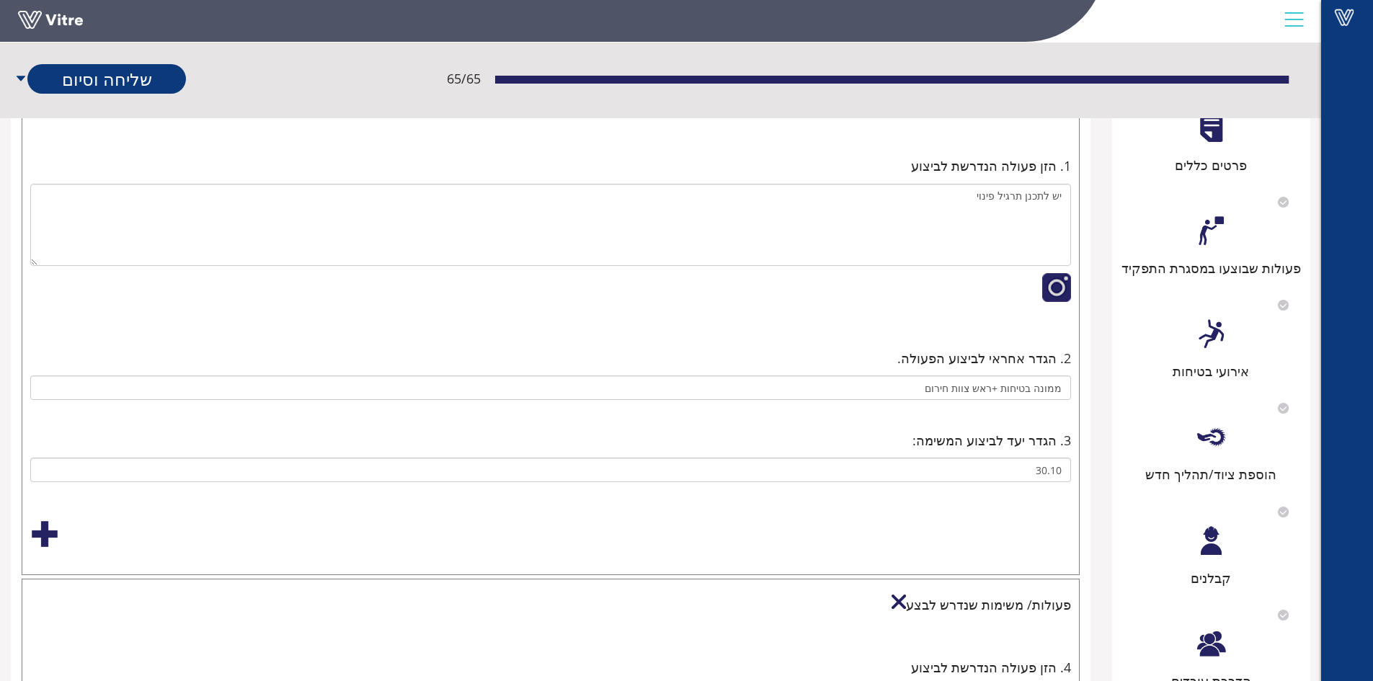
scroll to position [0, 0]
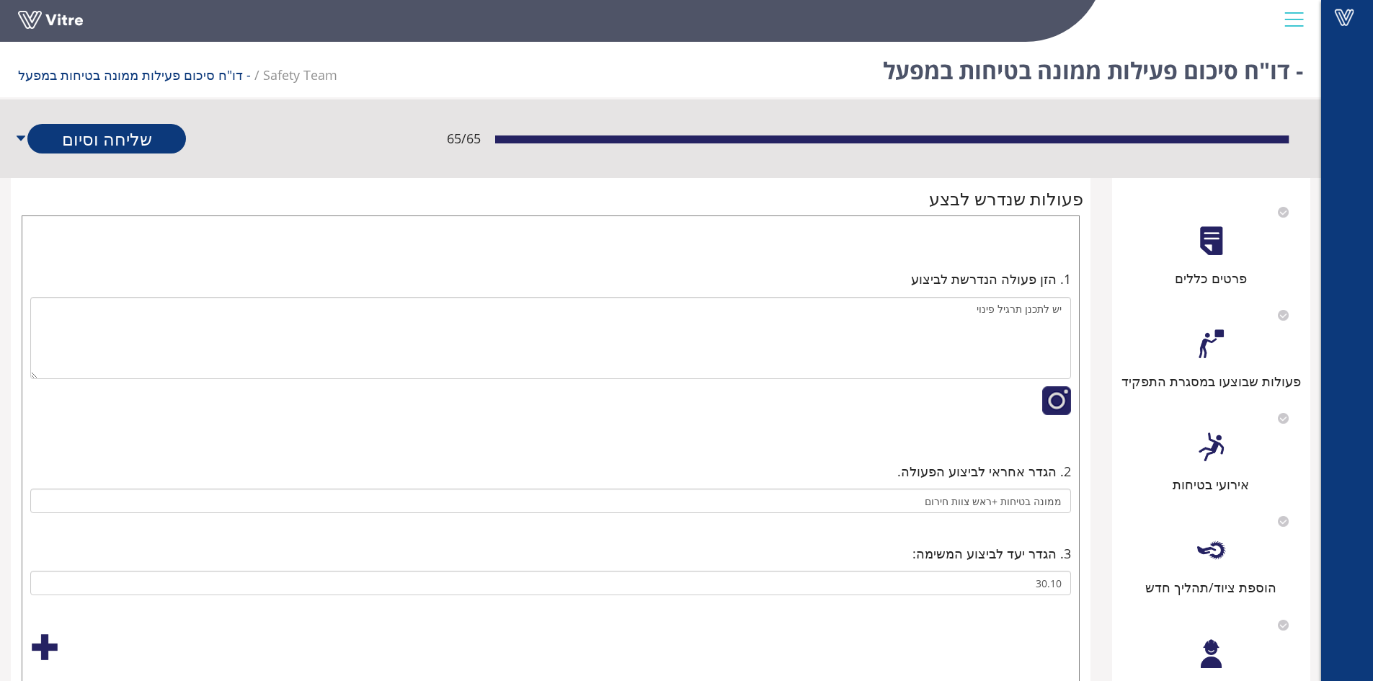
click at [1229, 345] on div "פעולות שבוצעו במסגרת התפקיד" at bounding box center [1211, 345] width 184 height 92
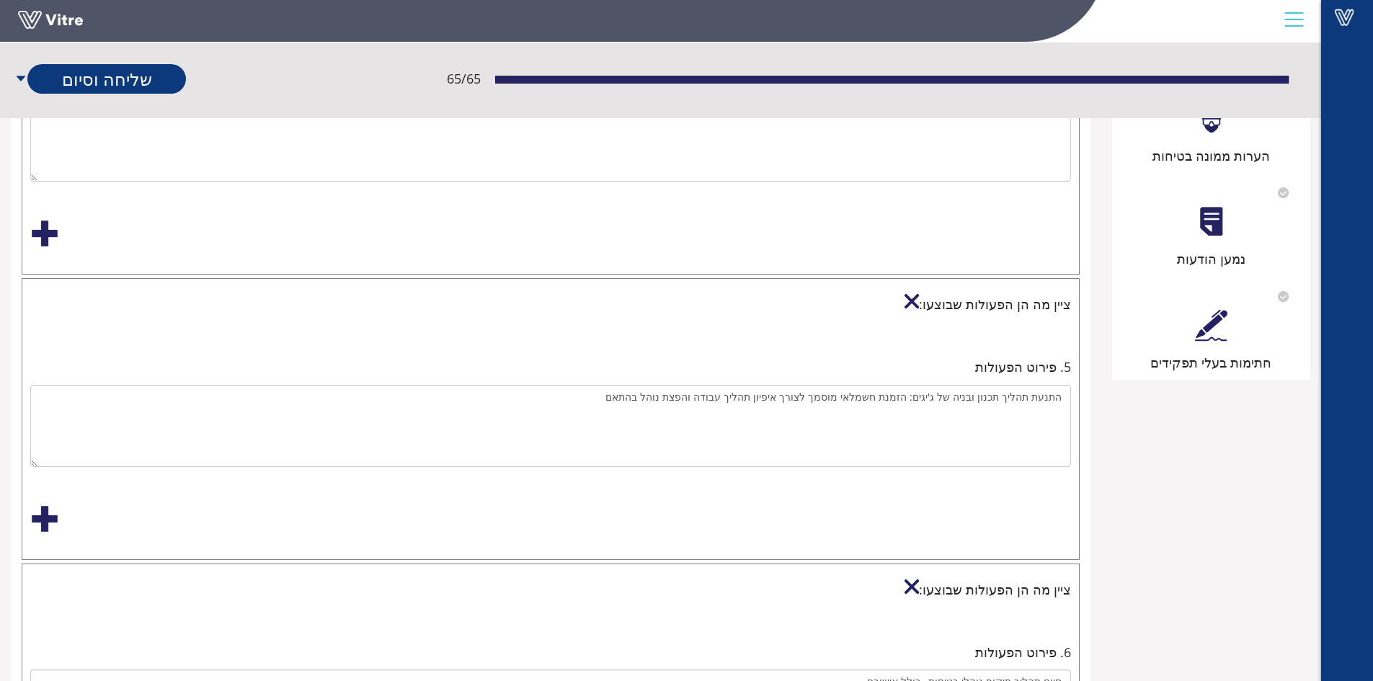
scroll to position [865, 0]
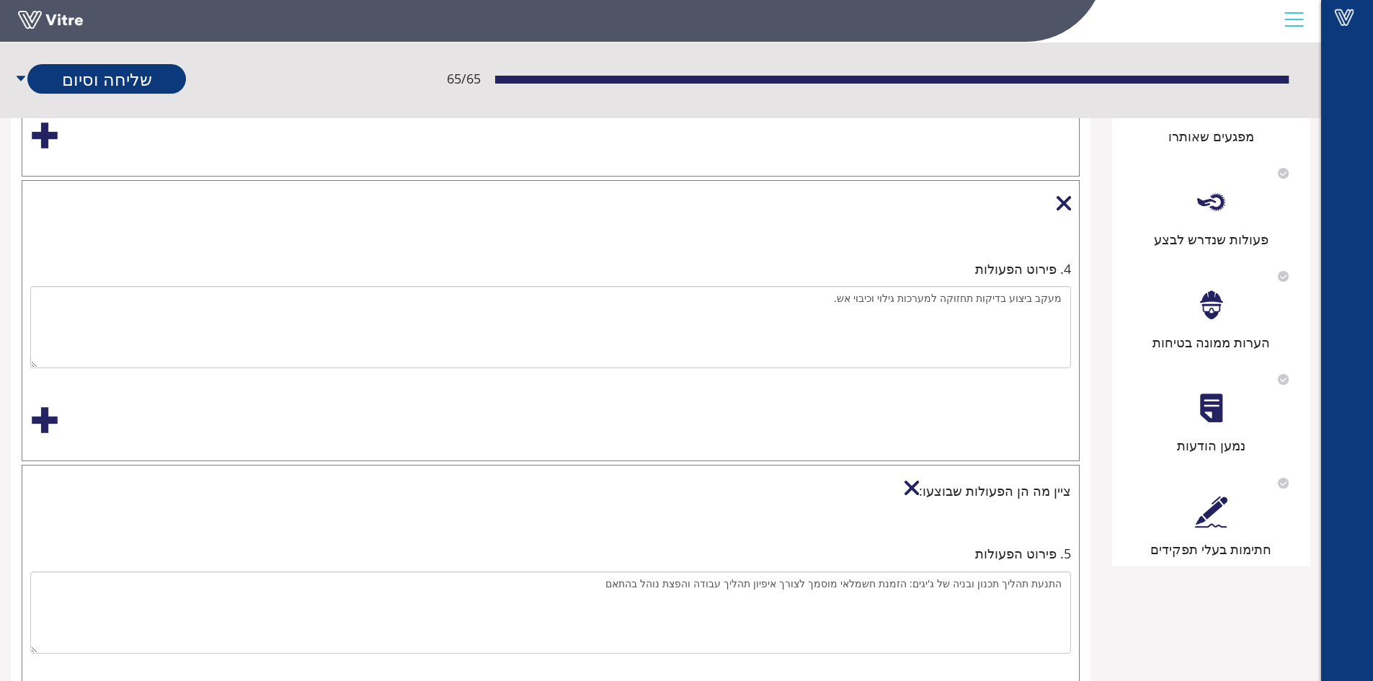
click at [1217, 213] on div at bounding box center [1211, 202] width 32 height 32
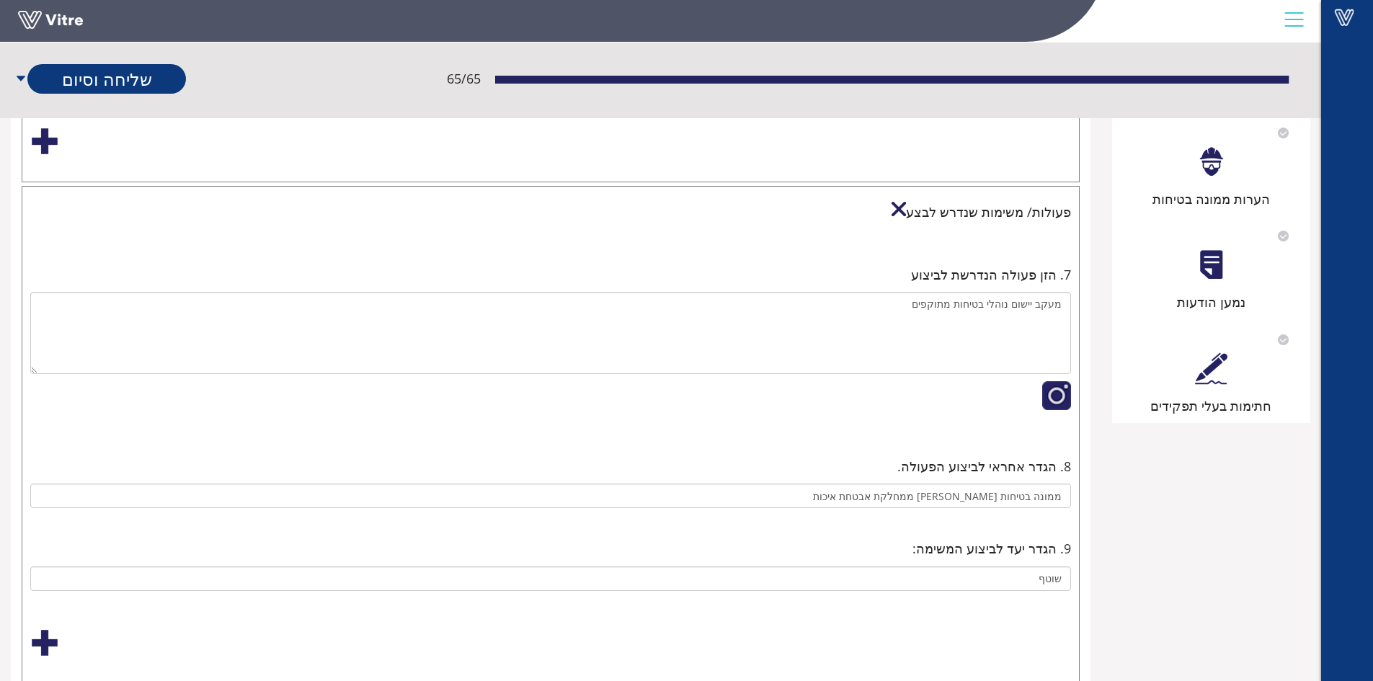
scroll to position [1009, 0]
click at [1205, 164] on div at bounding box center [1211, 161] width 32 height 32
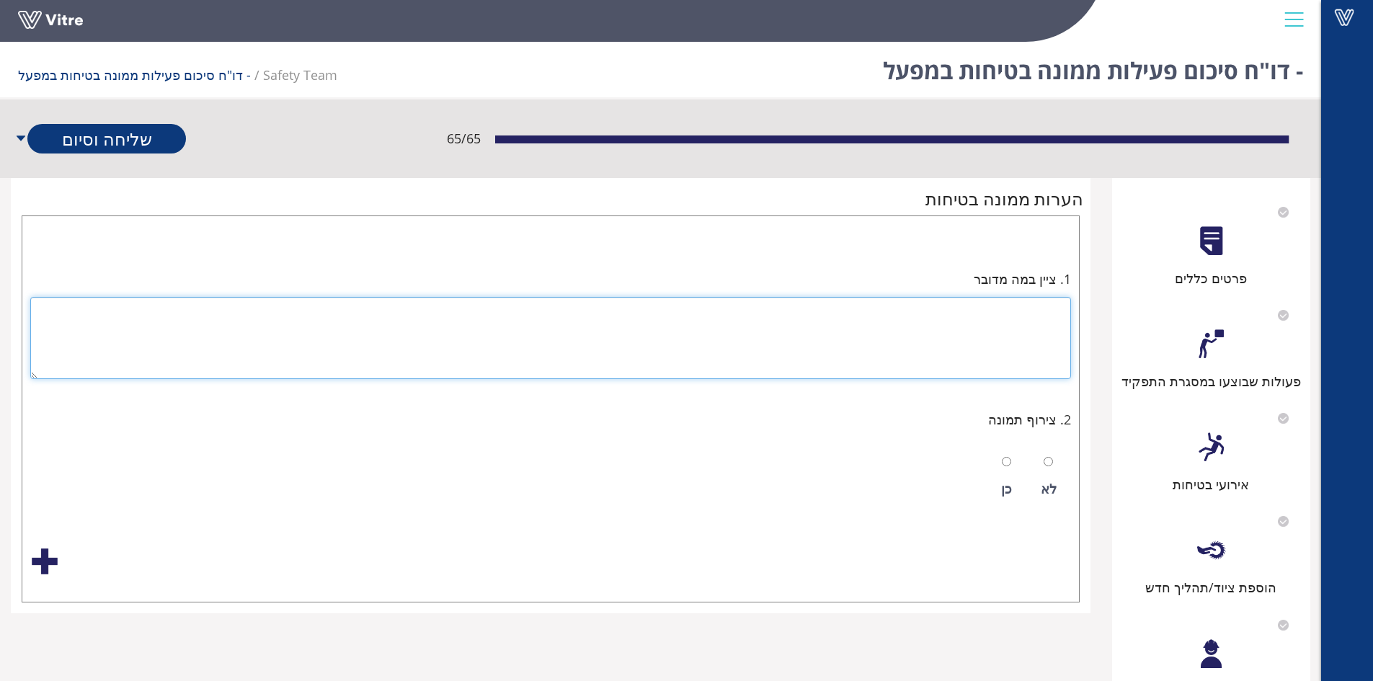
click at [1015, 314] on textarea at bounding box center [550, 338] width 1041 height 82
type textarea "1.עבודה עם כבלים מאריכים - רק עם כבלים תקניים ובאופן זמני בלבד."
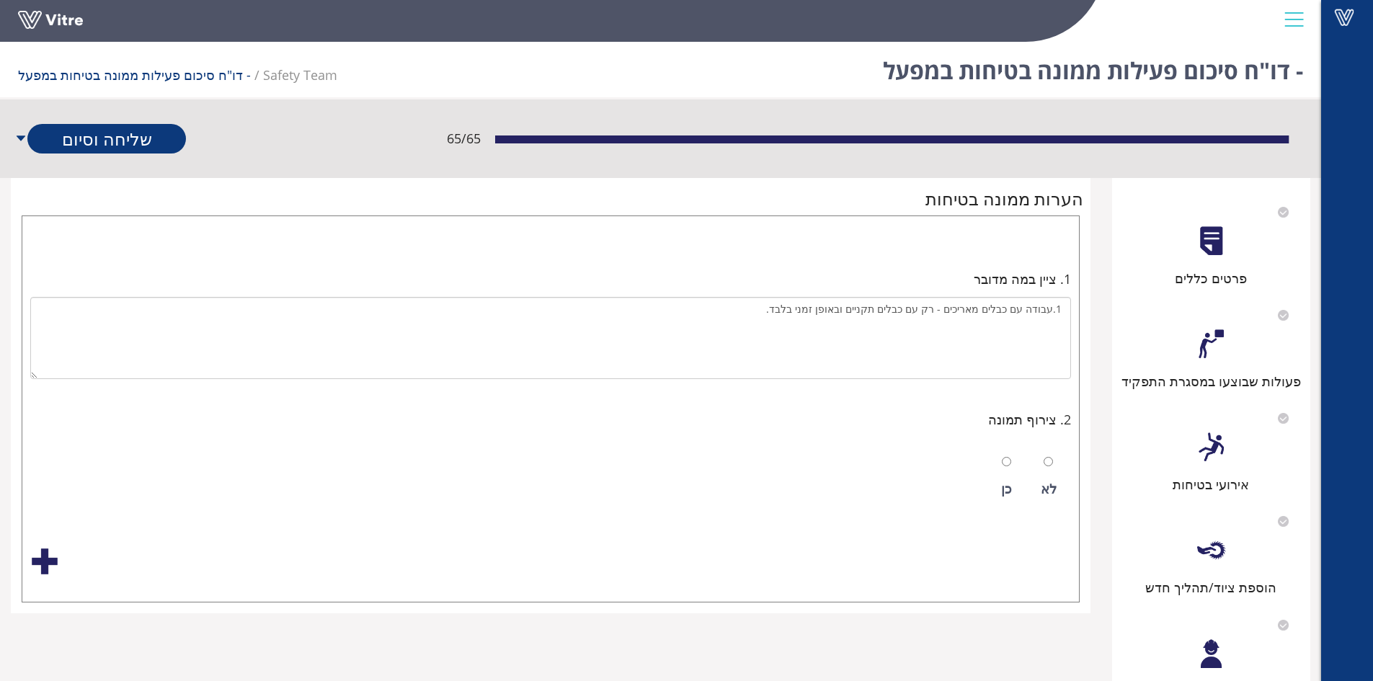
click at [37, 562] on div at bounding box center [44, 561] width 29 height 29
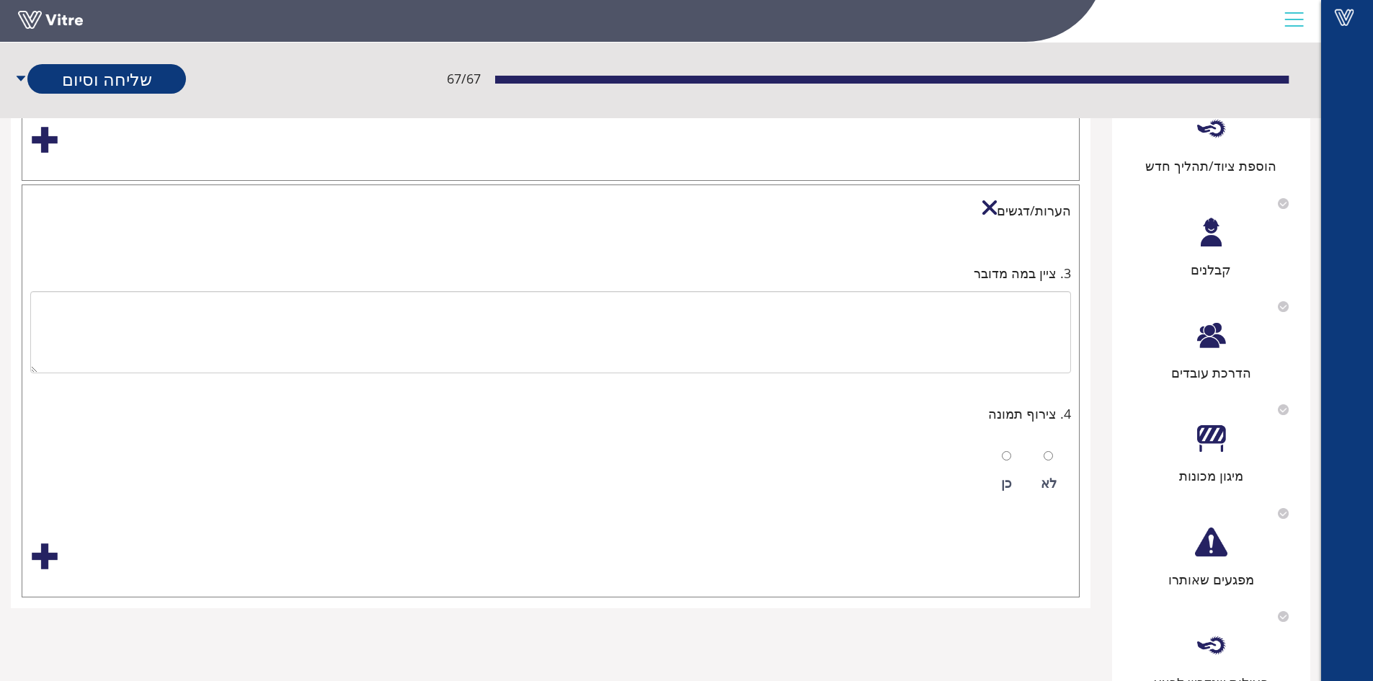
scroll to position [432, 0]
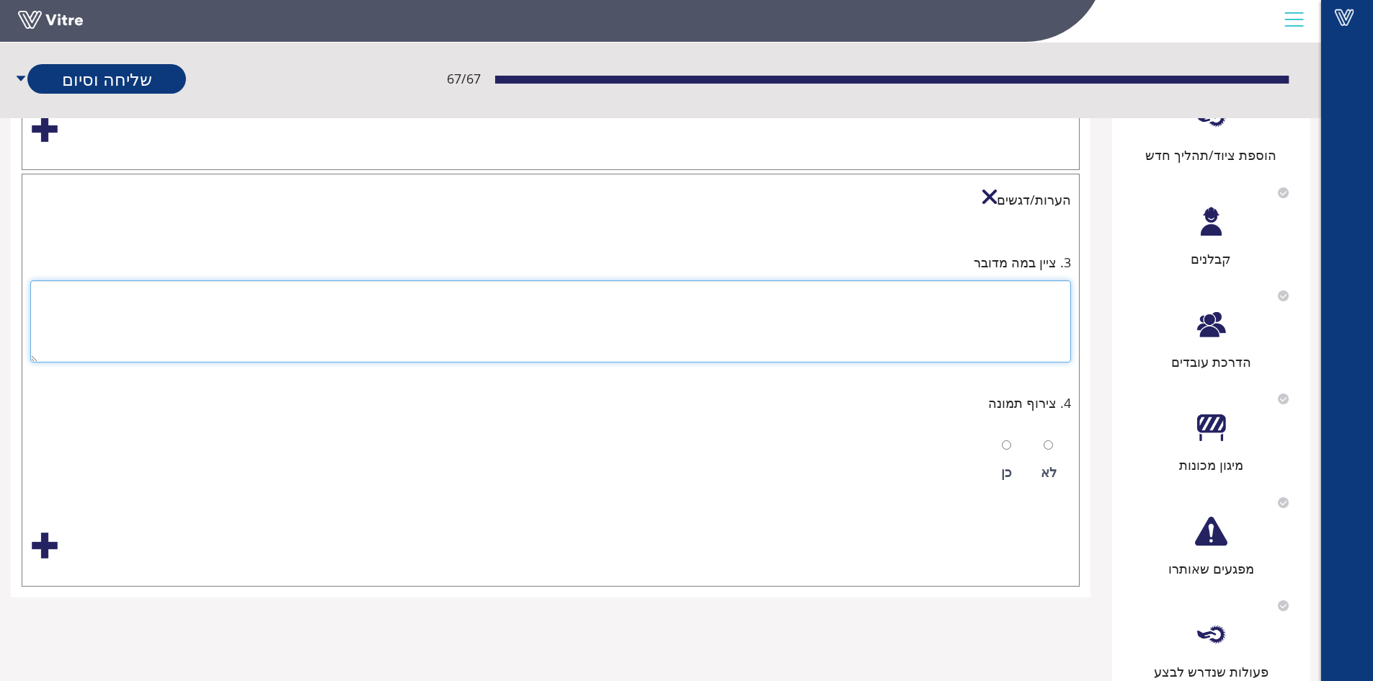
click at [1044, 292] on textarea at bounding box center [550, 321] width 1041 height 82
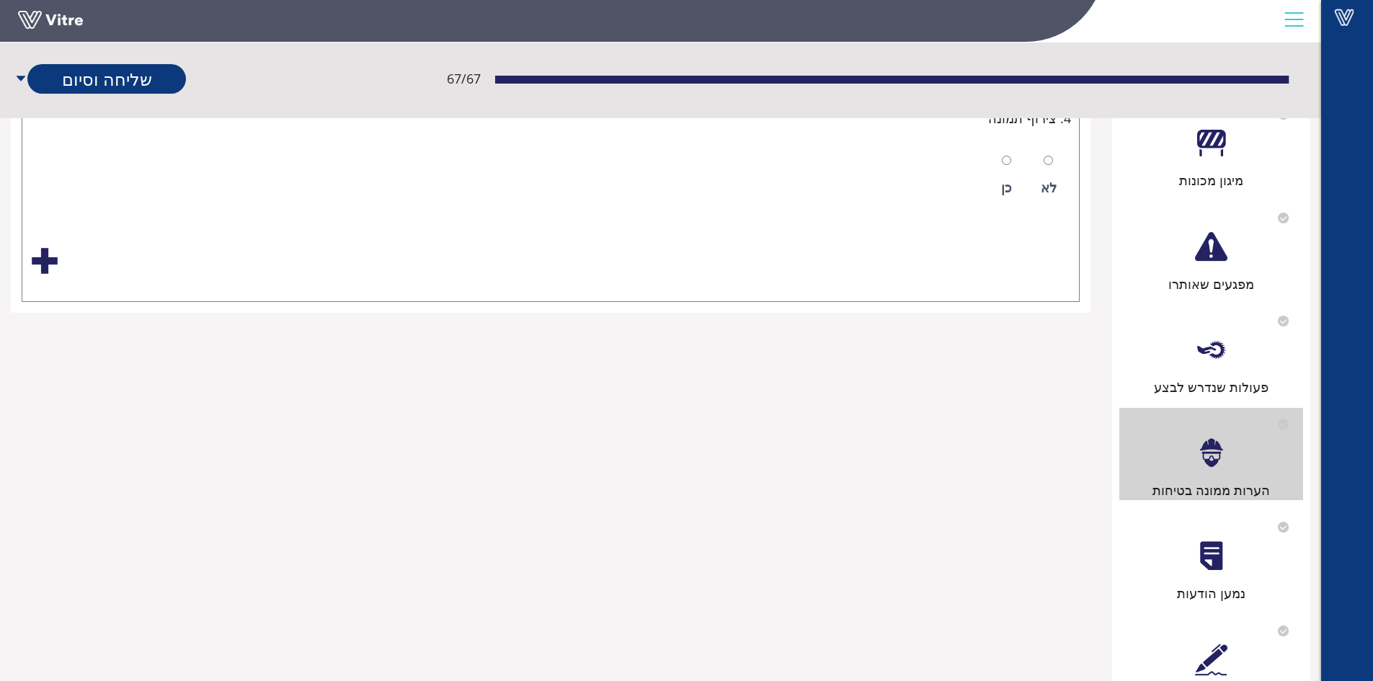
scroll to position [721, 0]
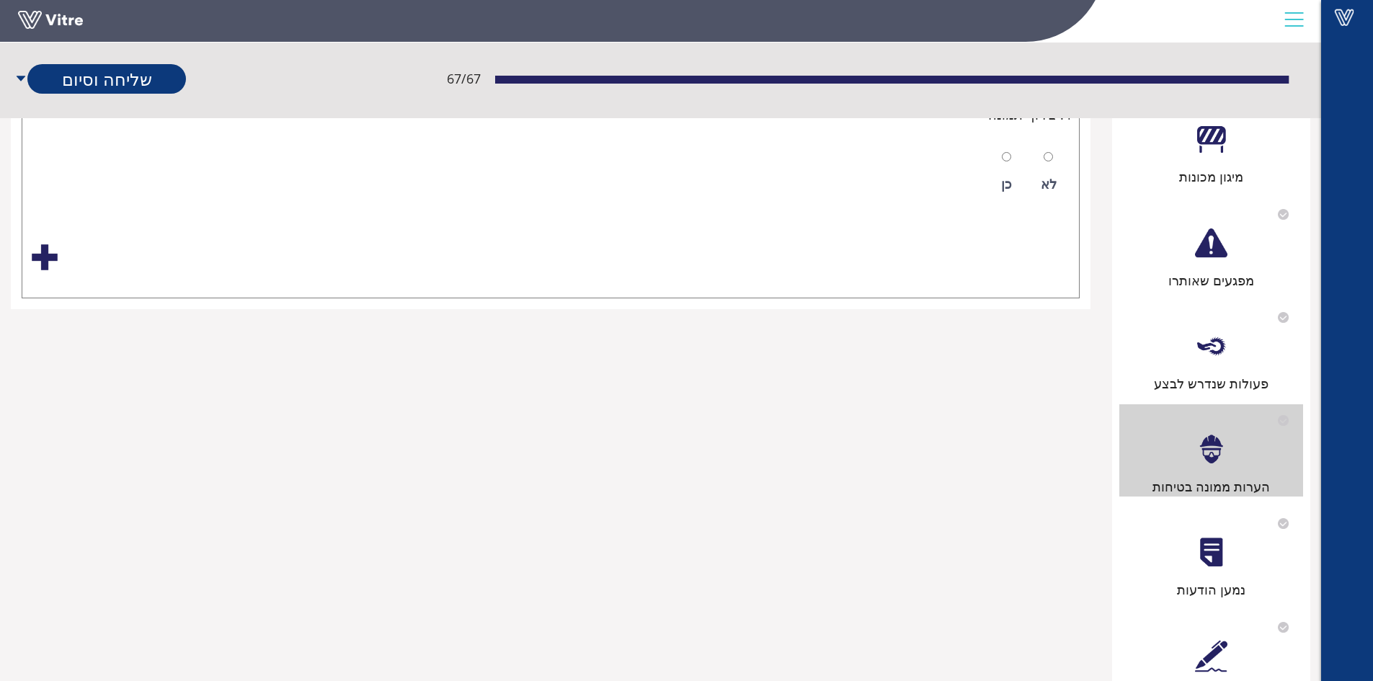
type textarea "עובדי משרד והנהלה מסתובבים במחלקת הרכבה/אינטגרציה עם סנדלים"
click at [1209, 546] on div at bounding box center [1211, 552] width 32 height 32
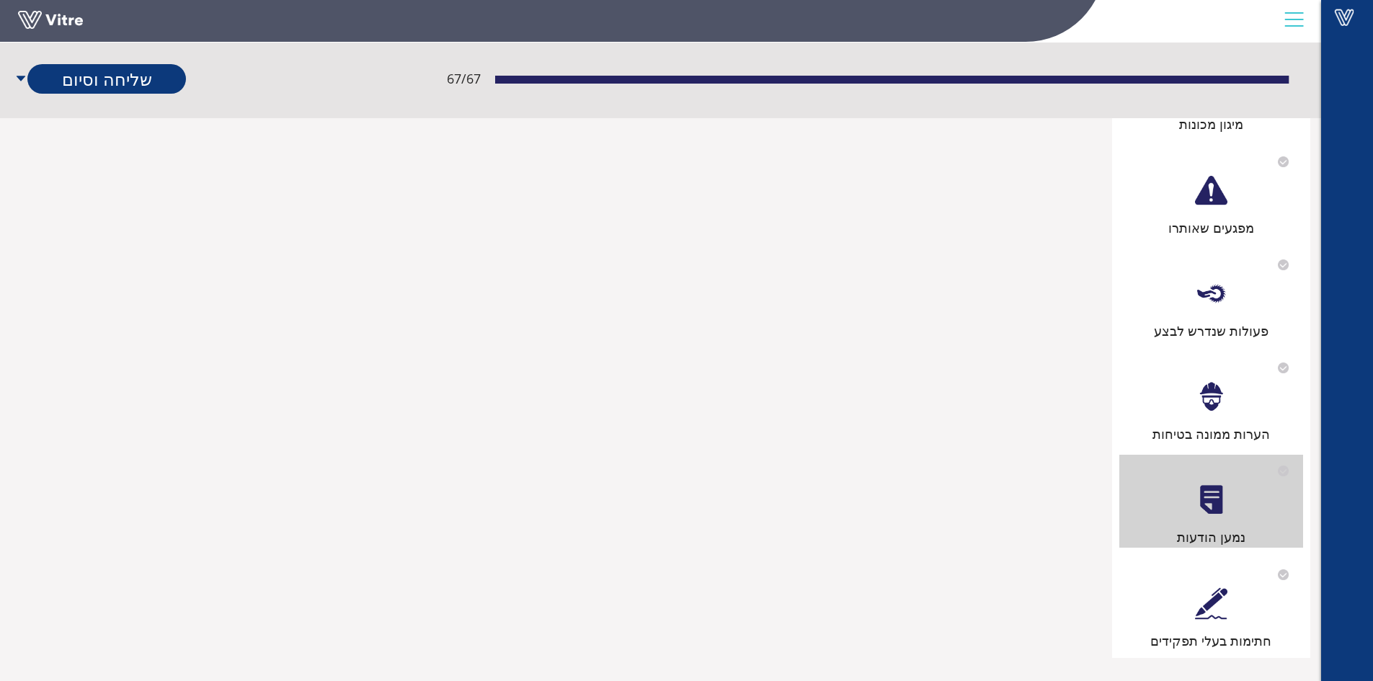
scroll to position [786, 0]
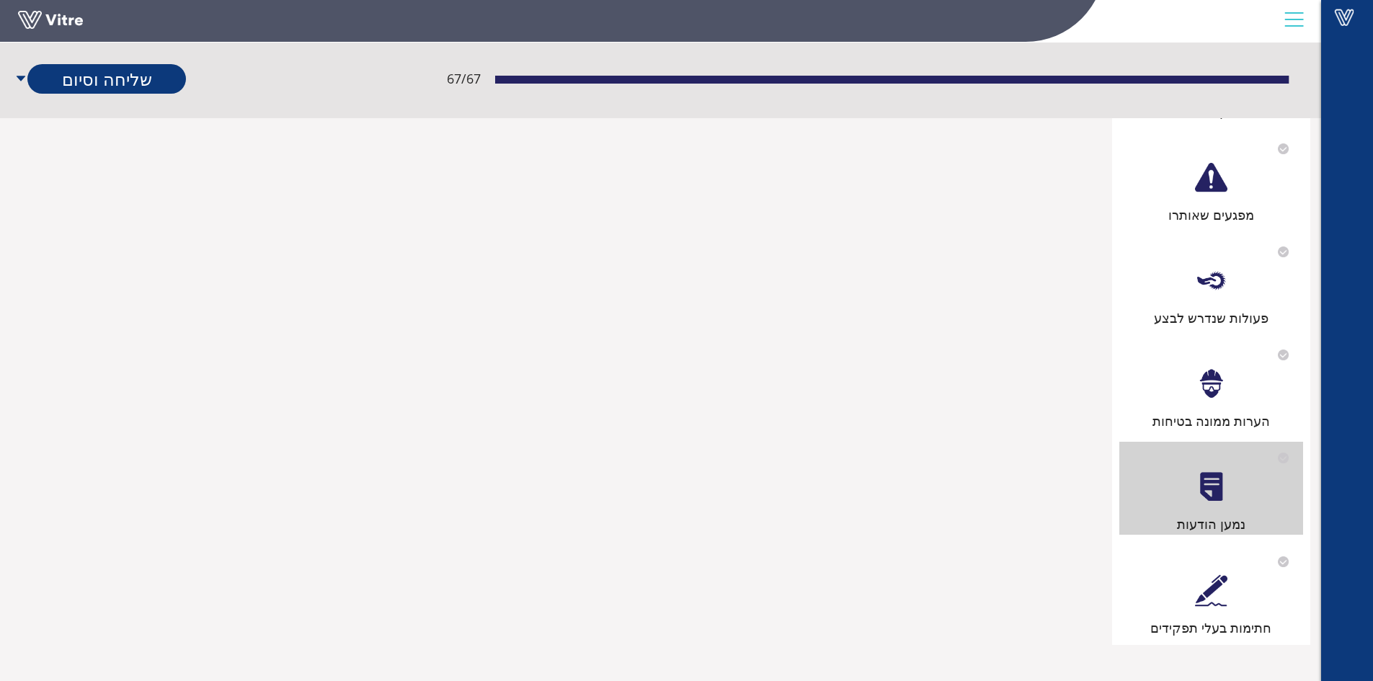
click at [1209, 397] on div at bounding box center [1211, 384] width 32 height 32
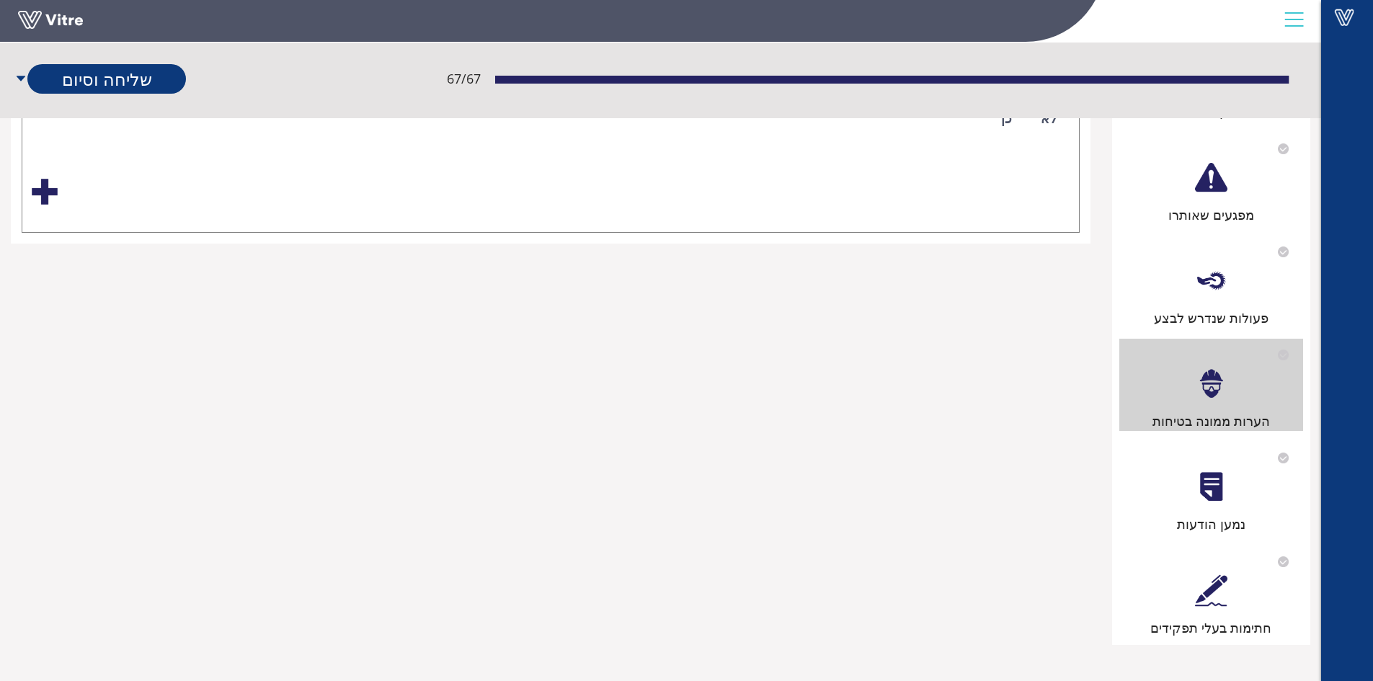
click at [1222, 585] on div at bounding box center [1211, 590] width 32 height 32
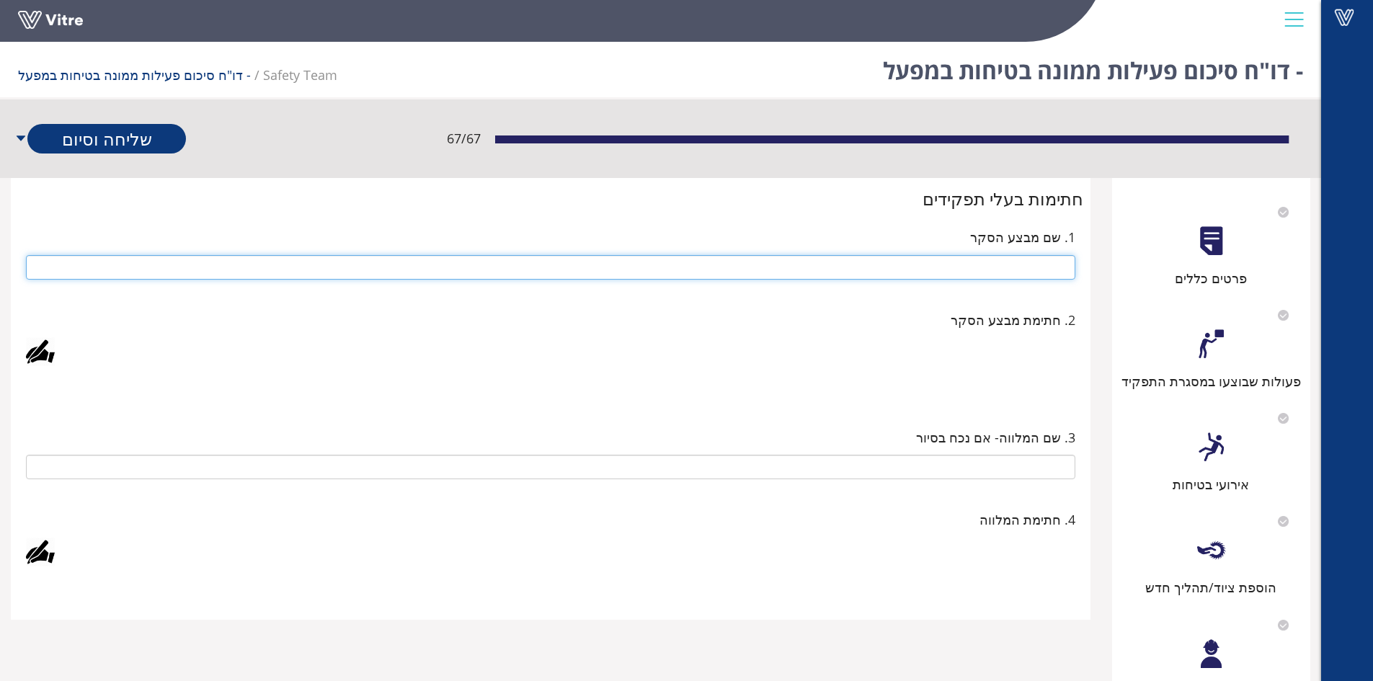
click at [998, 262] on input "text" at bounding box center [550, 267] width 1049 height 25
type input "[PERSON_NAME]"
click at [41, 353] on div at bounding box center [40, 351] width 29 height 29
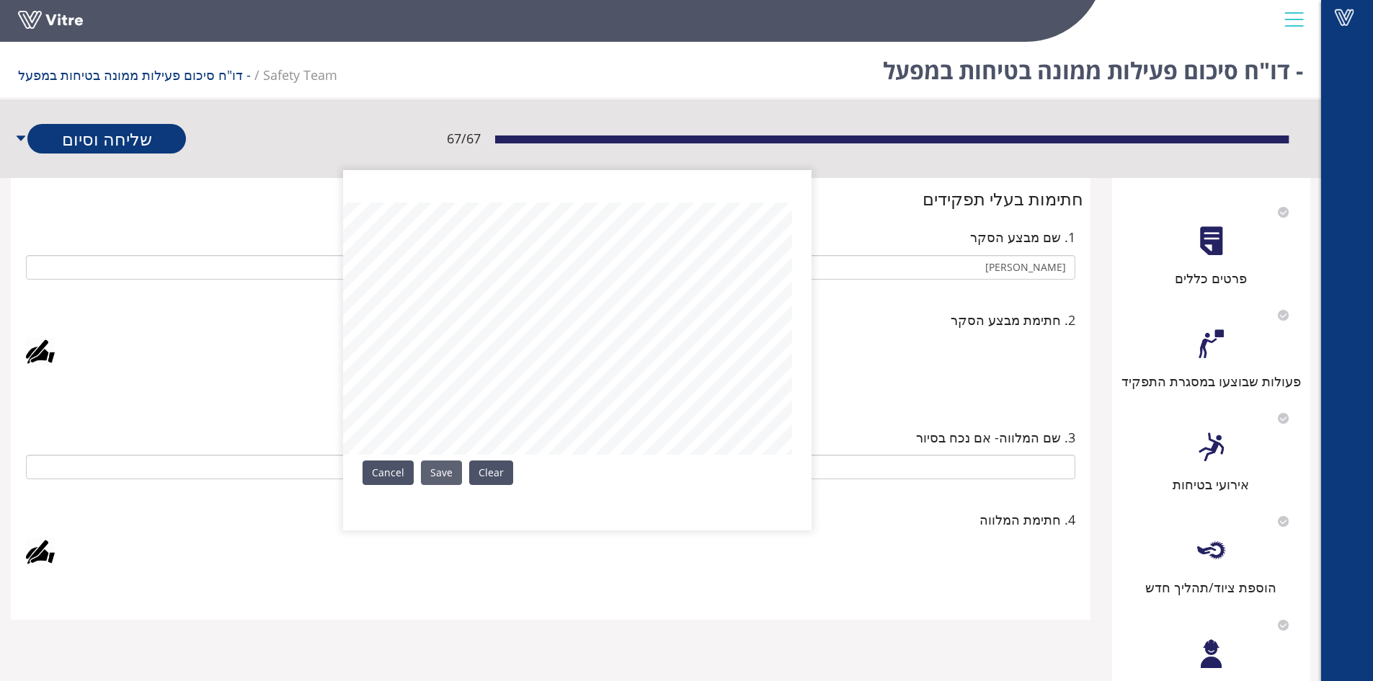
click at [438, 471] on link "Save" at bounding box center [441, 473] width 41 height 25
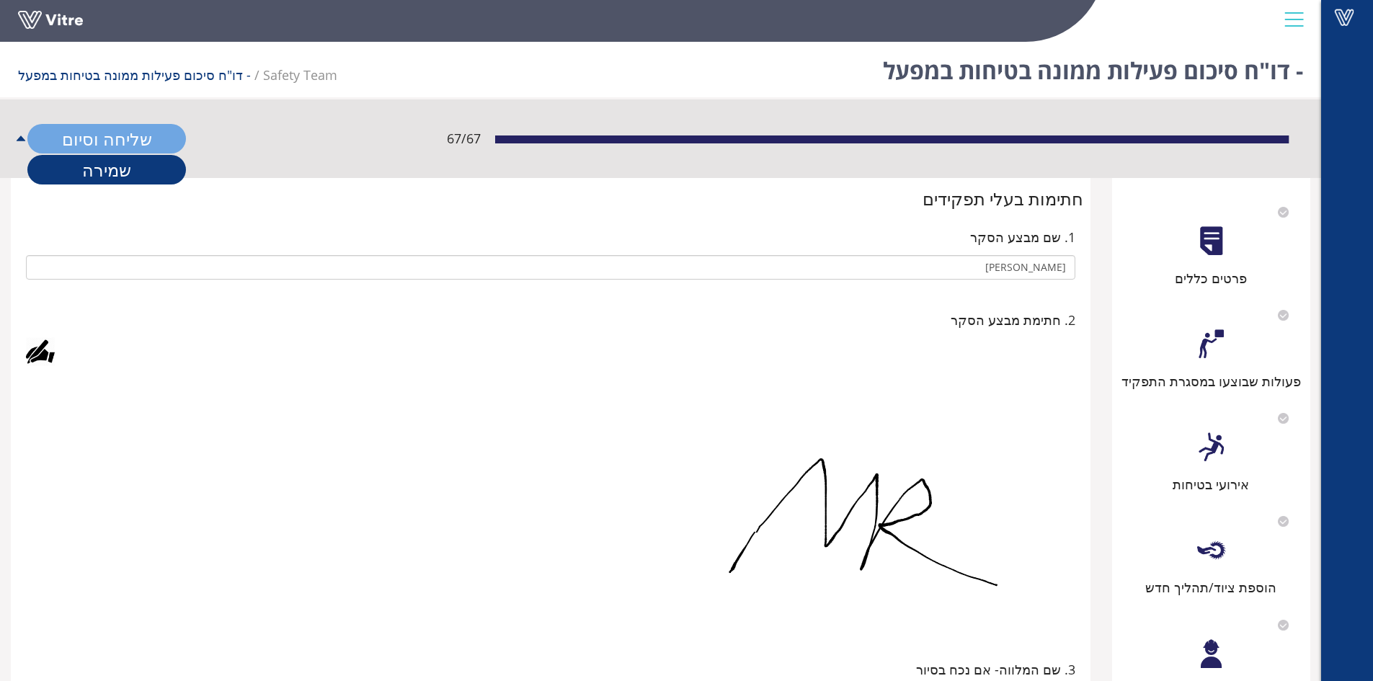
click at [128, 134] on link "שליחה וסיום" at bounding box center [106, 139] width 159 height 30
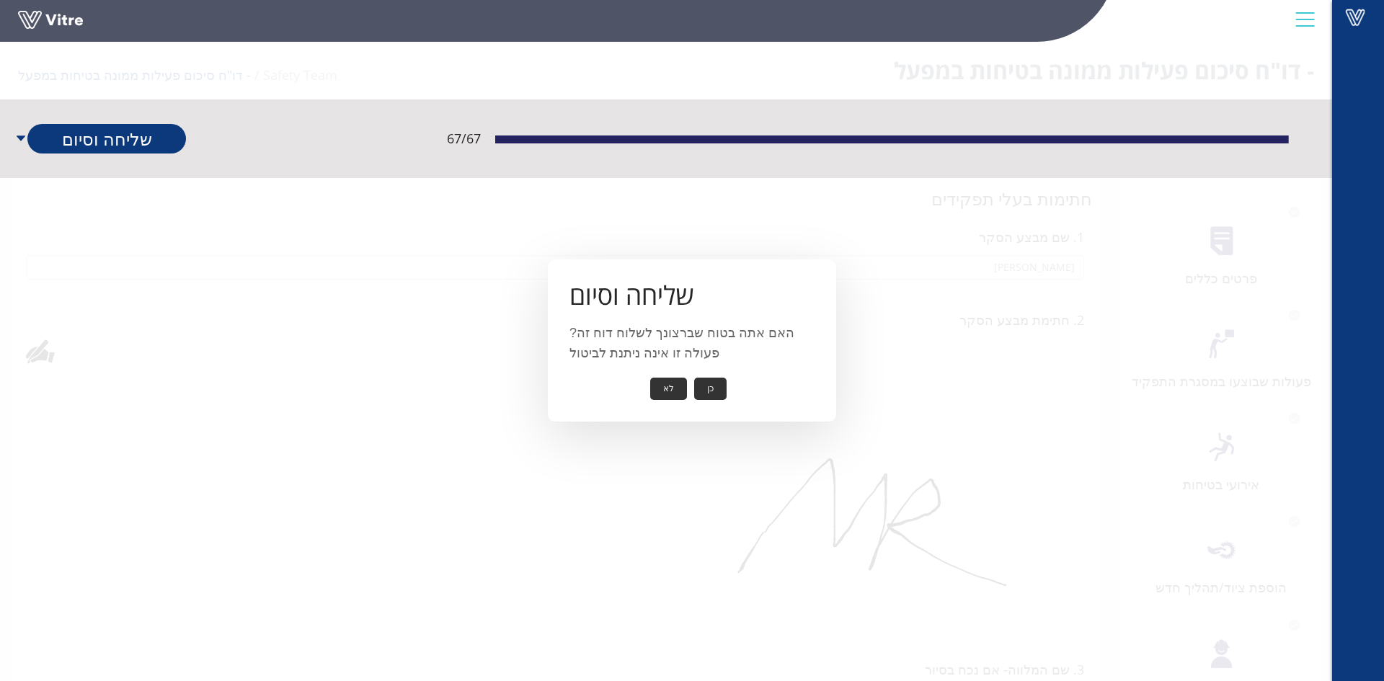
click at [709, 386] on button "כן" at bounding box center [710, 389] width 32 height 22
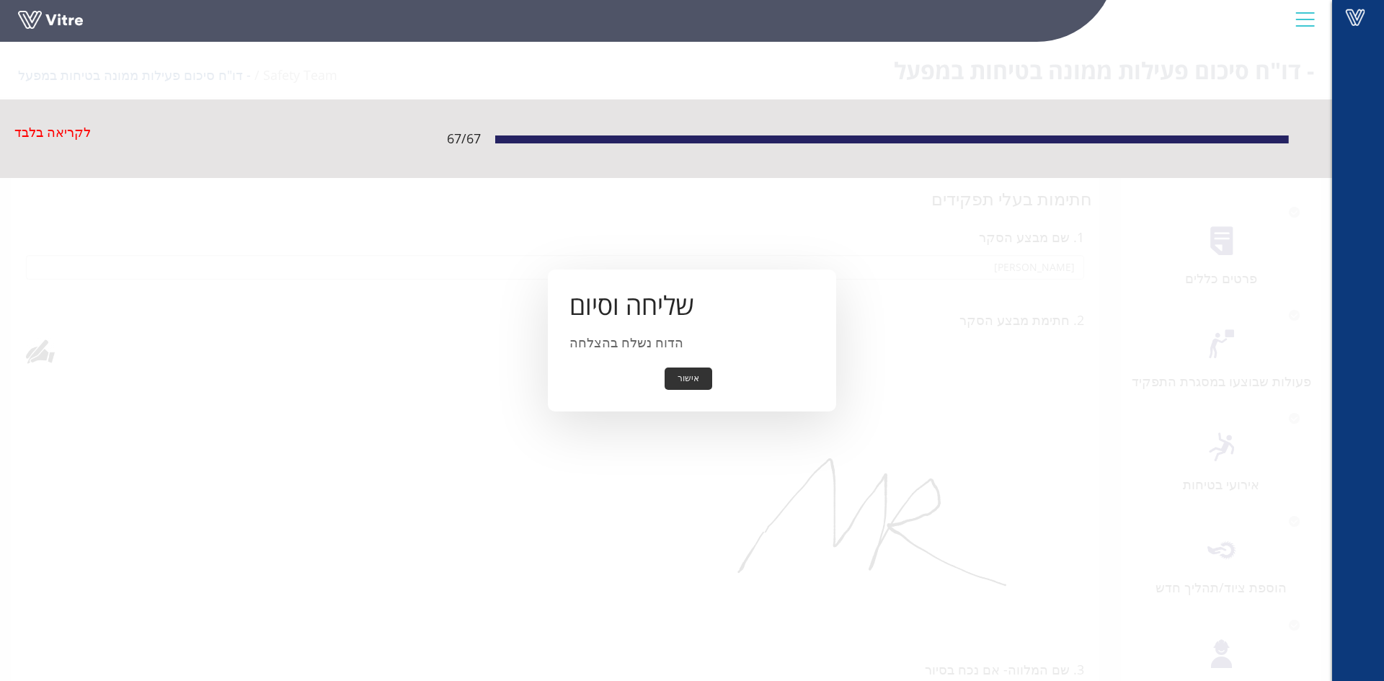
click at [679, 384] on button "אישור" at bounding box center [688, 379] width 48 height 22
